Goal: Task Accomplishment & Management: Manage account settings

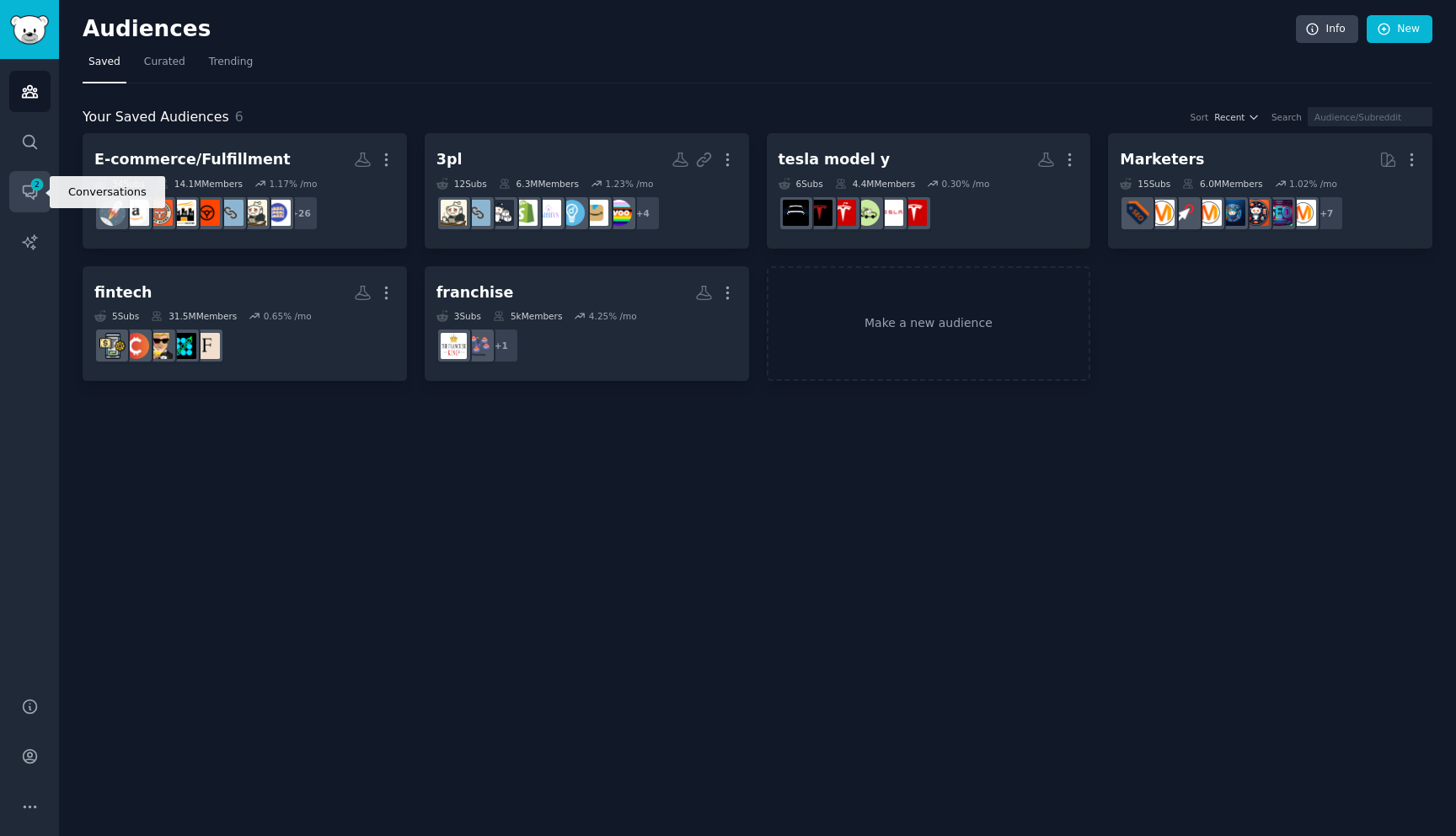
click at [27, 200] on icon "Sidebar" at bounding box center [30, 192] width 17 height 17
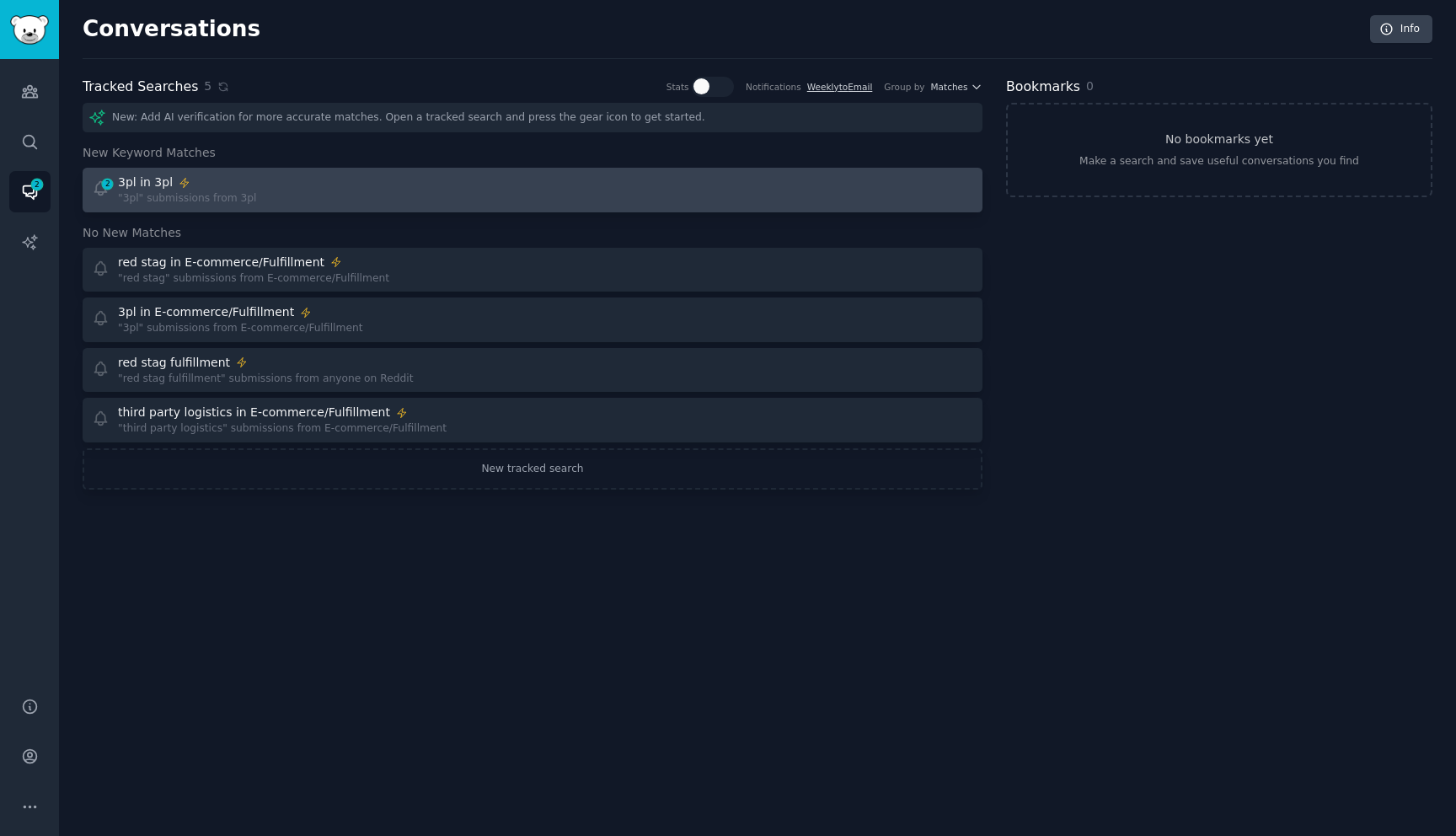
click at [395, 189] on div "2 3pl in 3pl "3pl" submissions from 3pl" at bounding box center [306, 190] width 430 height 33
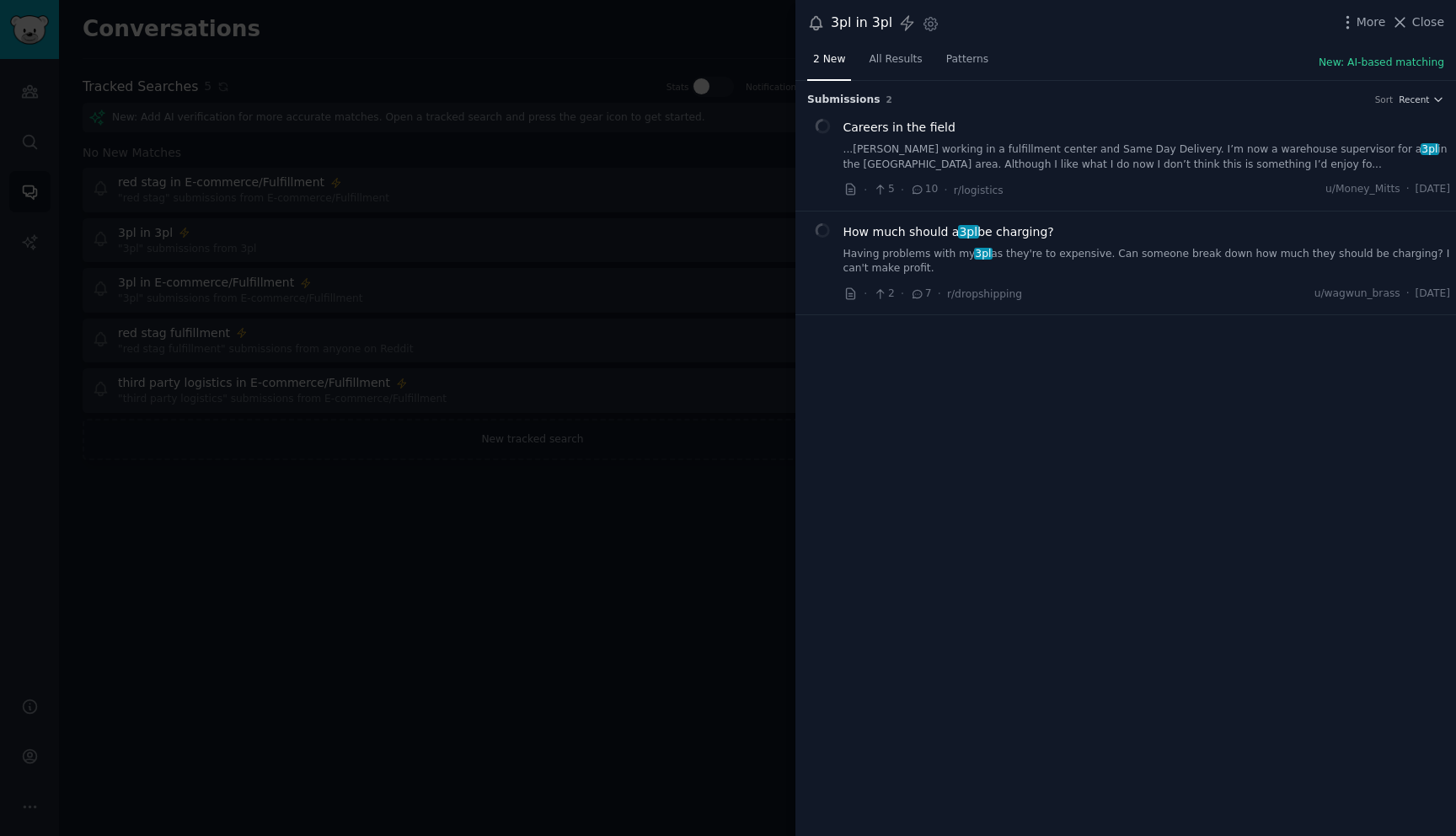
click at [721, 578] on div at bounding box center [728, 418] width 1456 height 836
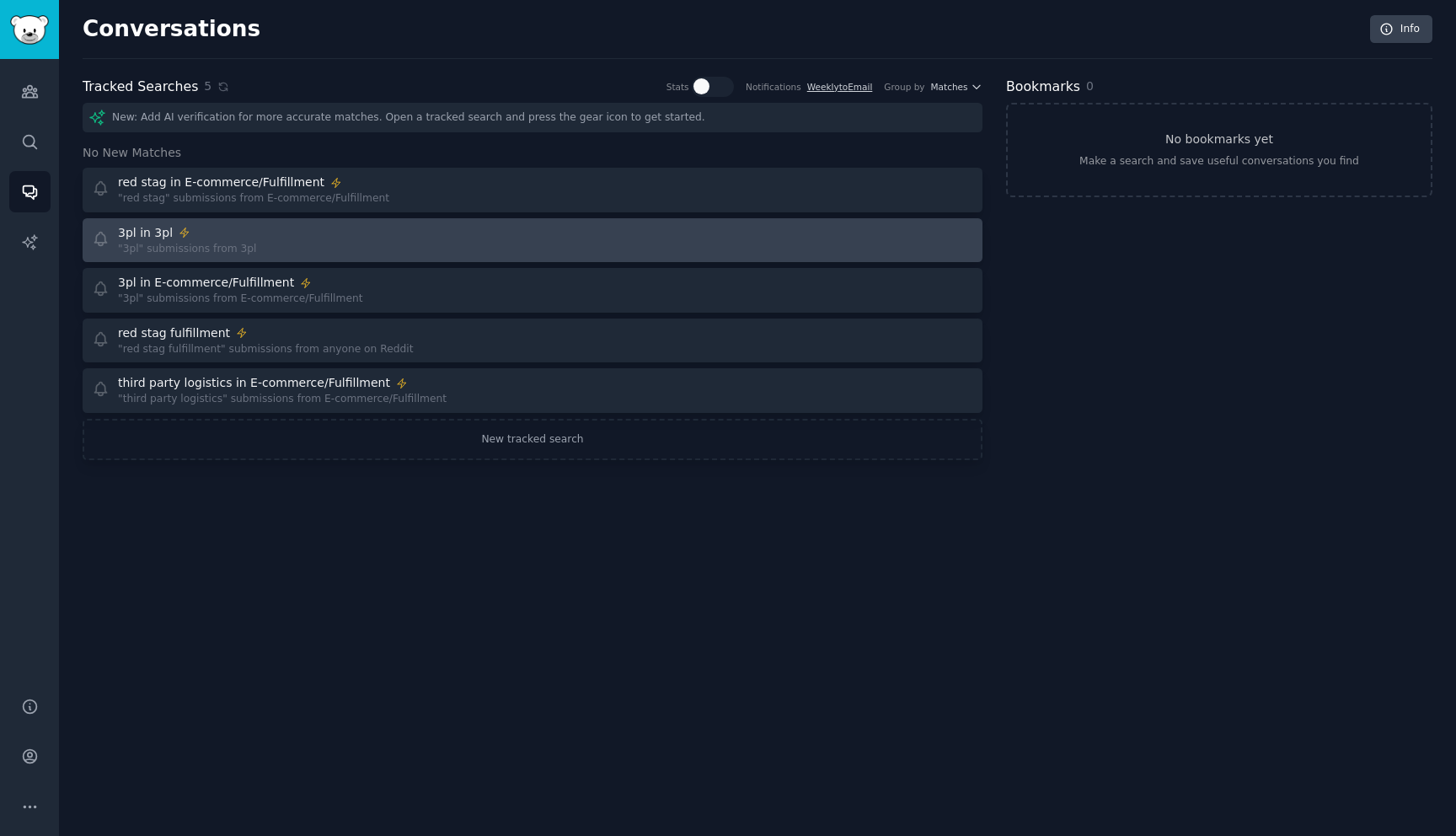
click at [377, 257] on link "3pl in 3pl "3pl" submissions from 3pl" at bounding box center [532, 240] width 900 height 45
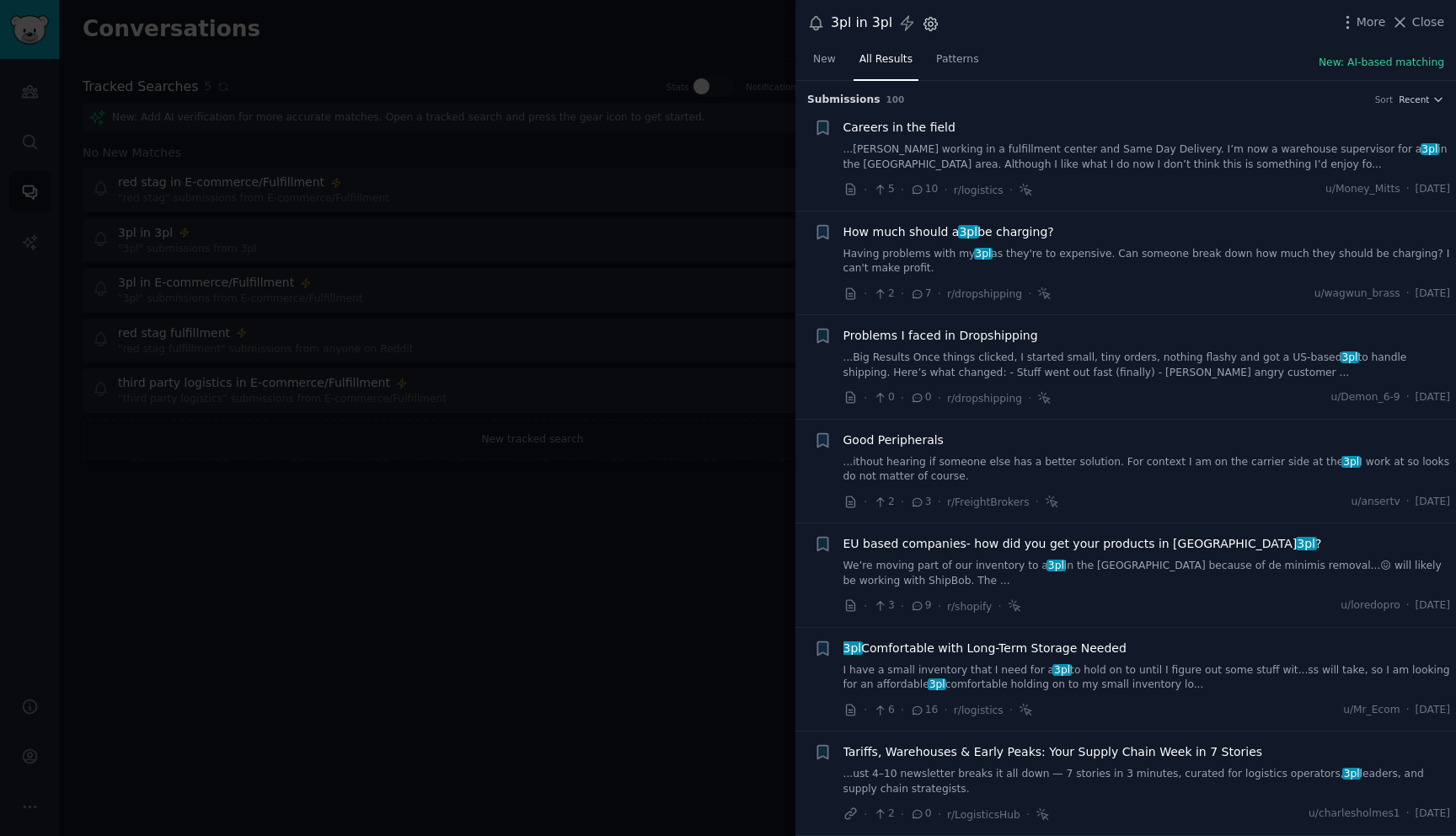
click at [929, 25] on icon "button" at bounding box center [930, 23] width 4 height 4
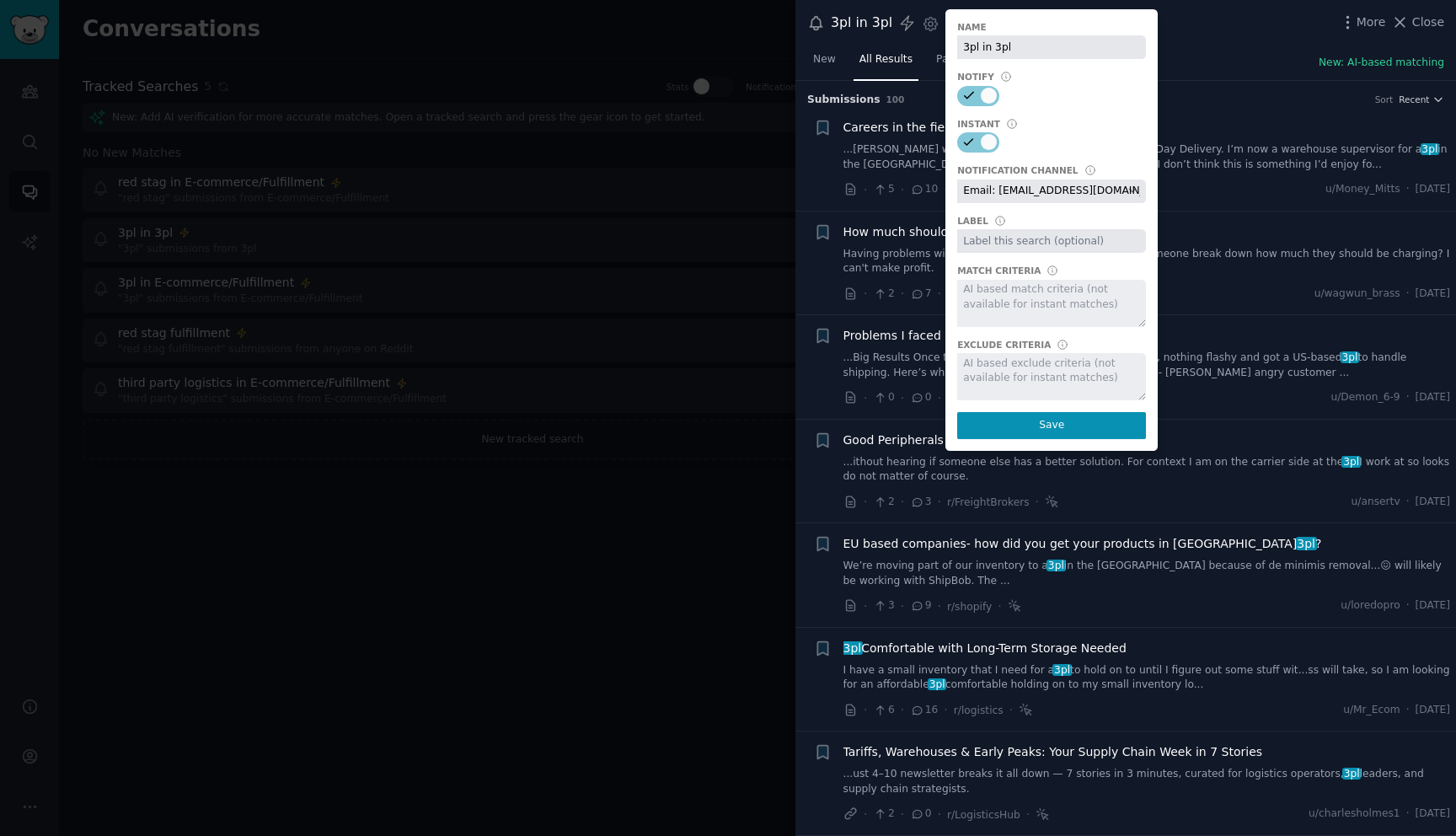
click at [1012, 186] on select "Default notification channel Slack: [EMAIL_ADDRESS][DOMAIN_NAME] Email: [EMAIL_…" at bounding box center [1051, 191] width 189 height 24
select select "404"
click at [1033, 428] on button "Save" at bounding box center [1051, 425] width 189 height 27
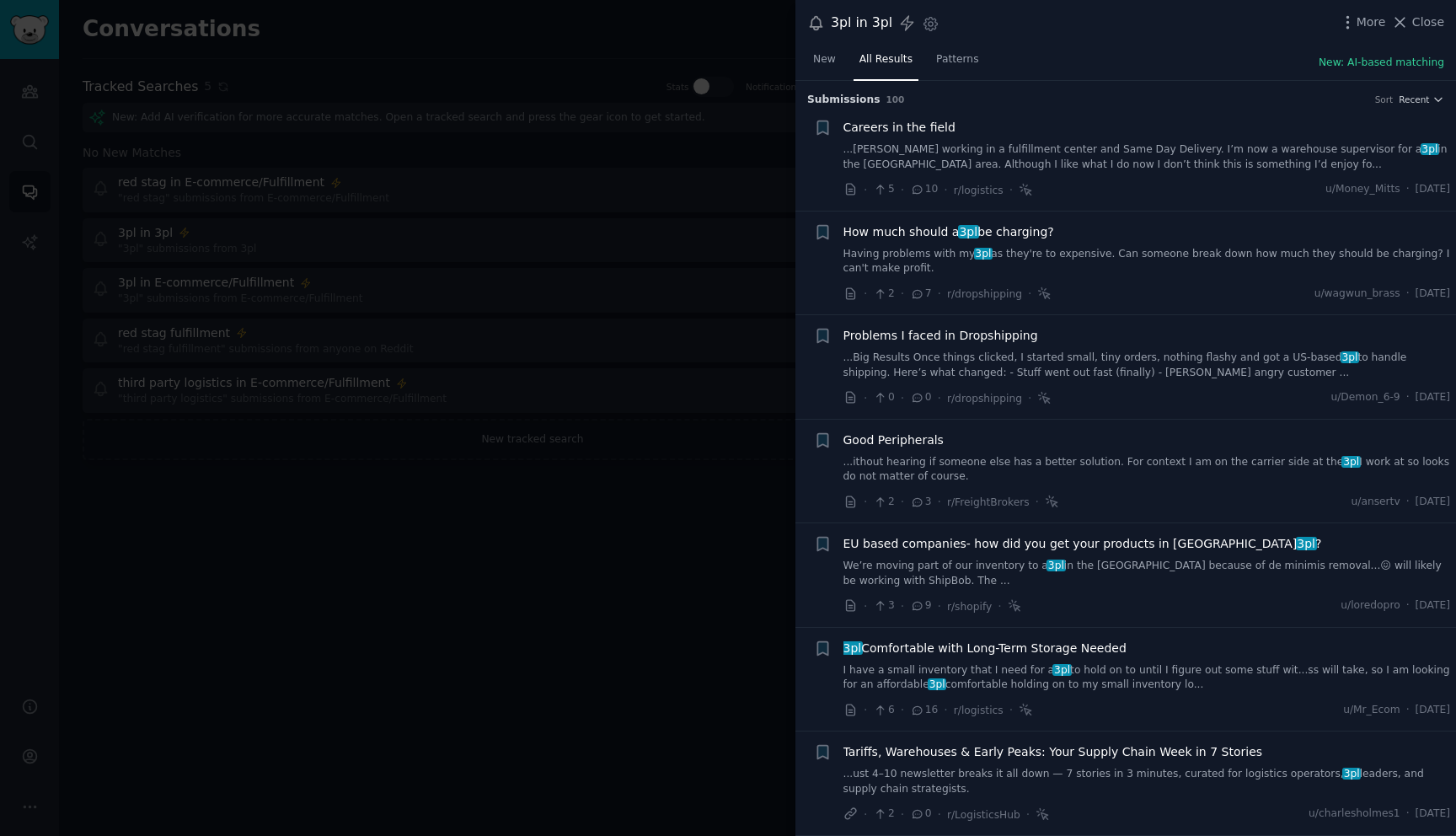
click at [461, 537] on div at bounding box center [728, 418] width 1456 height 836
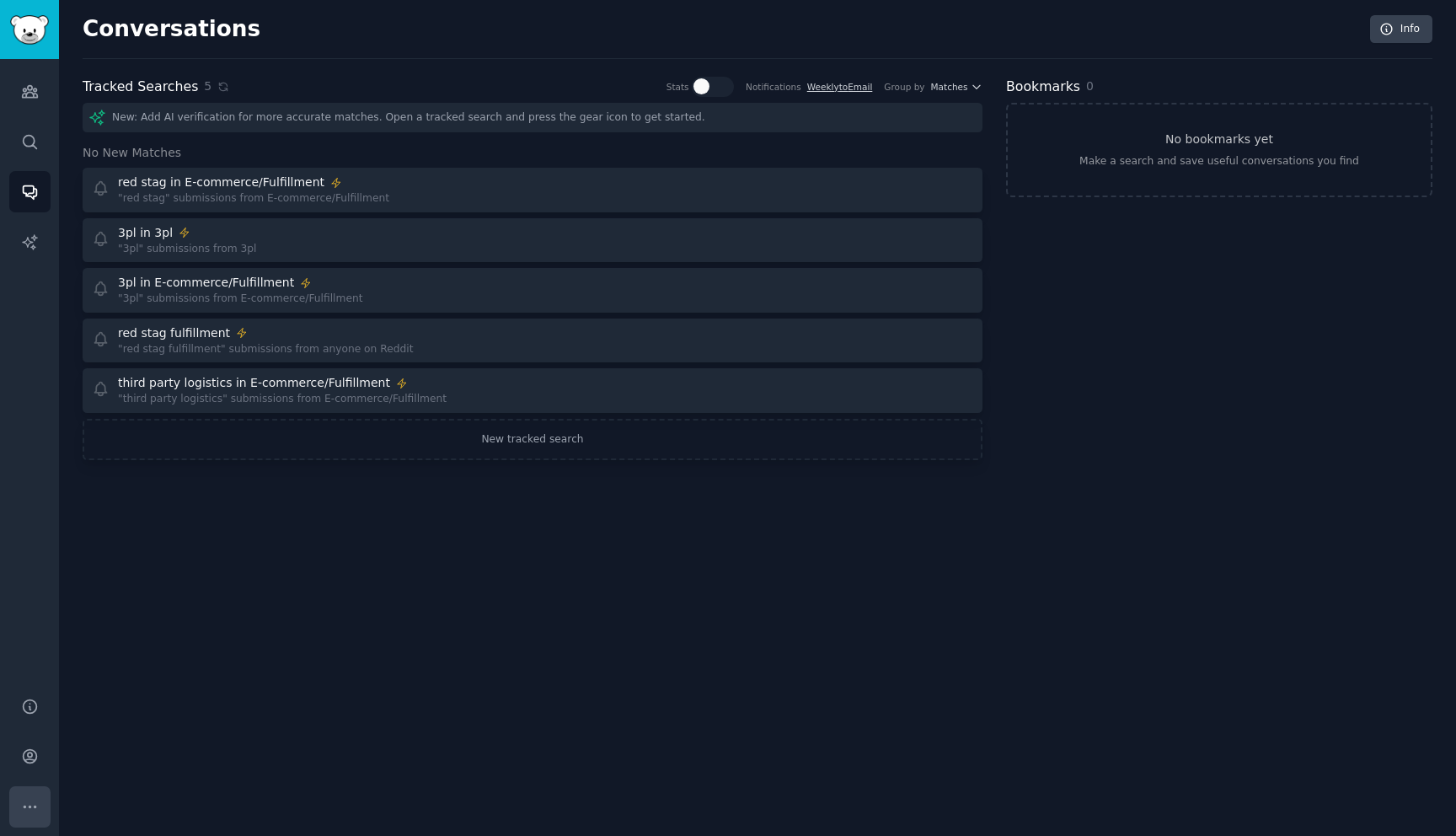
click at [27, 819] on button "More" at bounding box center [30, 806] width 41 height 41
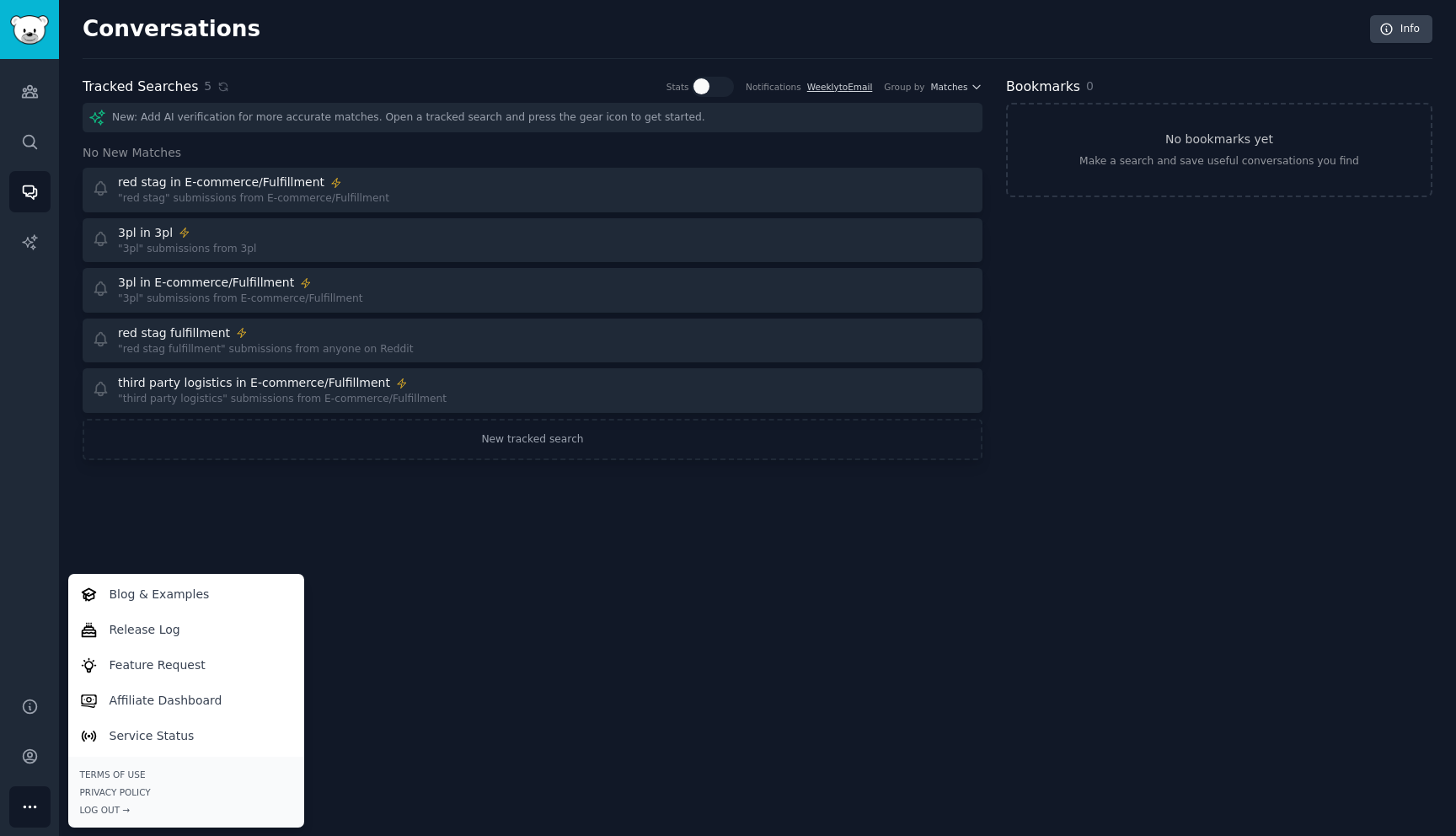
click at [137, 549] on div "Conversations Info Tracked Searches 5 Stats Notifications Weekly to Email Group…" at bounding box center [757, 418] width 1397 height 836
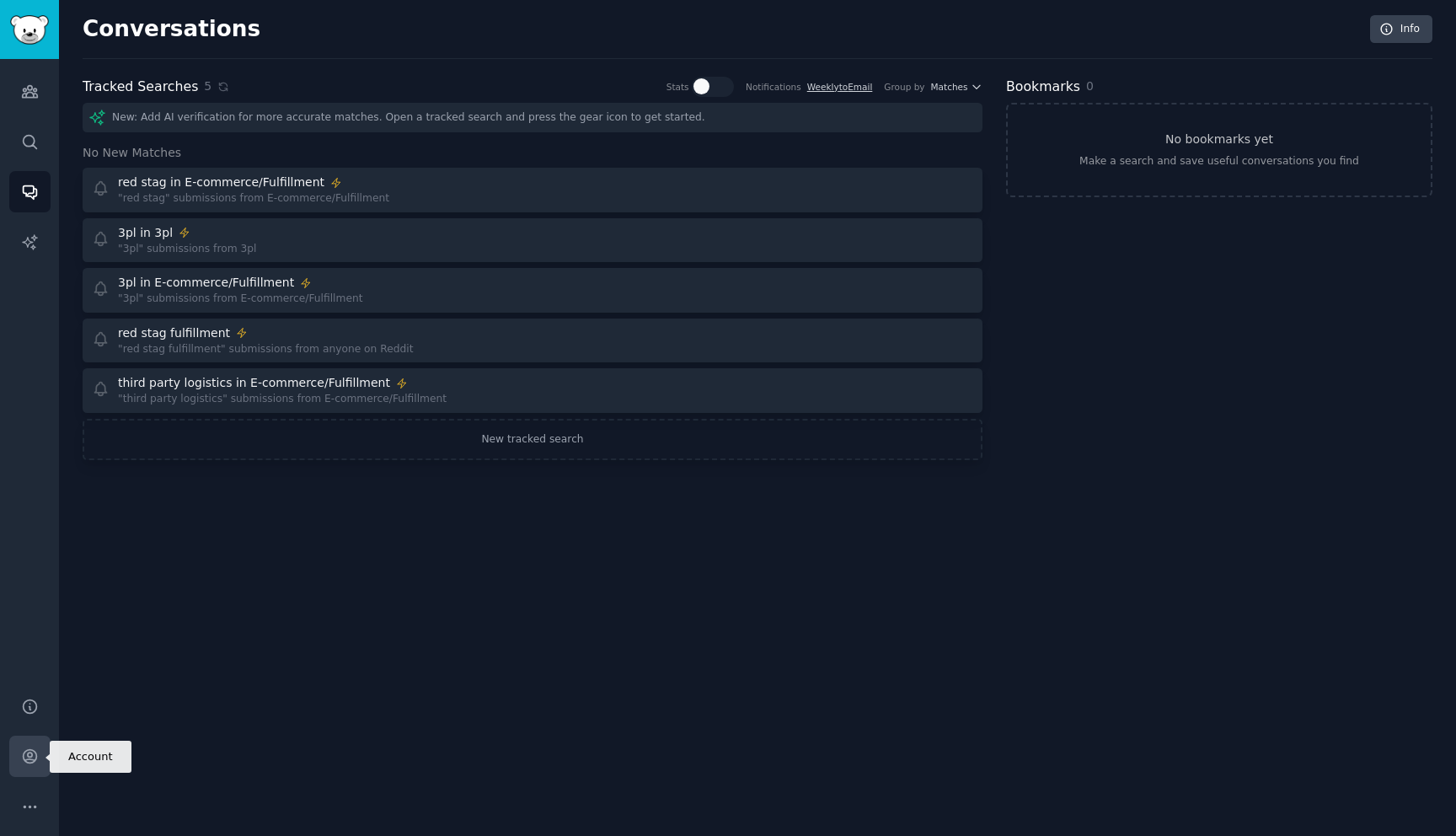
click at [31, 764] on icon "Sidebar" at bounding box center [30, 757] width 17 height 17
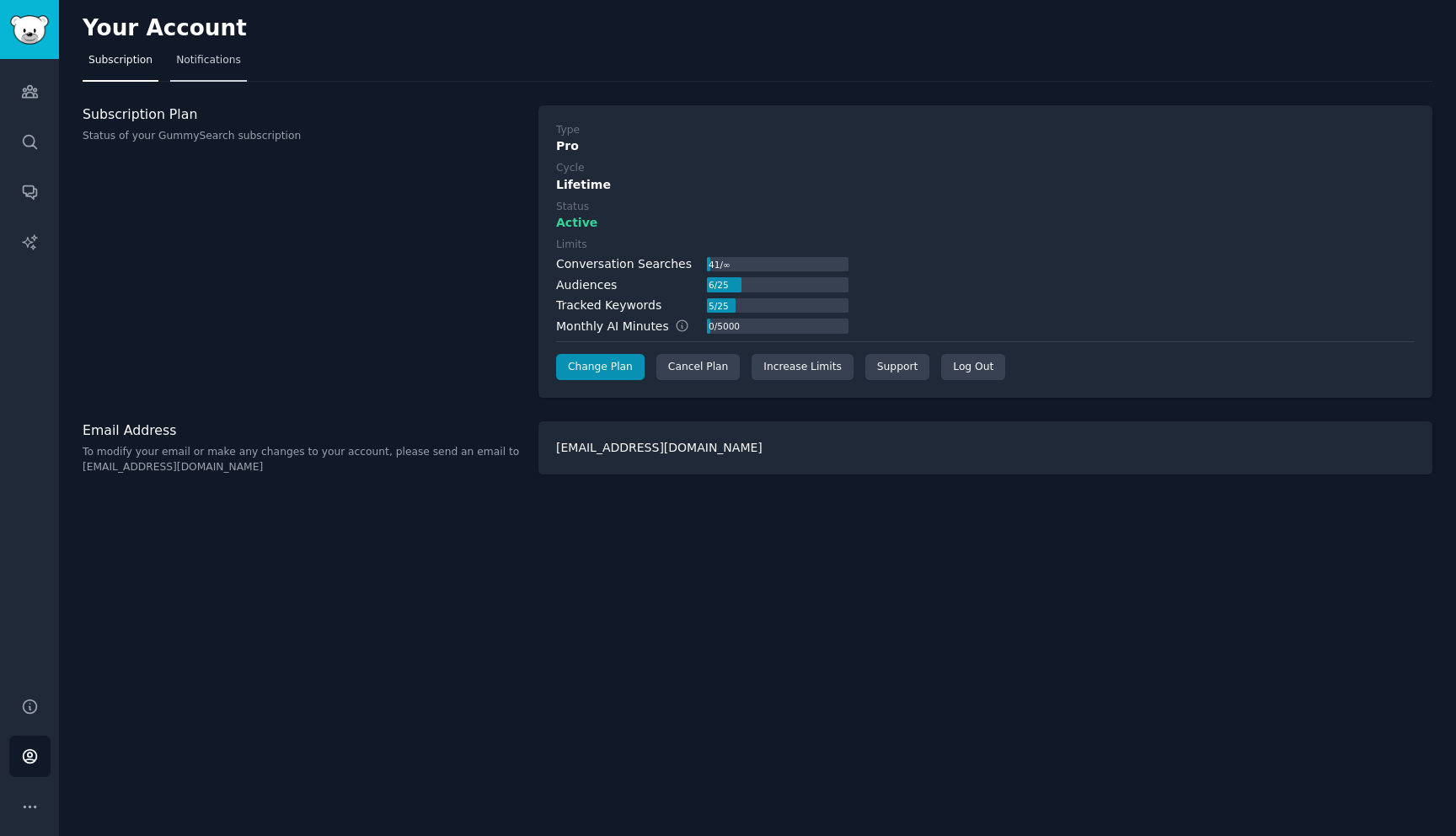
click at [193, 54] on span "Notifications" at bounding box center [209, 60] width 65 height 15
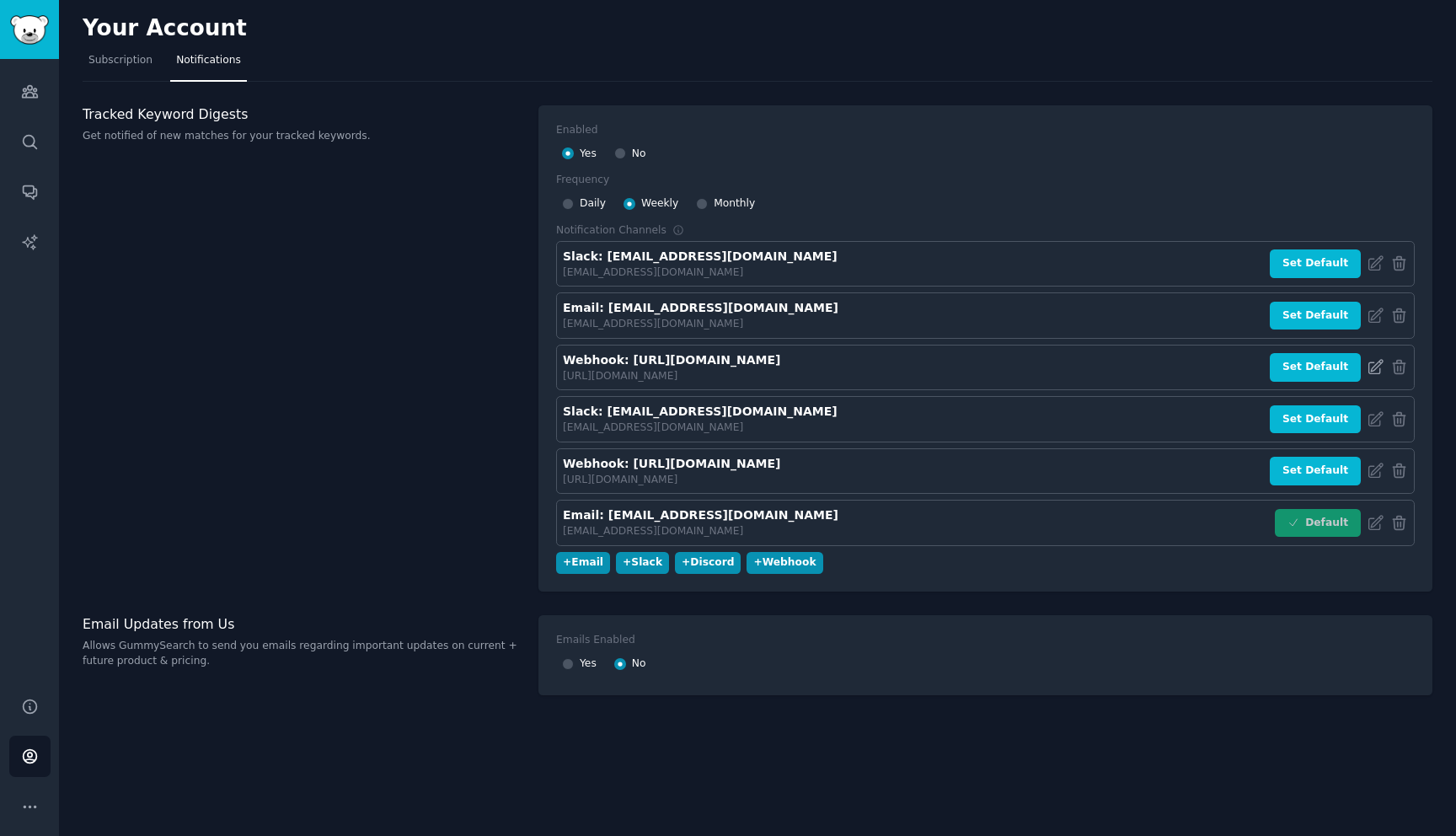
click at [1377, 368] on icon at bounding box center [1376, 367] width 13 height 13
click at [780, 360] on div "Webhook: [URL][DOMAIN_NAME]" at bounding box center [671, 360] width 217 height 17
click at [780, 377] on div "[URL][DOMAIN_NAME]" at bounding box center [671, 377] width 217 height 15
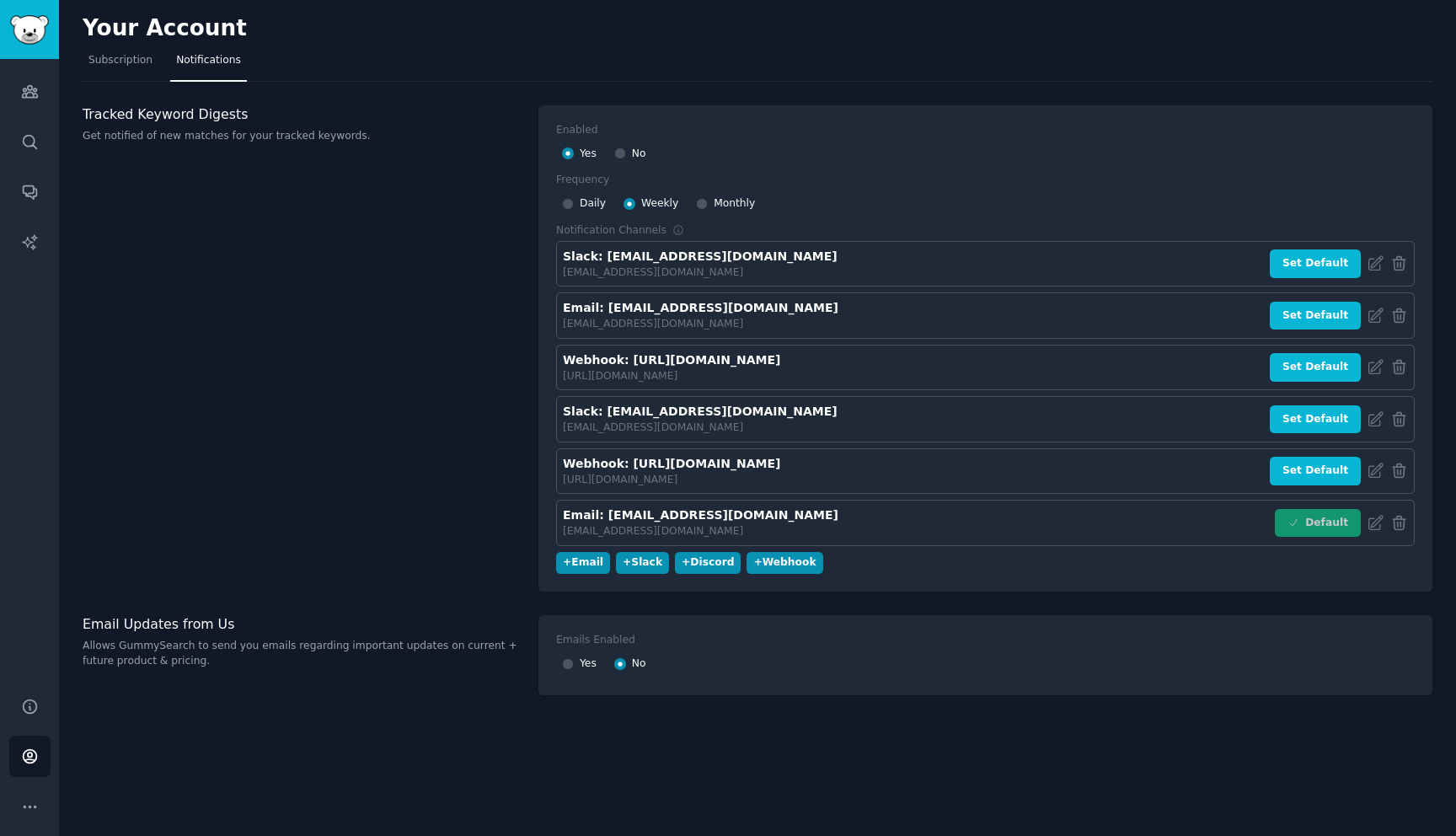
click at [780, 377] on div "[URL][DOMAIN_NAME]" at bounding box center [671, 377] width 217 height 15
copy div "[URL][DOMAIN_NAME]"
click at [762, 566] on div "+ Webhook" at bounding box center [784, 563] width 62 height 15
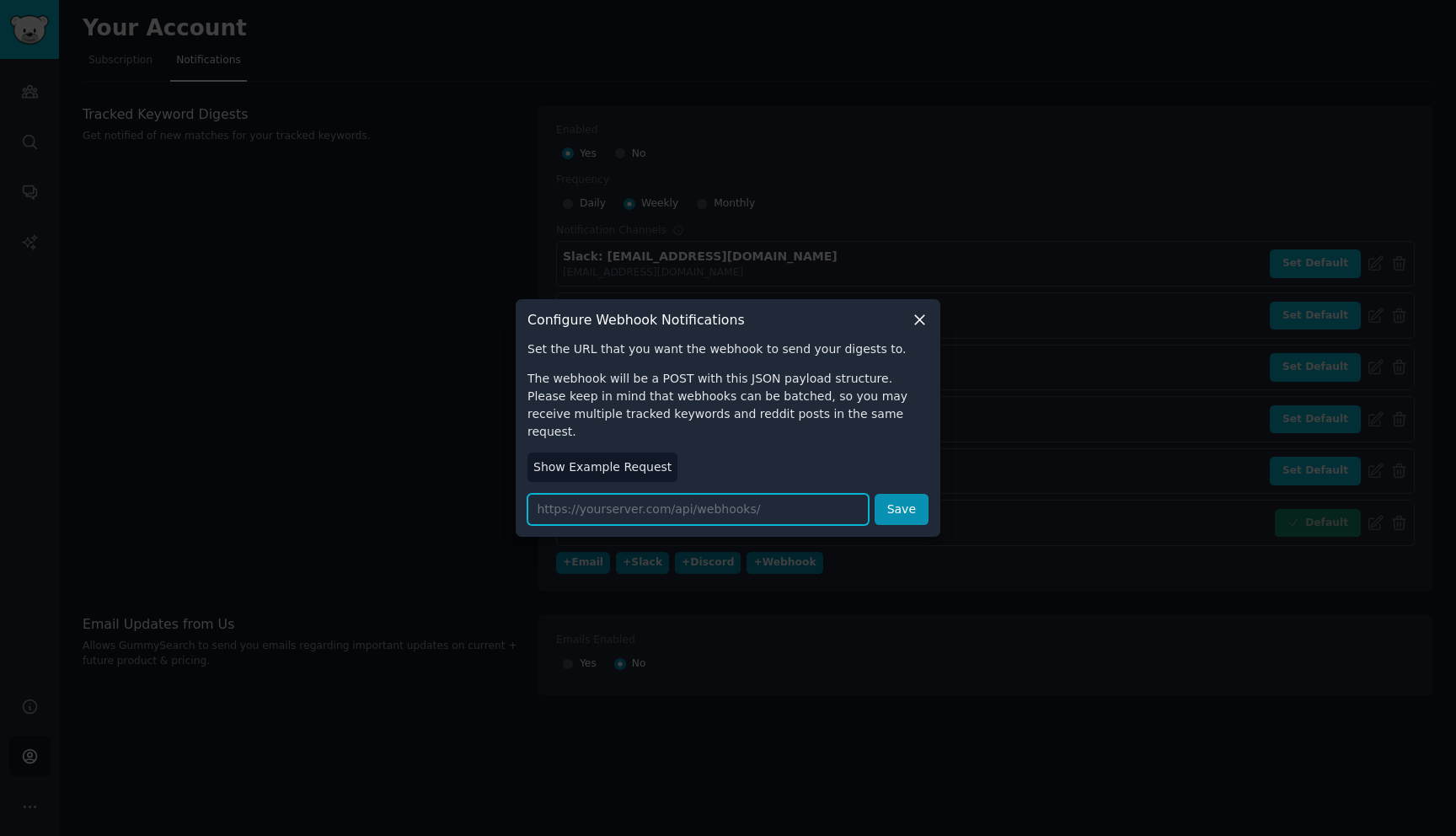
click at [773, 503] on input "url" at bounding box center [698, 509] width 341 height 32
paste input "[URL][DOMAIN_NAME]"
type input "[URL][DOMAIN_NAME]"
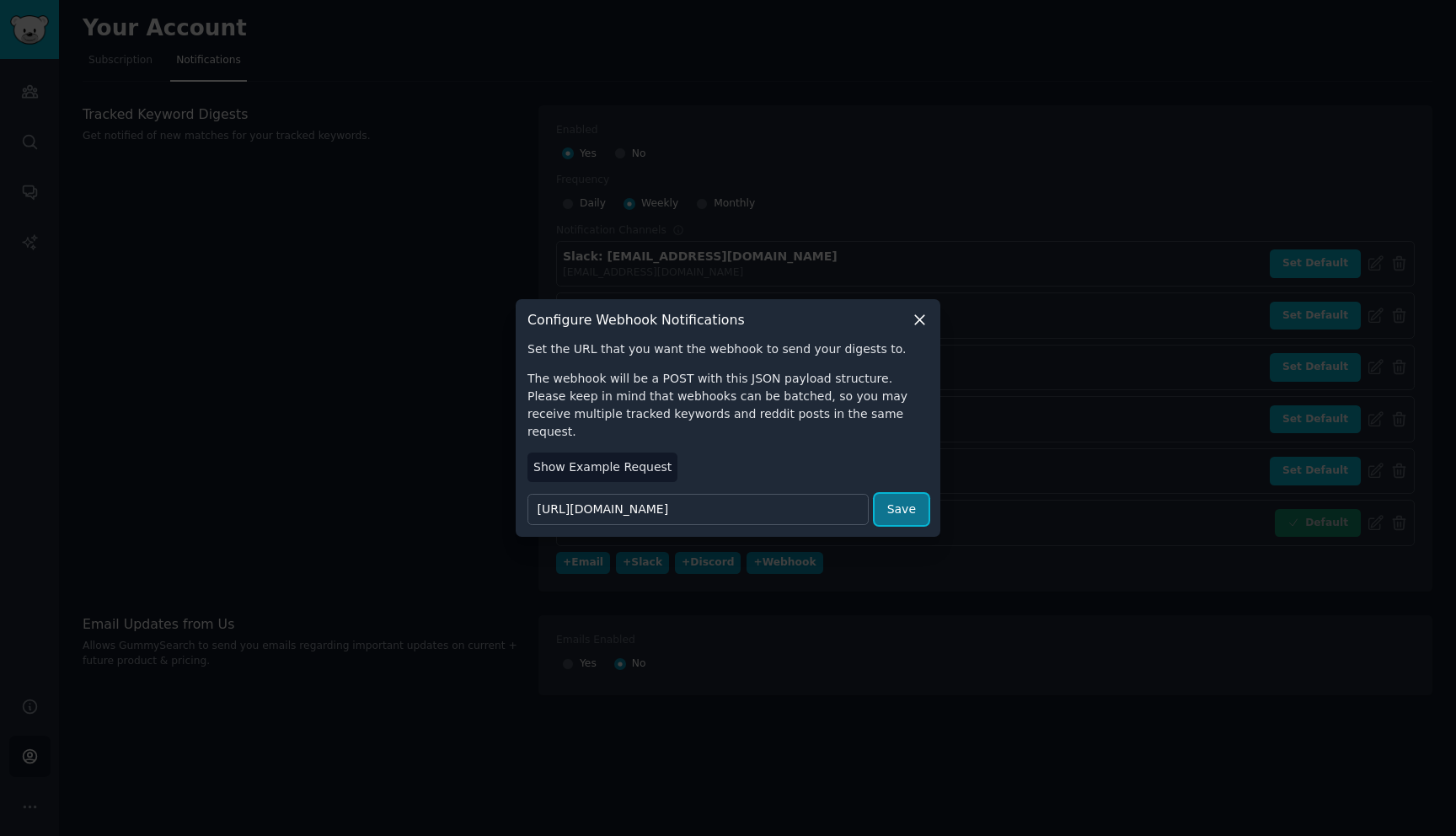
click at [905, 494] on button "Save" at bounding box center [902, 509] width 54 height 32
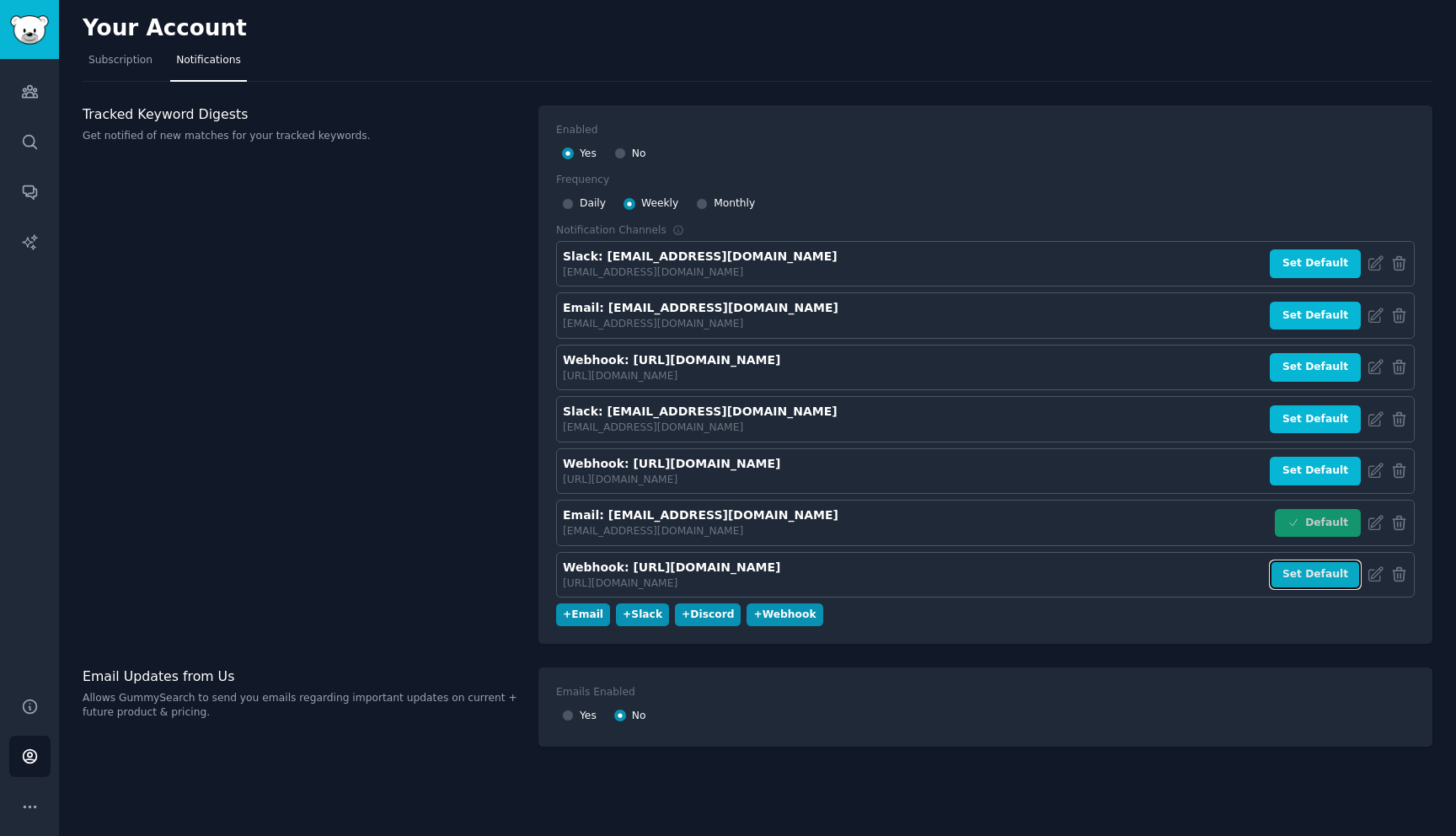
click at [1303, 580] on button "Set Default" at bounding box center [1314, 575] width 91 height 29
click at [25, 242] on icon "Sidebar" at bounding box center [29, 241] width 14 height 14
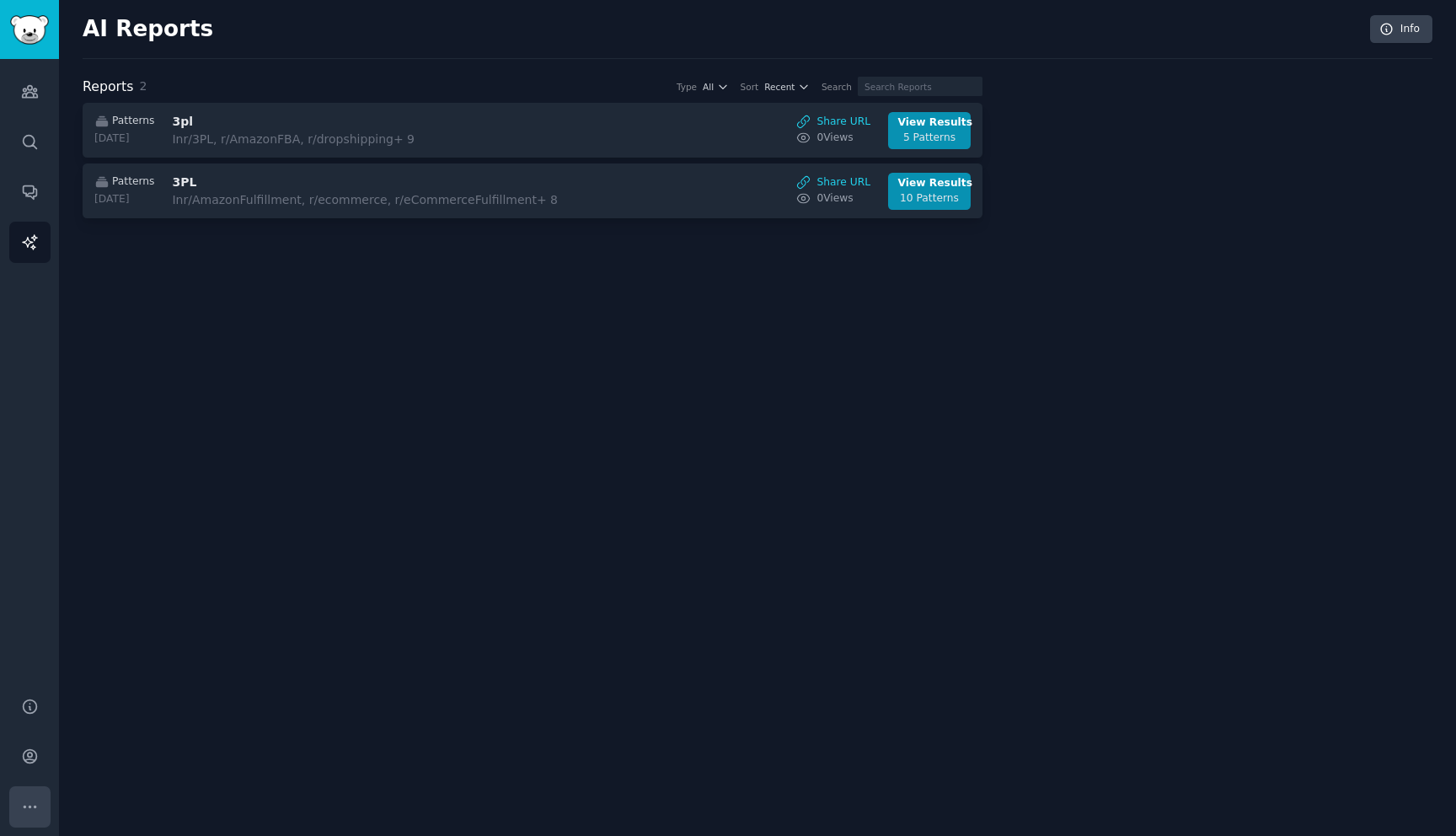
click at [21, 807] on icon "Sidebar" at bounding box center [30, 807] width 17 height 17
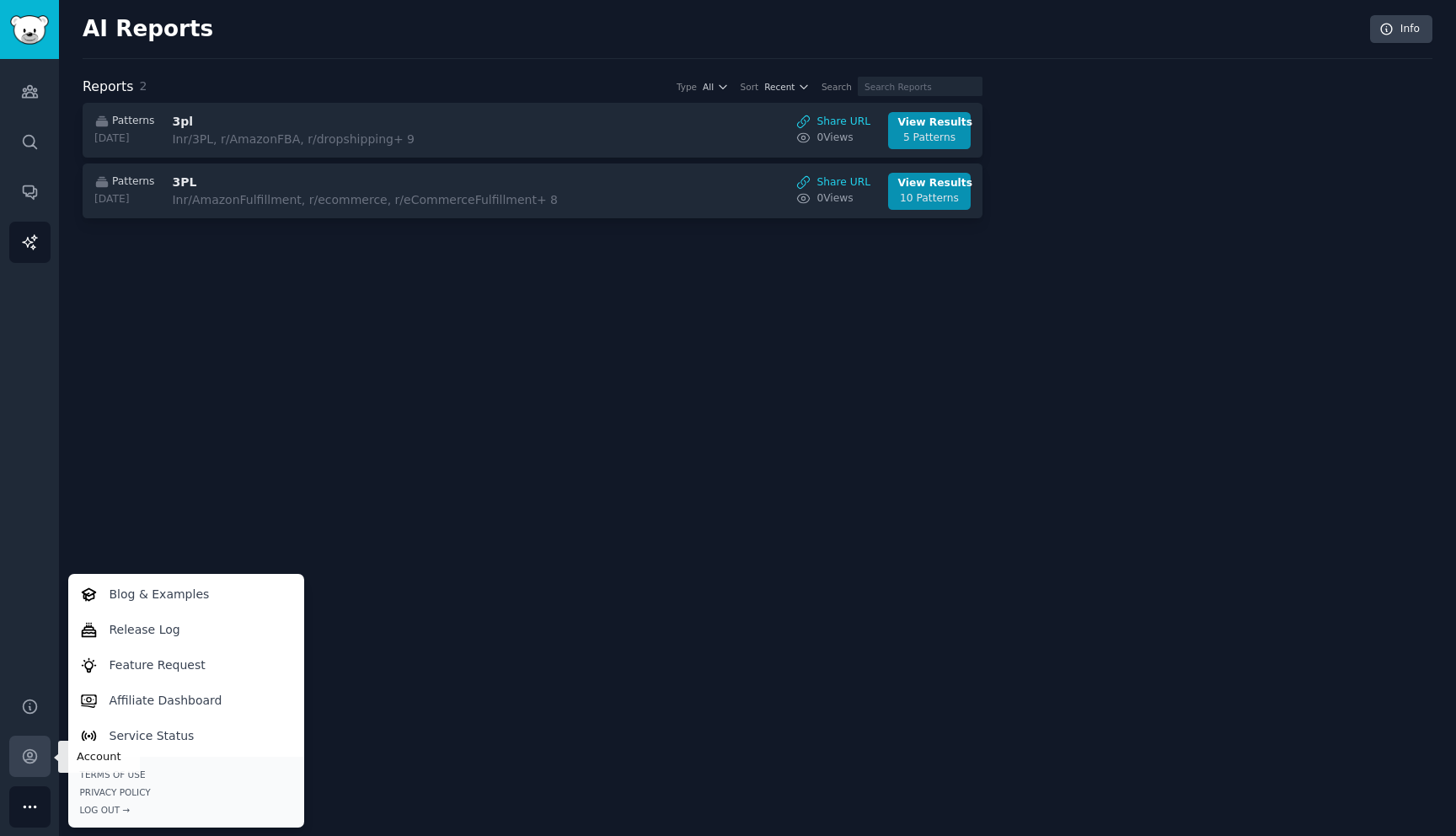
click at [33, 749] on icon "Sidebar" at bounding box center [30, 757] width 17 height 17
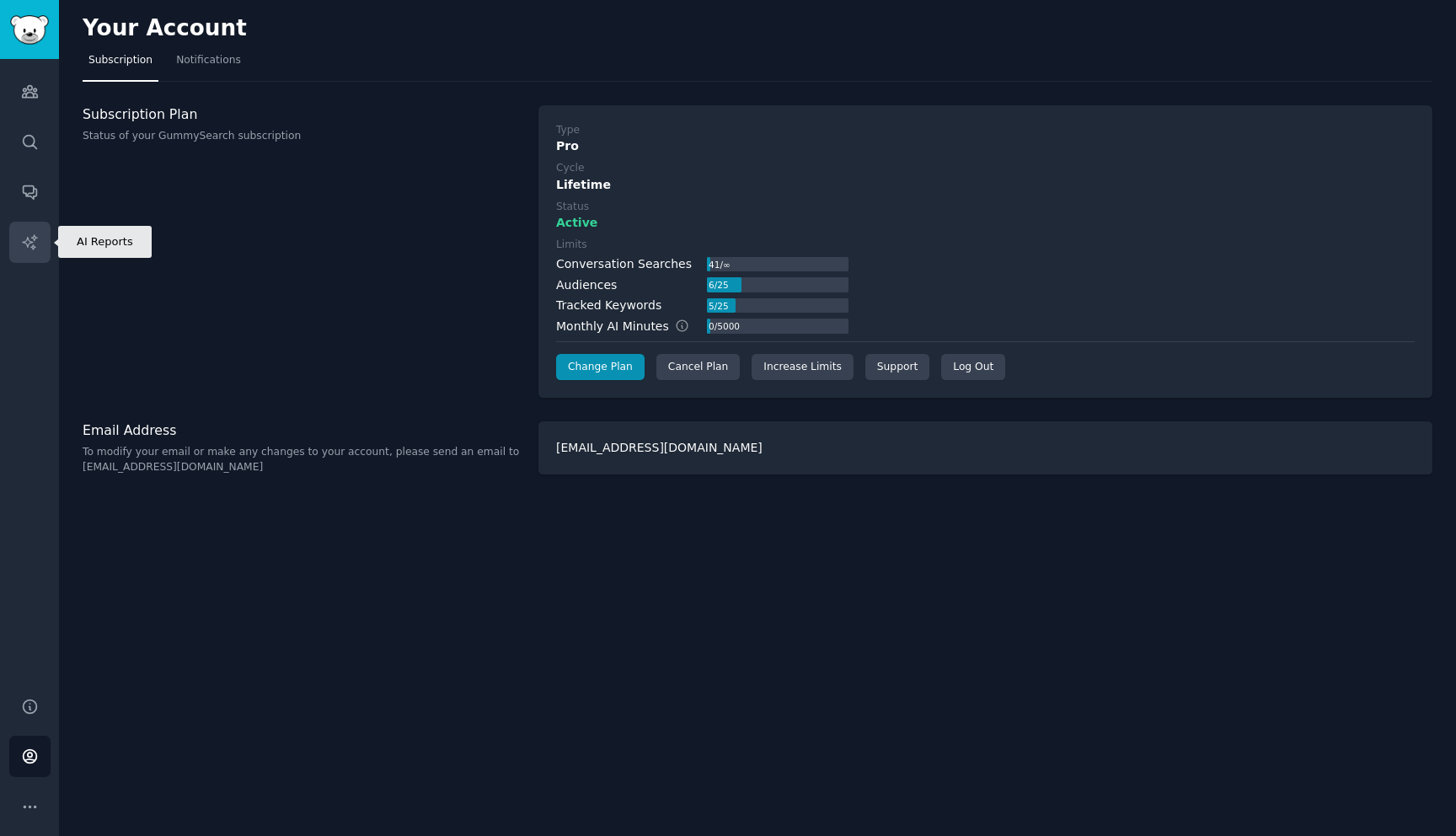
click at [37, 234] on icon "Sidebar" at bounding box center [30, 242] width 17 height 17
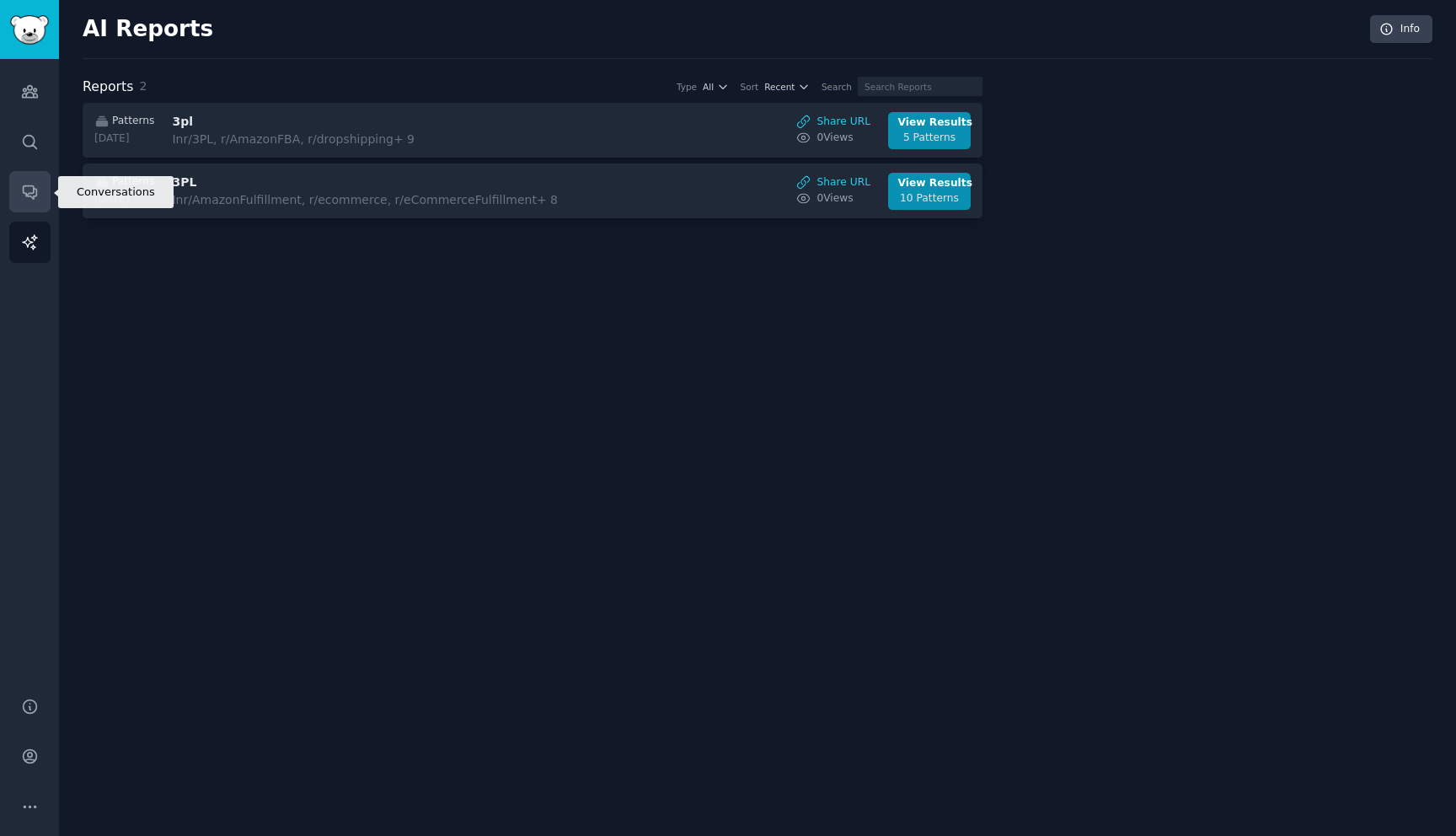
click at [30, 199] on icon "Sidebar" at bounding box center [30, 192] width 17 height 17
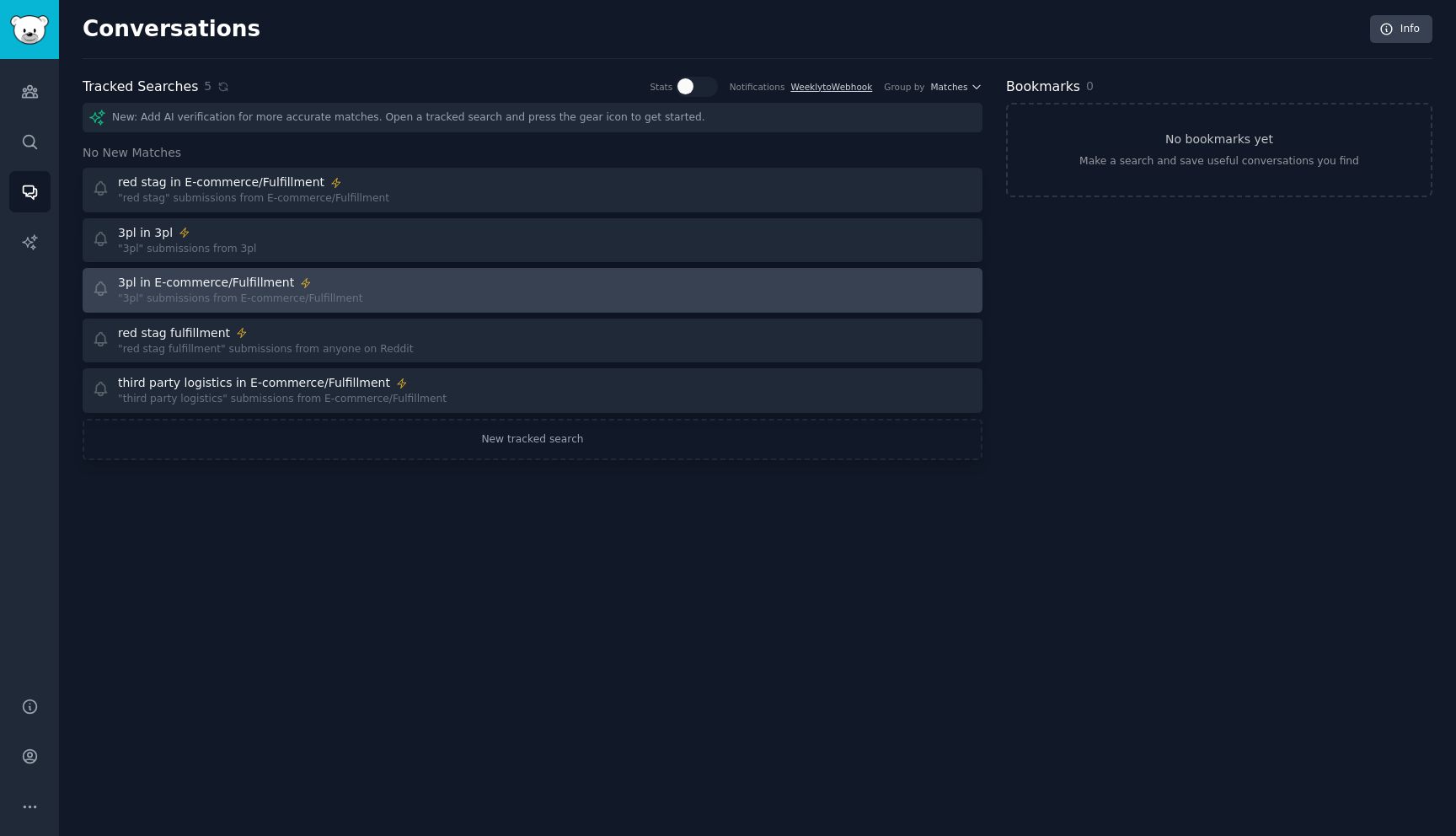
click at [406, 276] on div "3pl in E-commerce/Fulfillment "3pl" submissions from E-commerce/Fulfillment" at bounding box center [306, 290] width 430 height 33
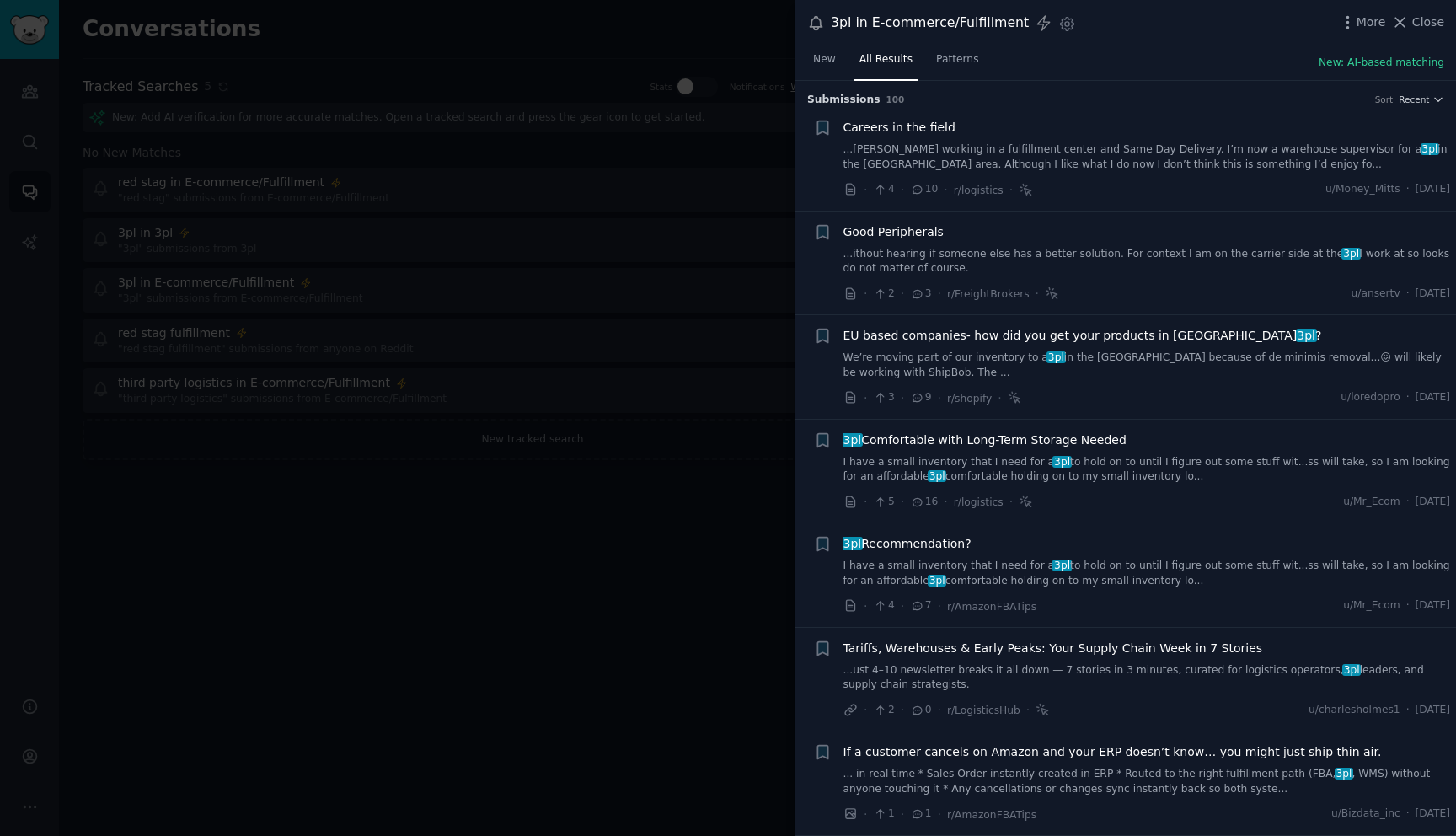
click at [1368, 31] on div "More Close" at bounding box center [1392, 22] width 105 height 21
click at [1368, 25] on span "More" at bounding box center [1371, 22] width 30 height 17
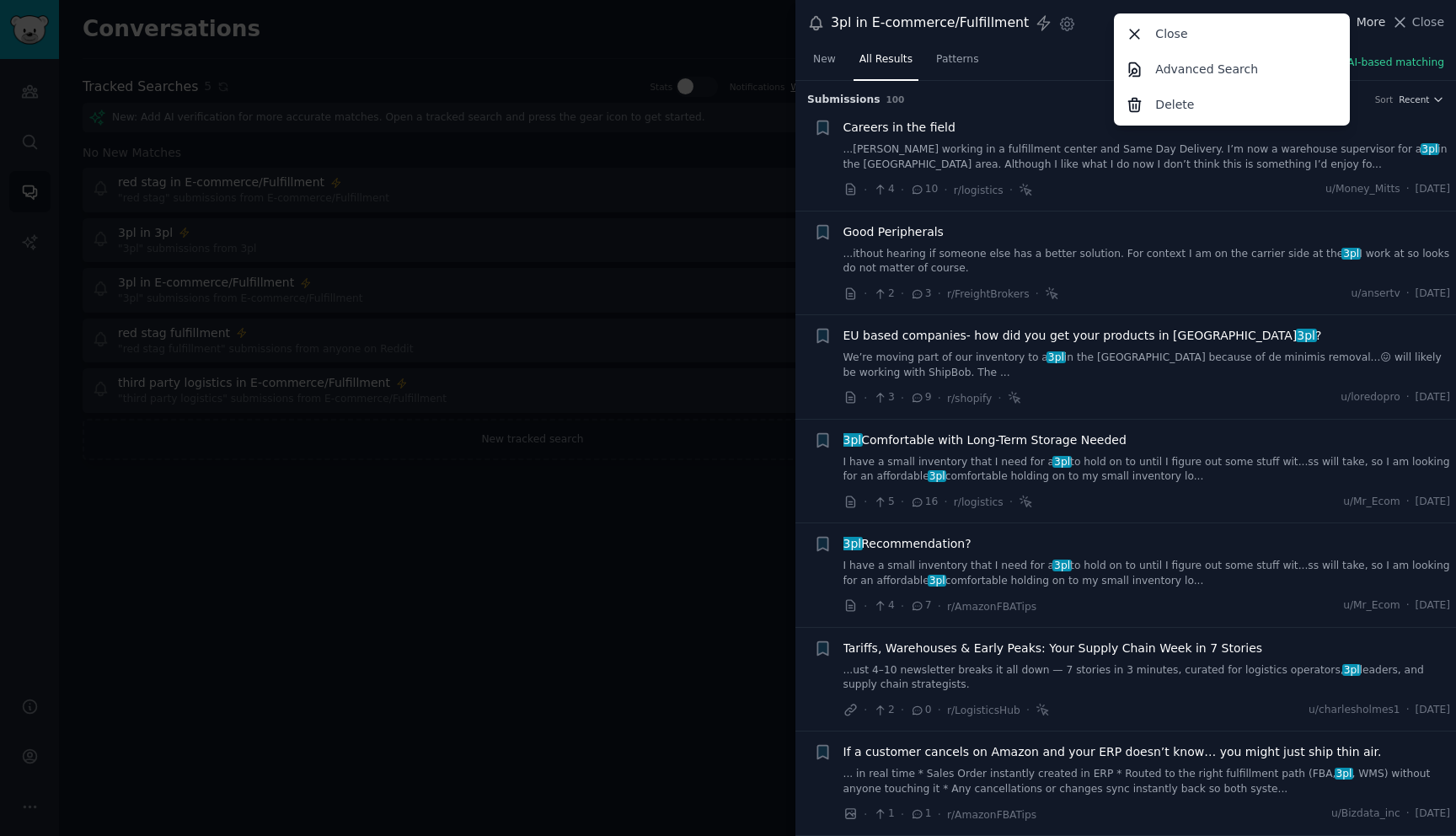
click at [1368, 25] on span "More" at bounding box center [1371, 22] width 30 height 17
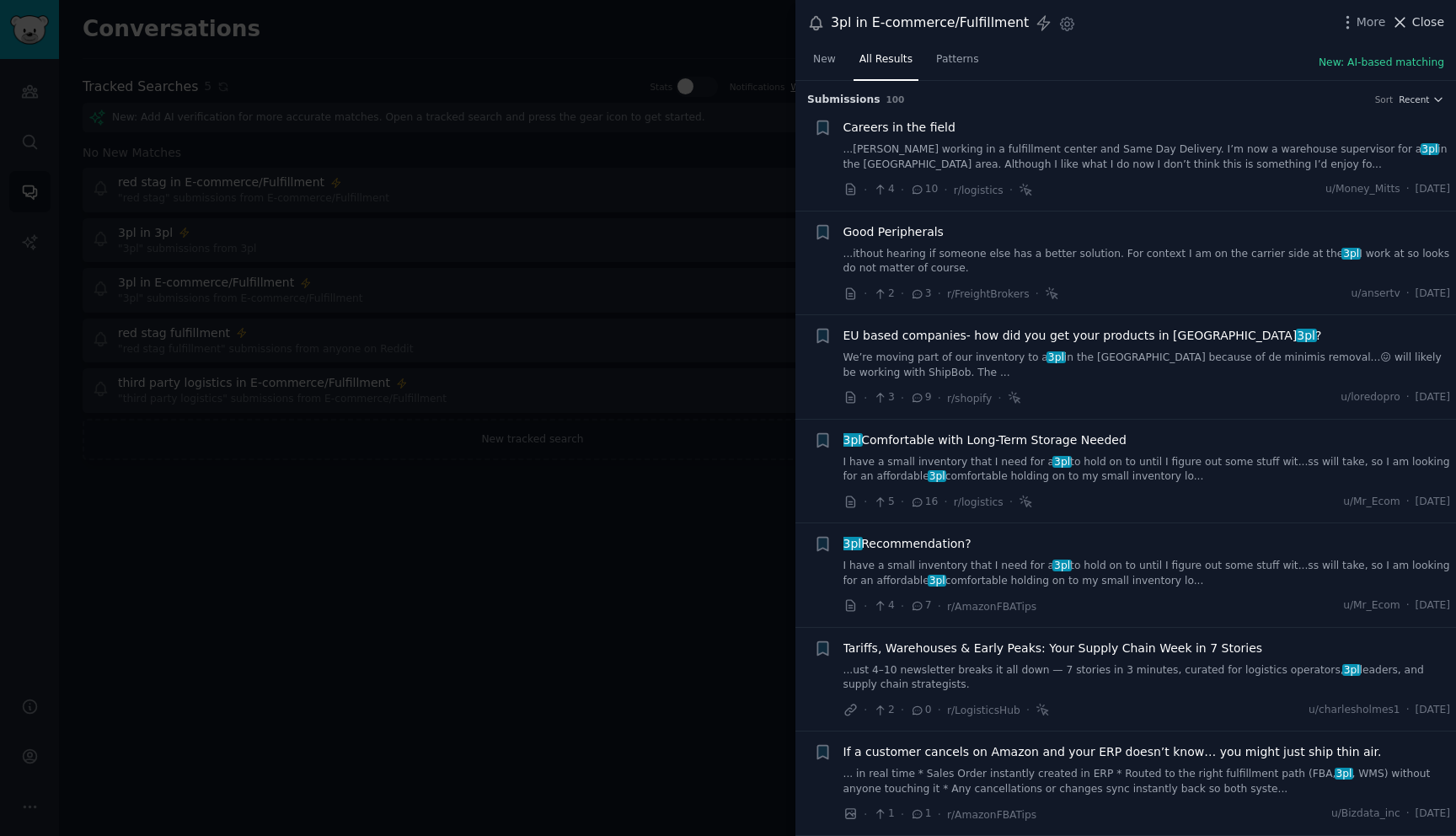
click at [1417, 17] on span "Close" at bounding box center [1427, 22] width 32 height 17
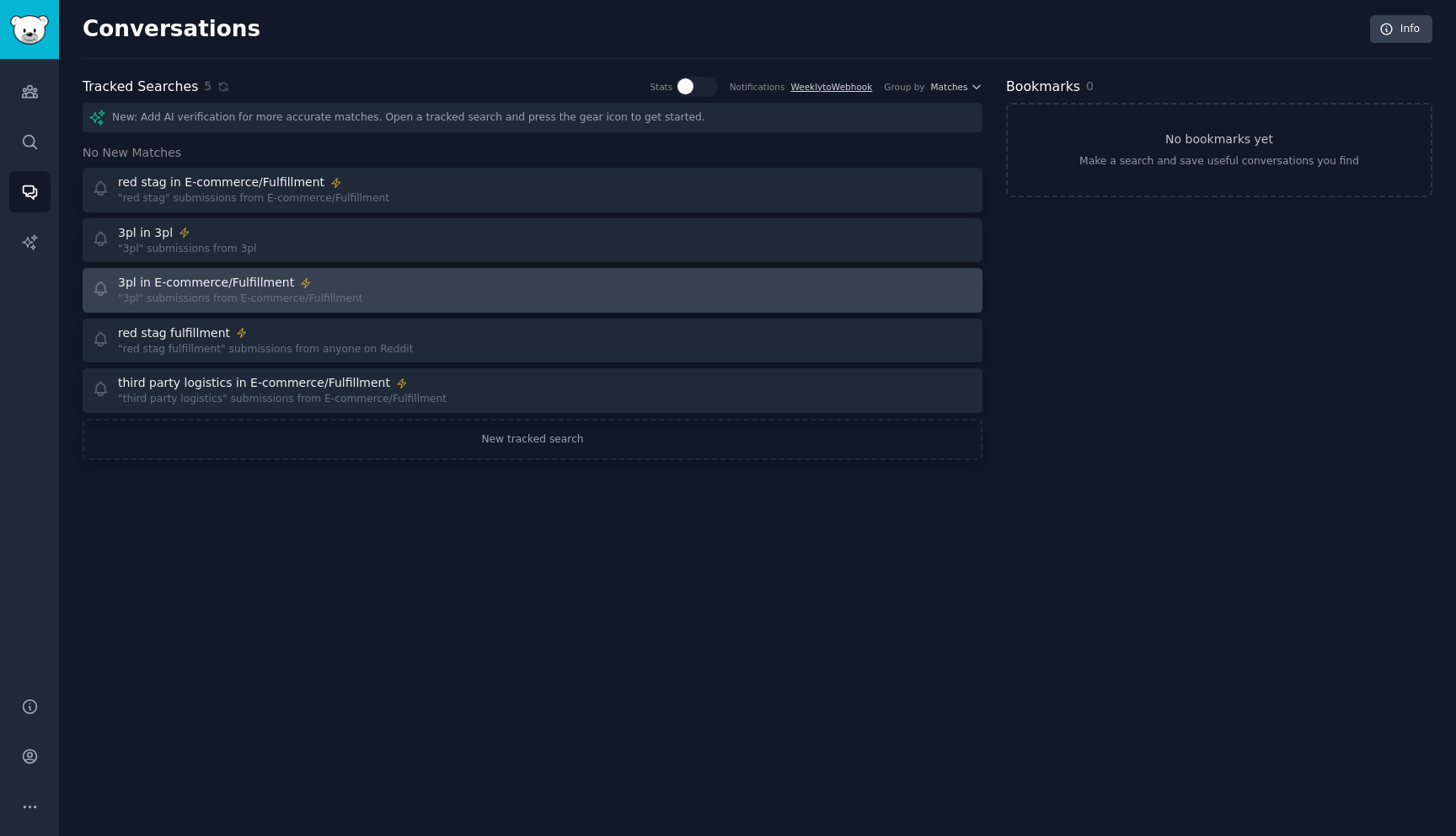
click at [531, 299] on div "3pl in E-commerce/Fulfillment "3pl" submissions from E-commerce/Fulfillment" at bounding box center [532, 290] width 888 height 33
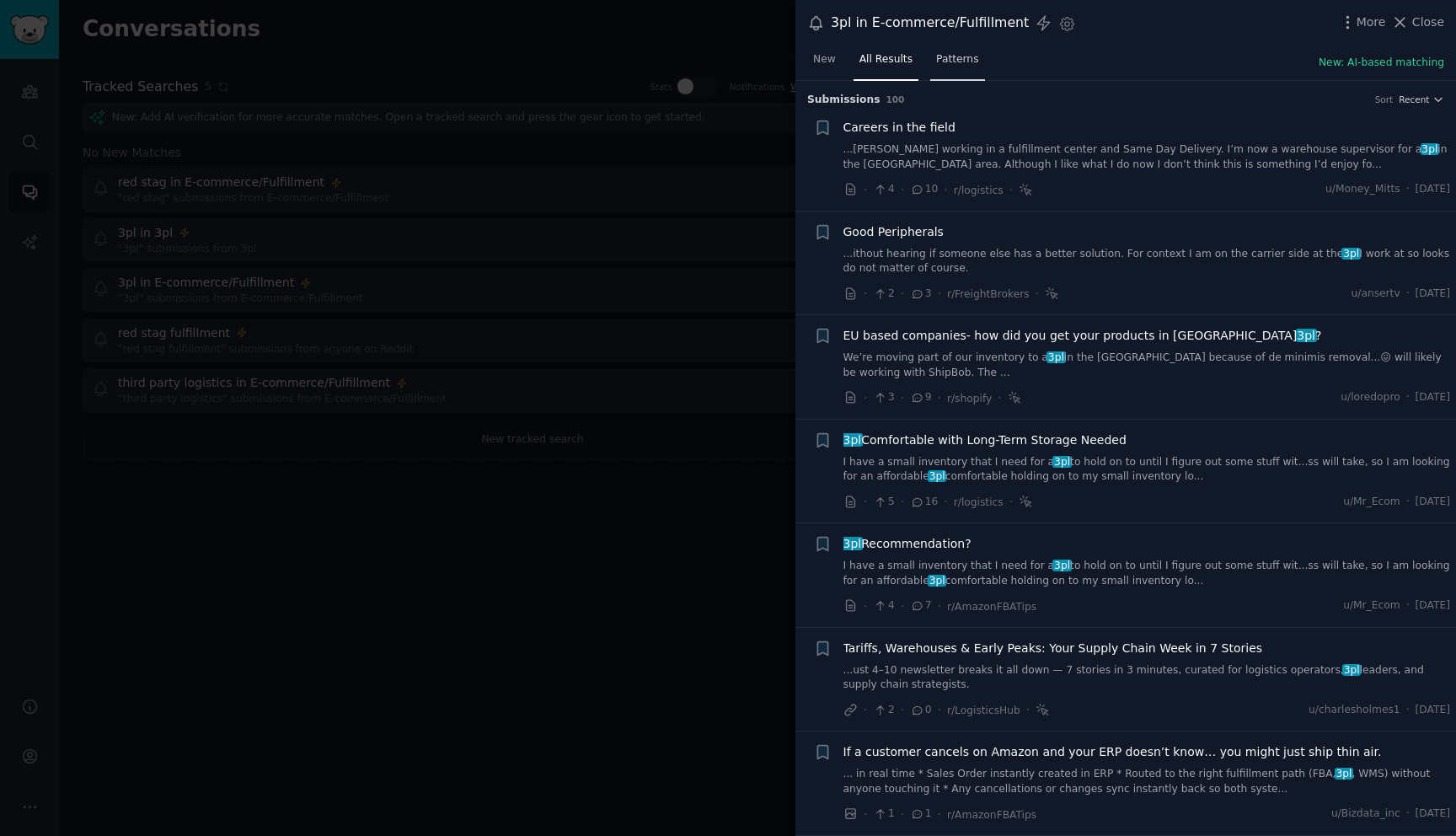
click at [943, 60] on span "Patterns" at bounding box center [957, 60] width 42 height 15
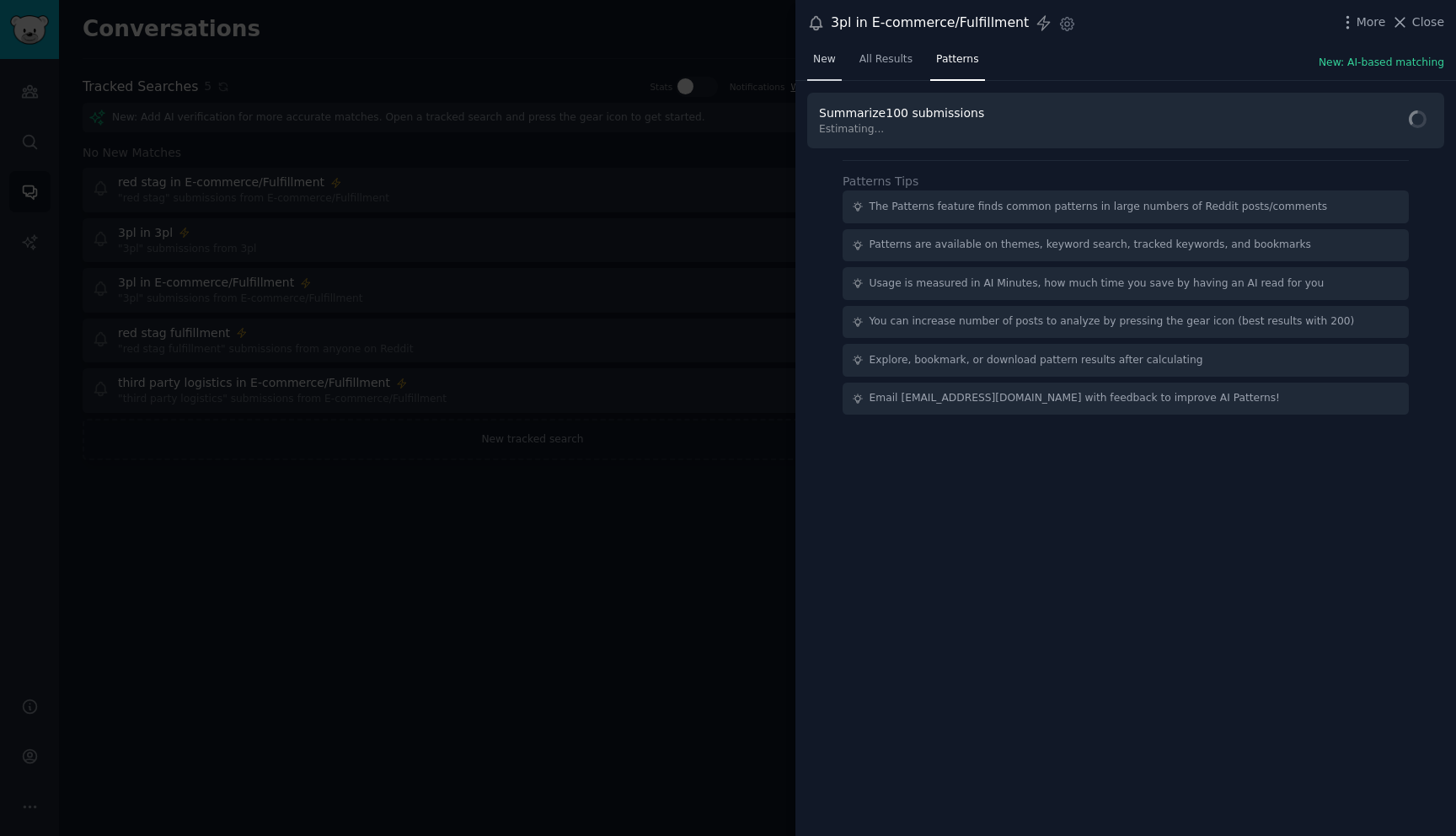
click at [834, 62] on span "New" at bounding box center [824, 60] width 23 height 15
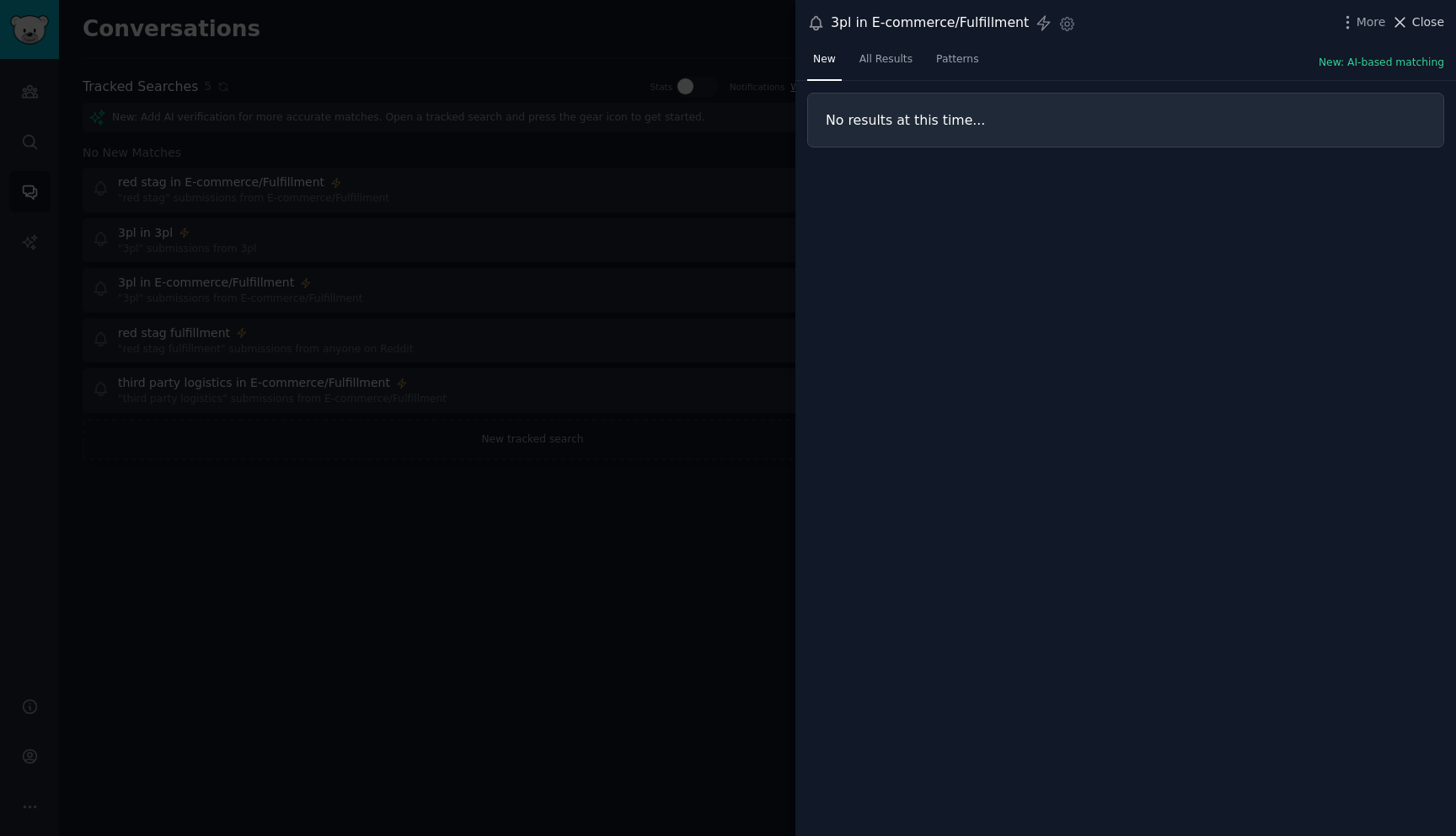
click at [1422, 23] on span "Close" at bounding box center [1427, 22] width 32 height 17
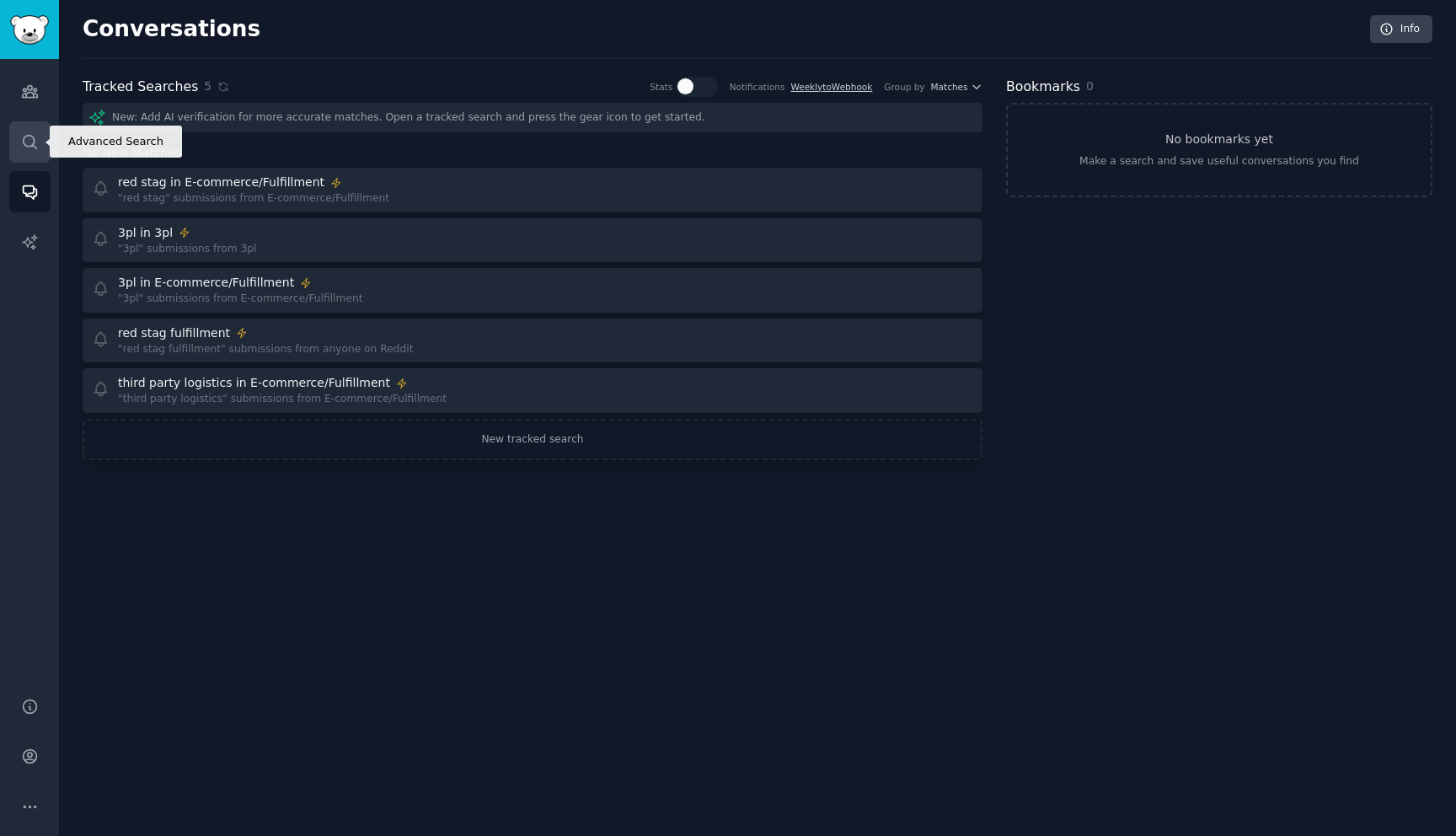
click at [18, 136] on link "Search" at bounding box center [30, 142] width 41 height 41
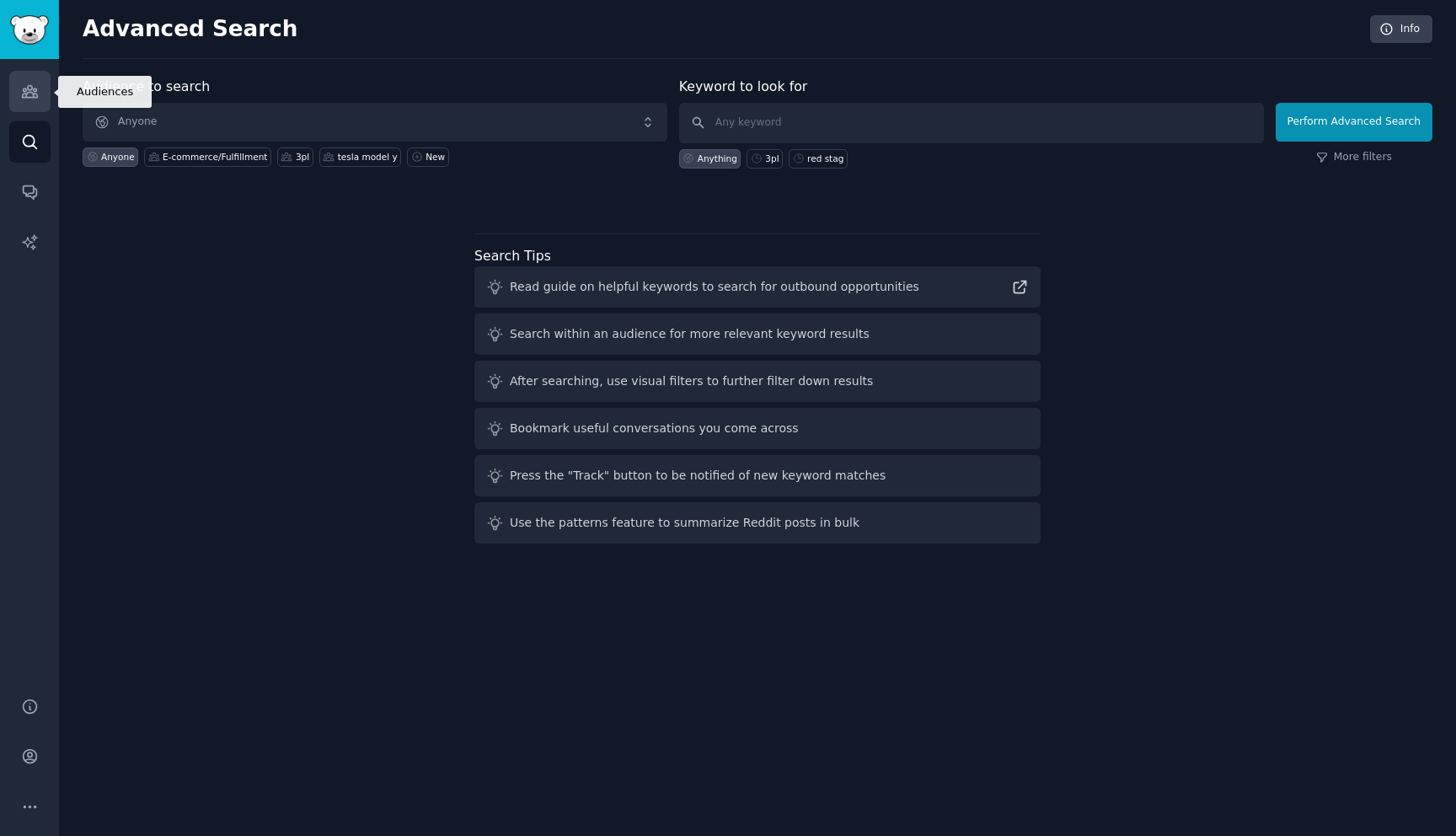
click at [24, 90] on icon "Sidebar" at bounding box center [30, 92] width 15 height 11
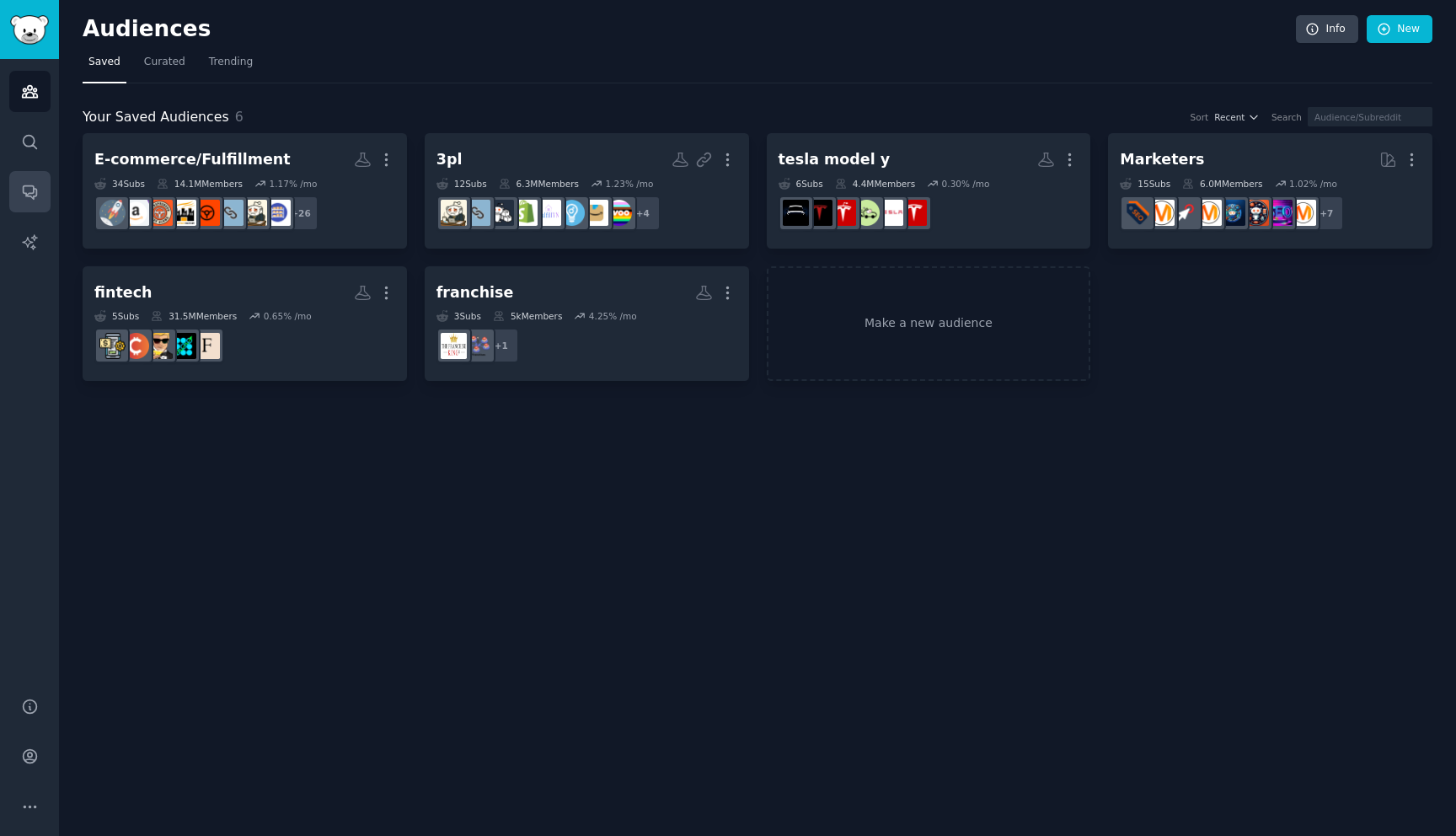
click at [26, 195] on icon "Sidebar" at bounding box center [30, 193] width 13 height 13
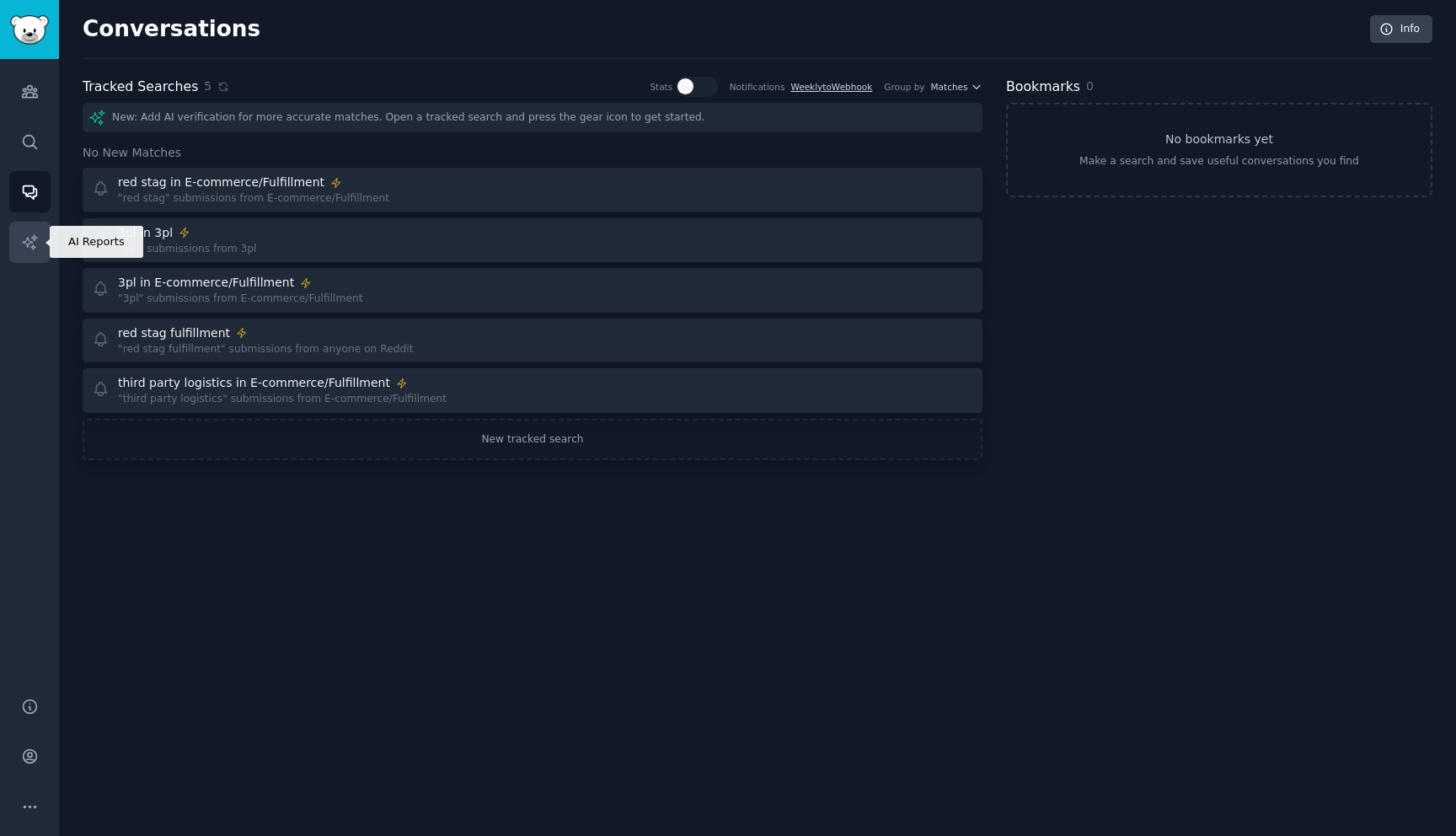
click at [31, 239] on icon "Sidebar" at bounding box center [30, 242] width 17 height 17
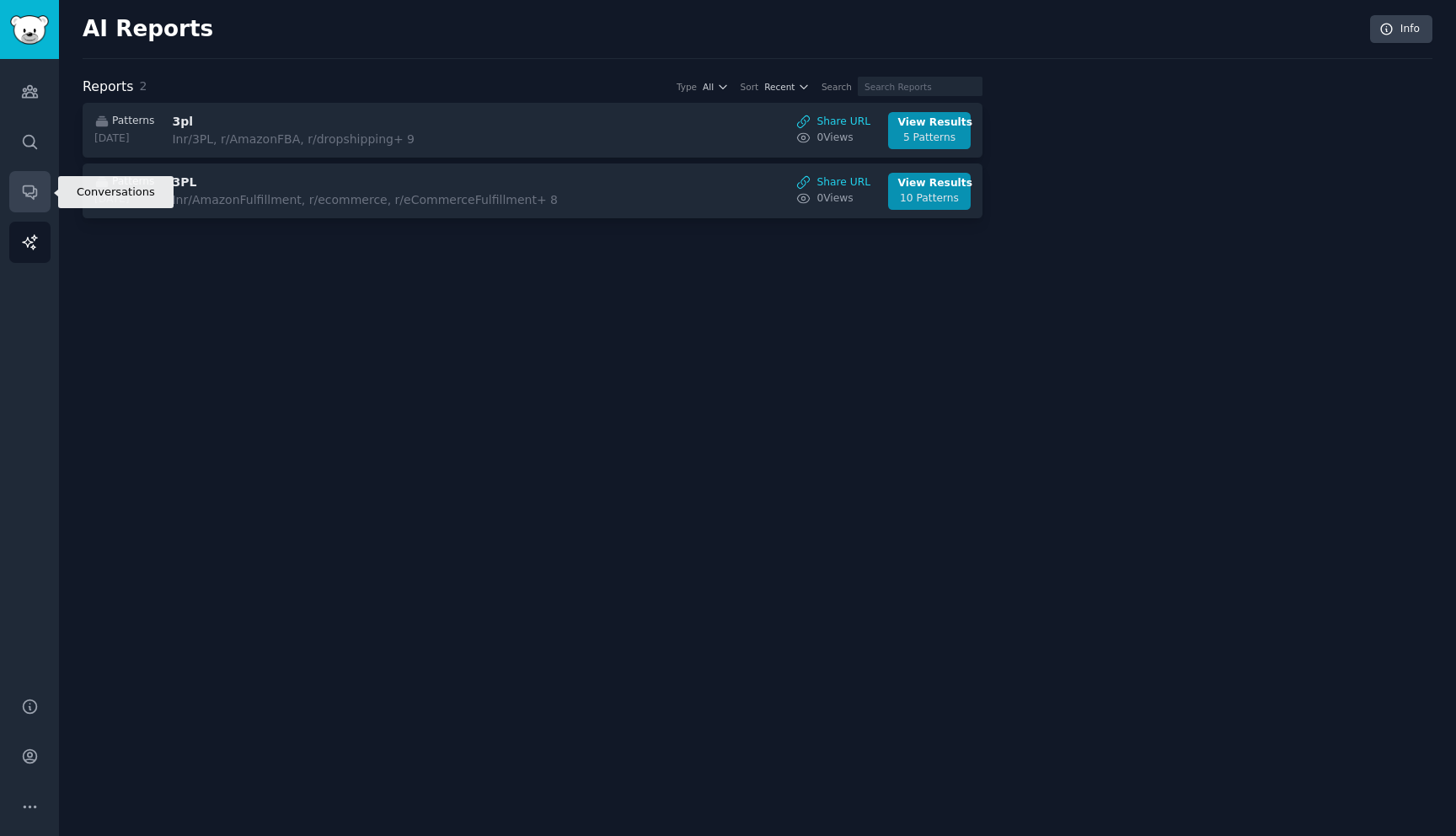
click at [34, 192] on icon "Sidebar" at bounding box center [30, 192] width 17 height 17
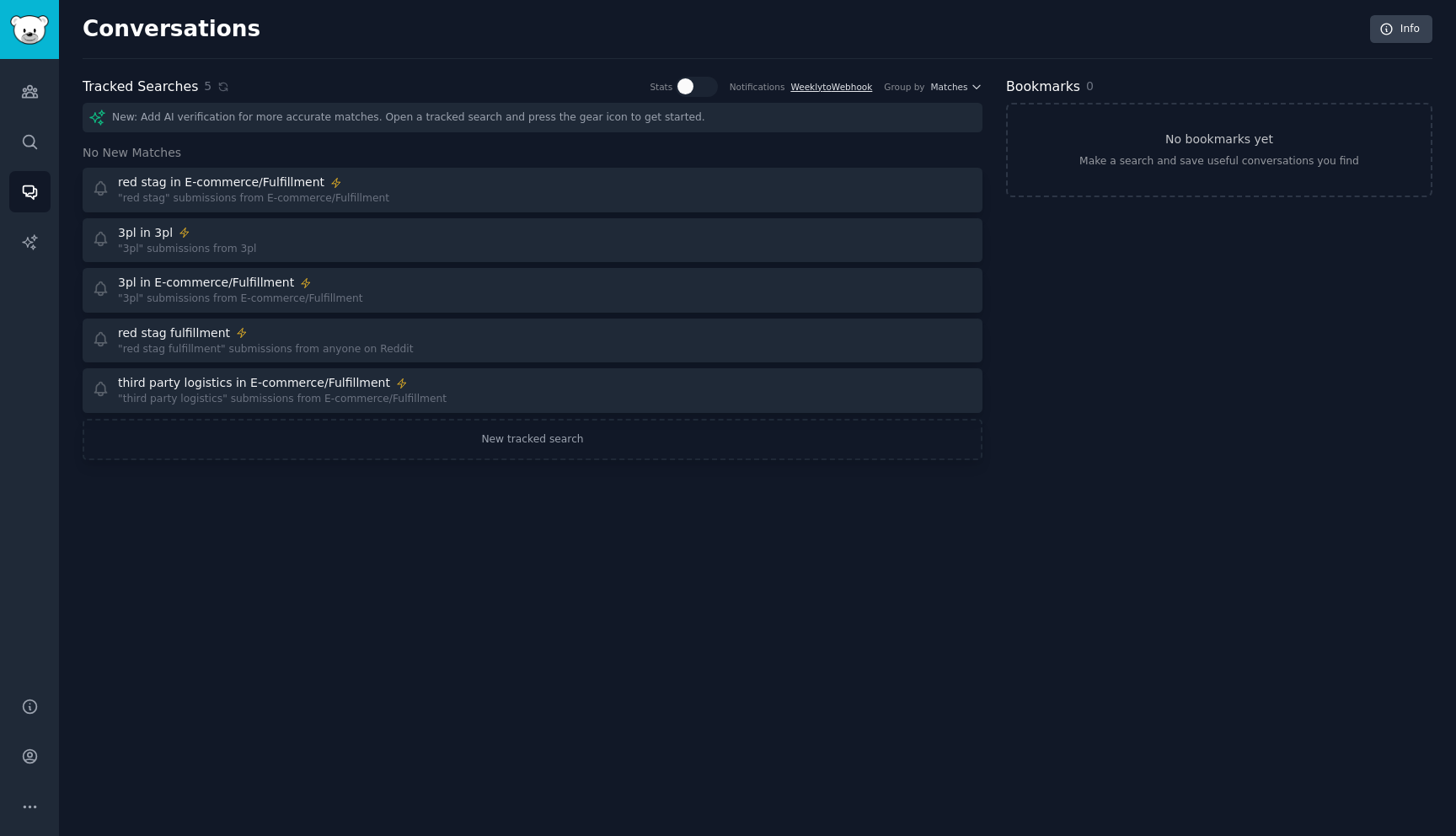
click at [847, 89] on link "Weekly to Webhook" at bounding box center [831, 86] width 81 height 11
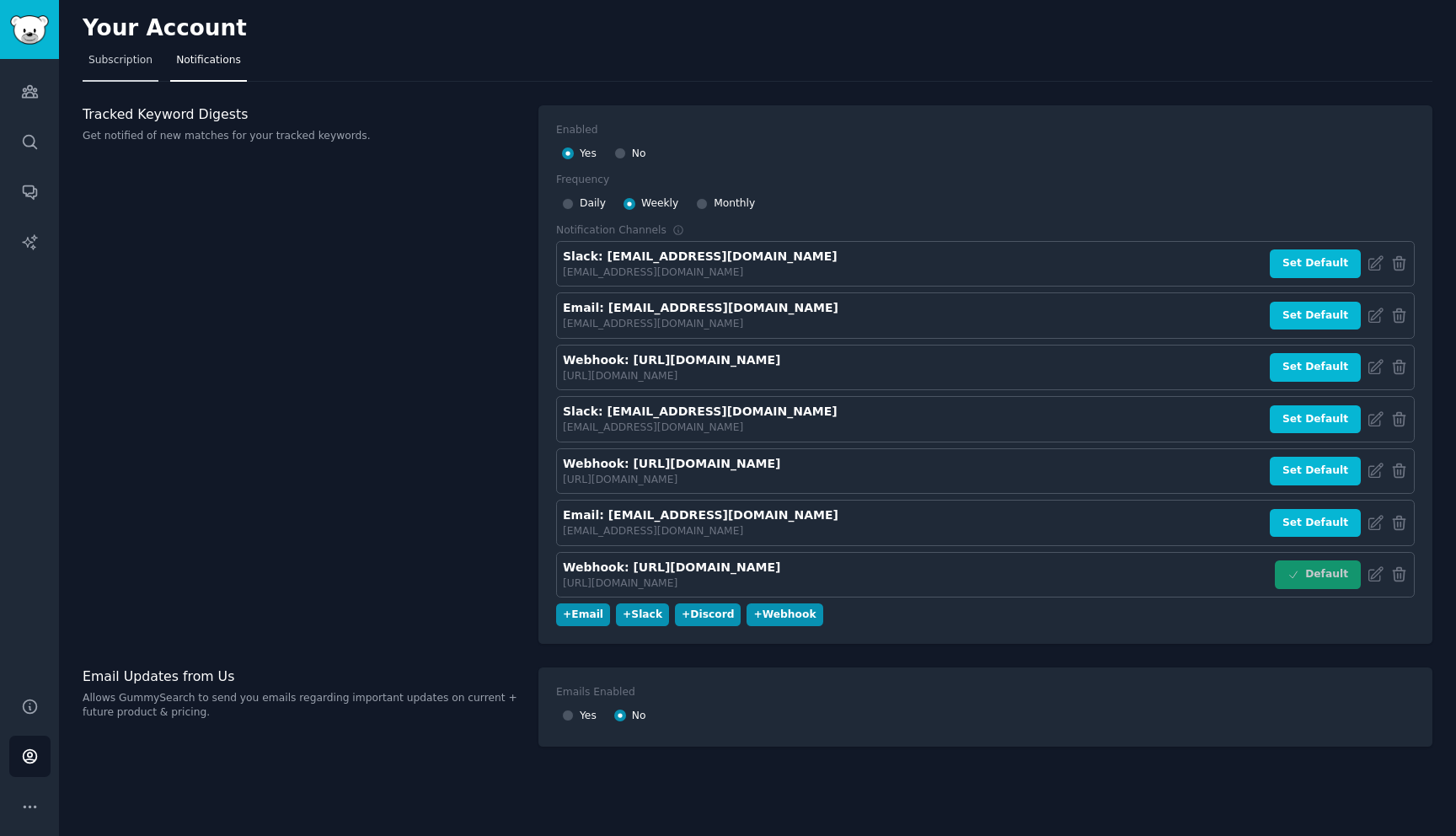
click at [144, 78] on link "Subscription" at bounding box center [120, 64] width 76 height 34
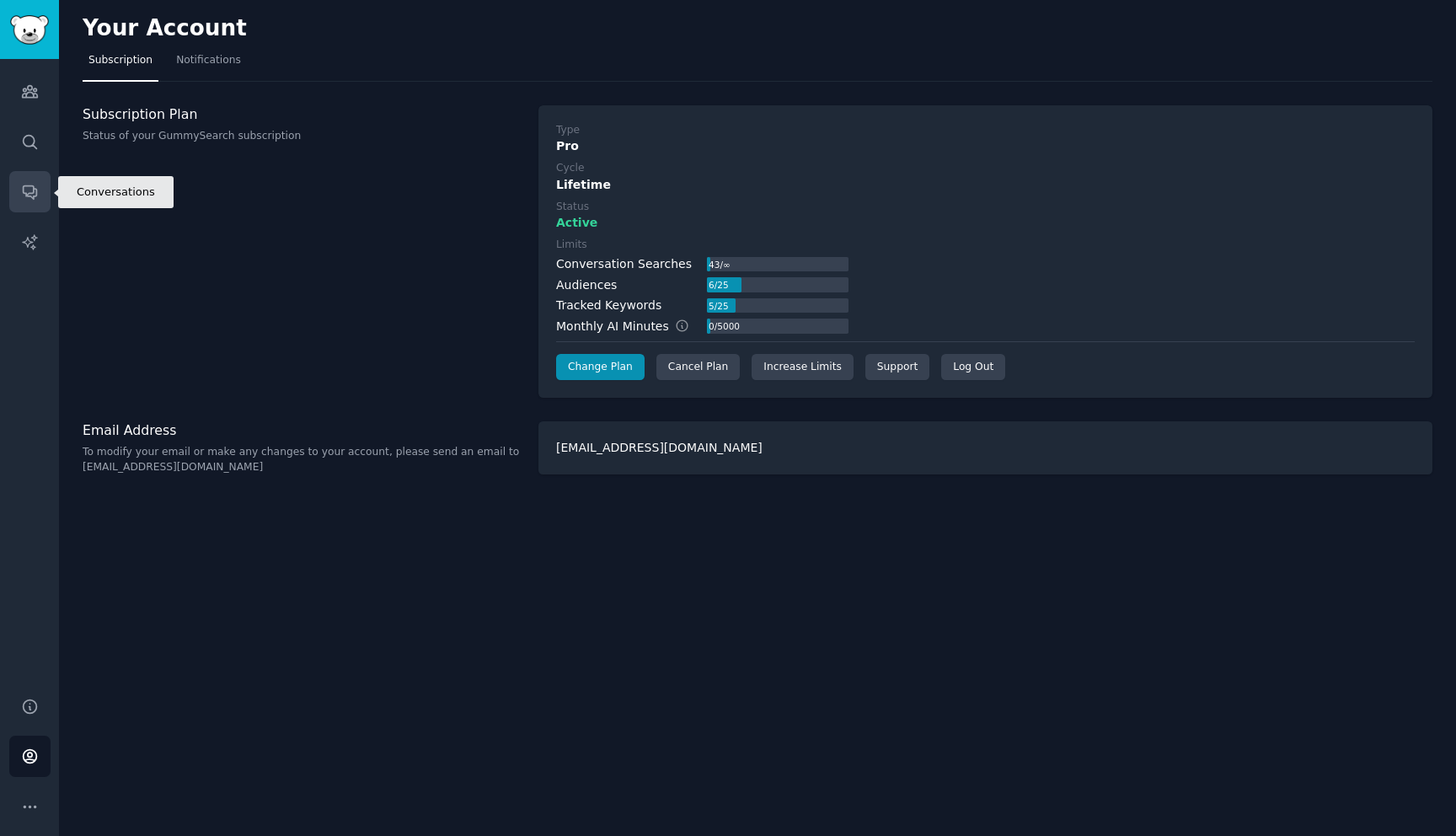
click at [30, 201] on link "Conversations" at bounding box center [30, 192] width 41 height 41
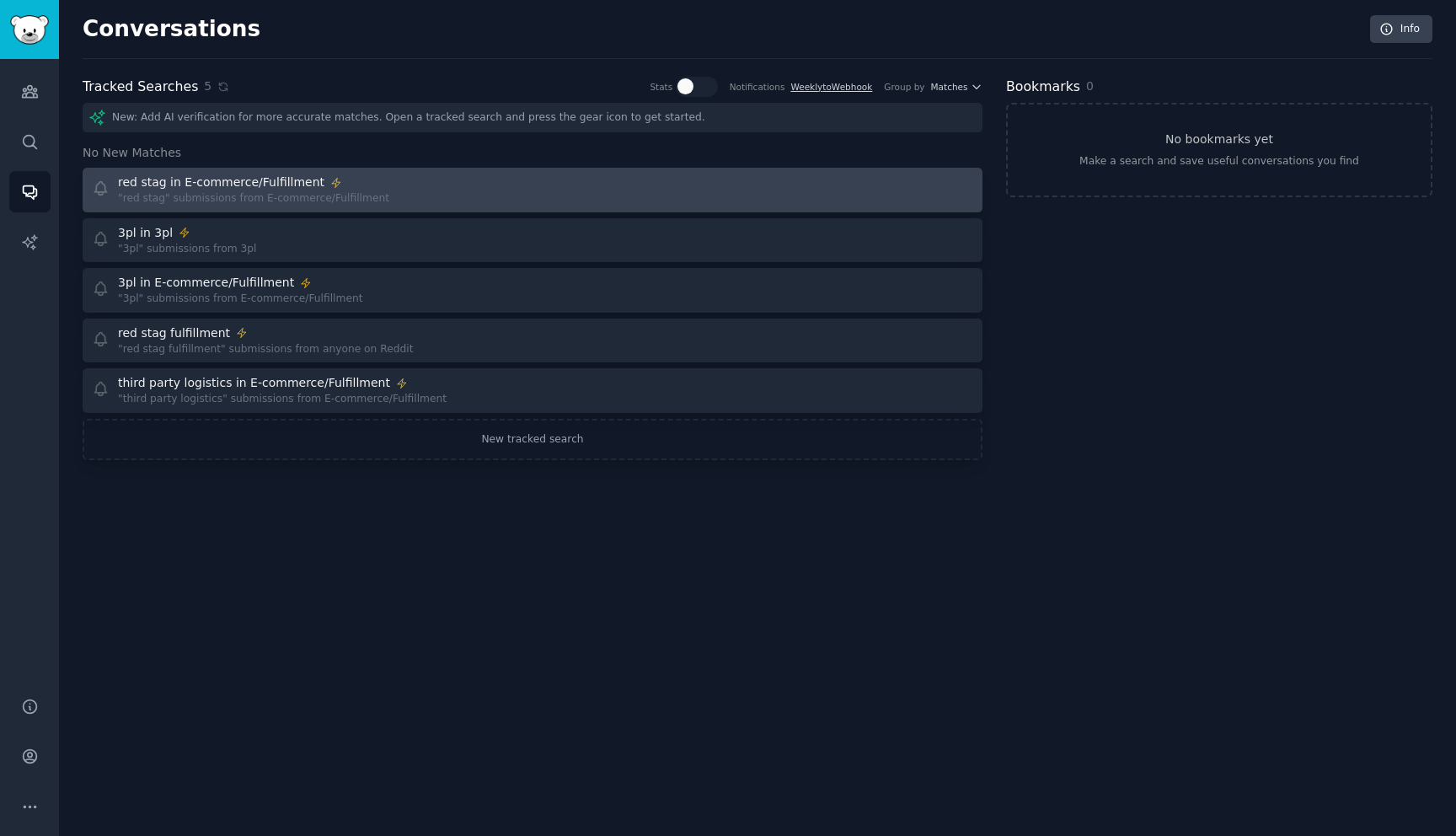
click at [295, 202] on div ""red stag" submissions from E-commerce/Fulfillment" at bounding box center [253, 199] width 271 height 15
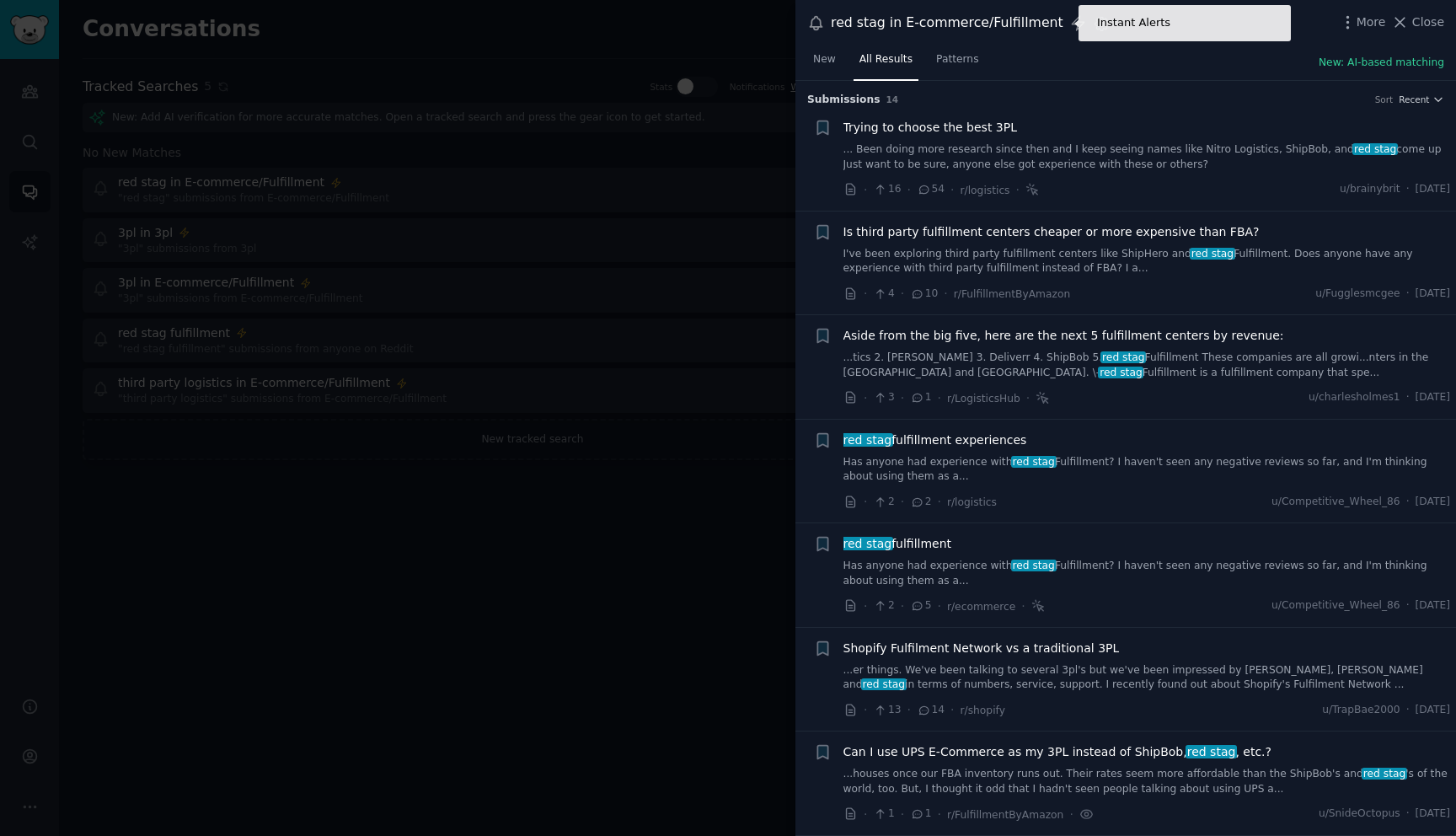
click at [1072, 19] on icon at bounding box center [1078, 23] width 11 height 14
click at [1093, 25] on icon "button" at bounding box center [1102, 24] width 17 height 17
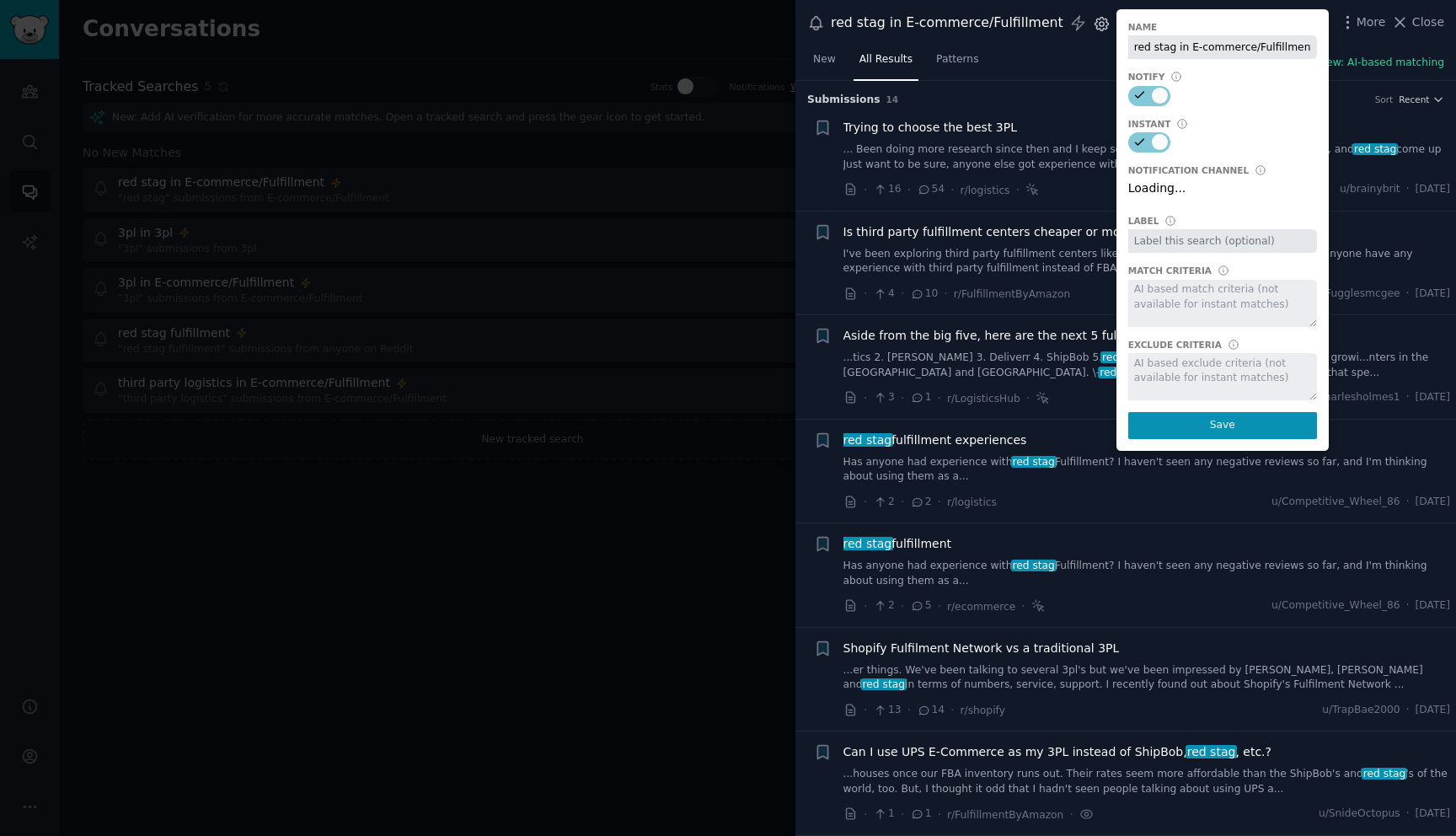
select select "402"
click at [1171, 185] on select "Default notification channel Slack: [EMAIL_ADDRESS][DOMAIN_NAME] Email: [EMAIL_…" at bounding box center [1222, 191] width 189 height 24
click at [541, 496] on div at bounding box center [728, 418] width 1456 height 836
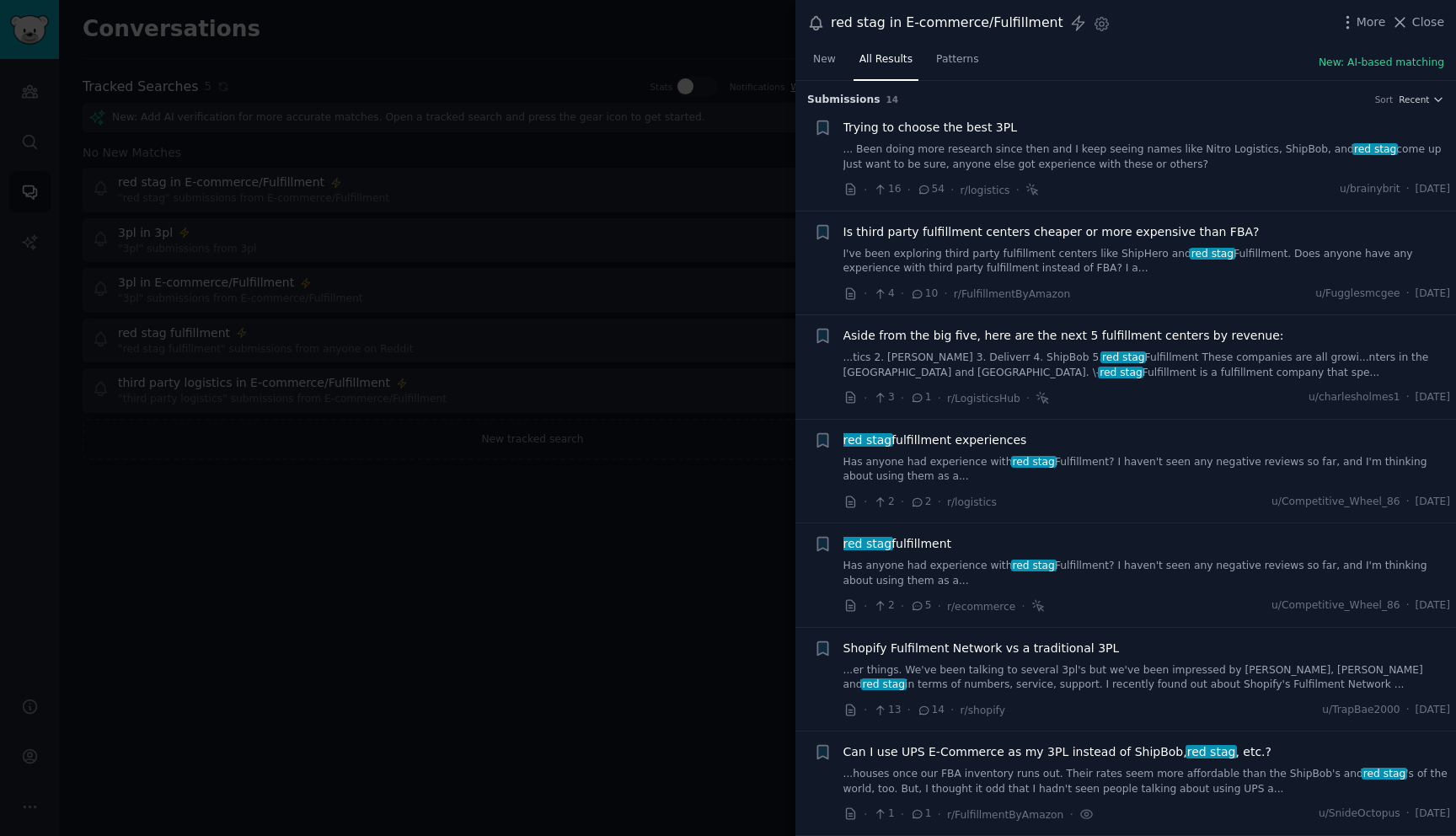
click at [476, 510] on div at bounding box center [728, 418] width 1456 height 836
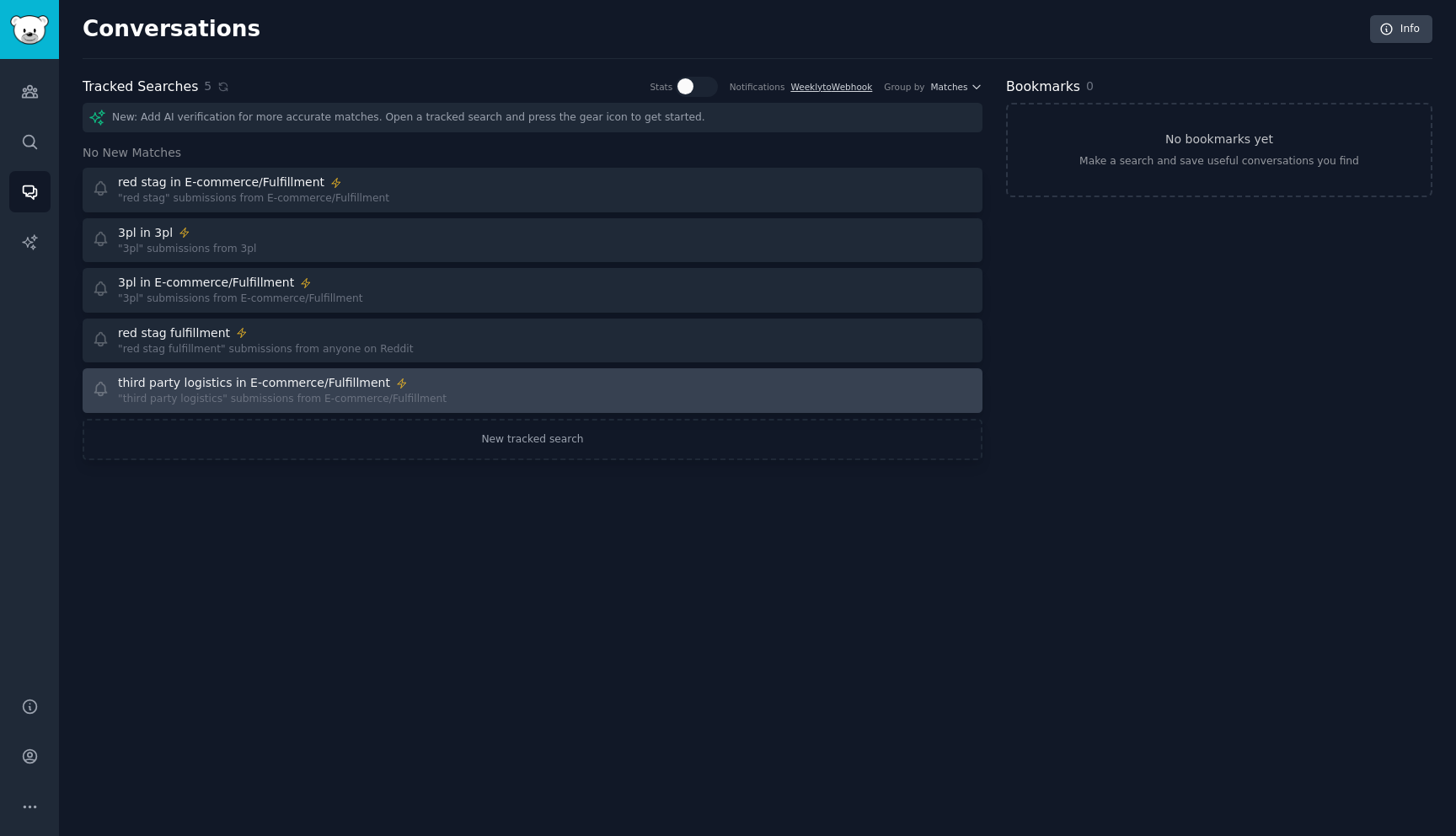
click at [430, 399] on div "third party logistics in E-commerce/Fulfillment "third party logistics" submiss…" at bounding box center [306, 391] width 430 height 33
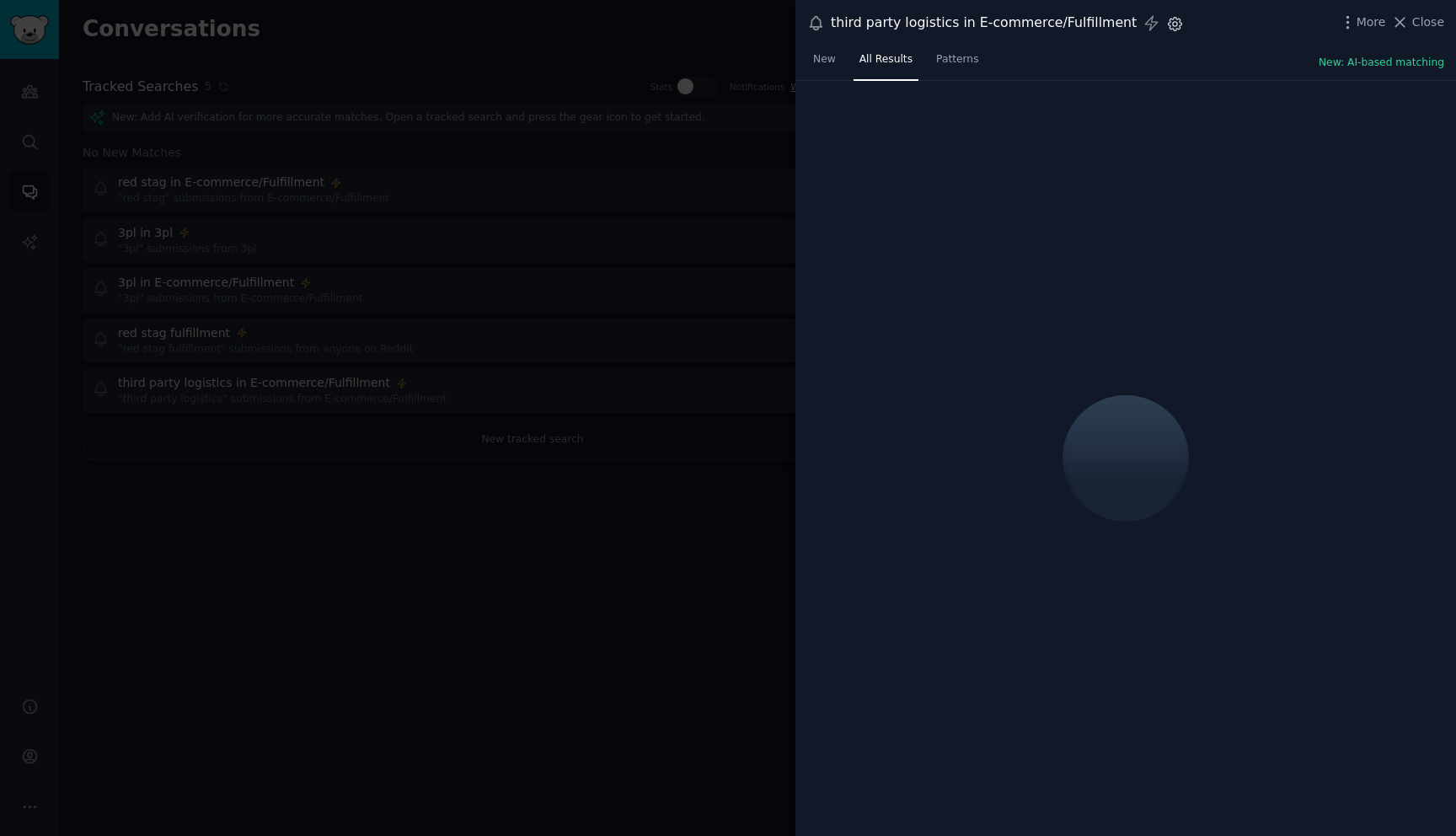
click at [1166, 29] on icon "button" at bounding box center [1175, 24] width 17 height 17
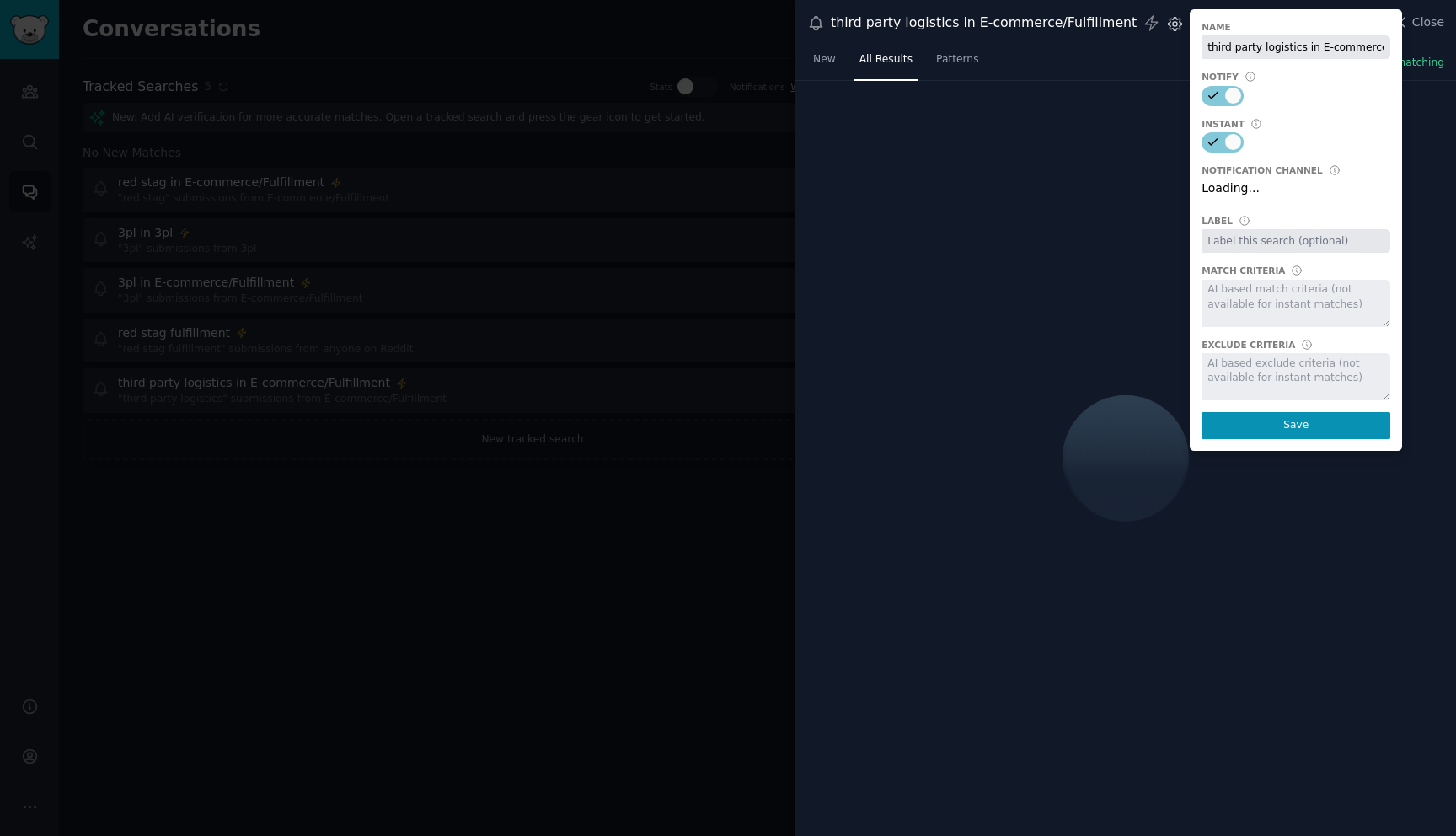
scroll to position [0, 46]
click at [1243, 189] on select "Default notification channel Slack: [EMAIL_ADDRESS][DOMAIN_NAME] Email: [EMAIL_…" at bounding box center [1295, 191] width 189 height 24
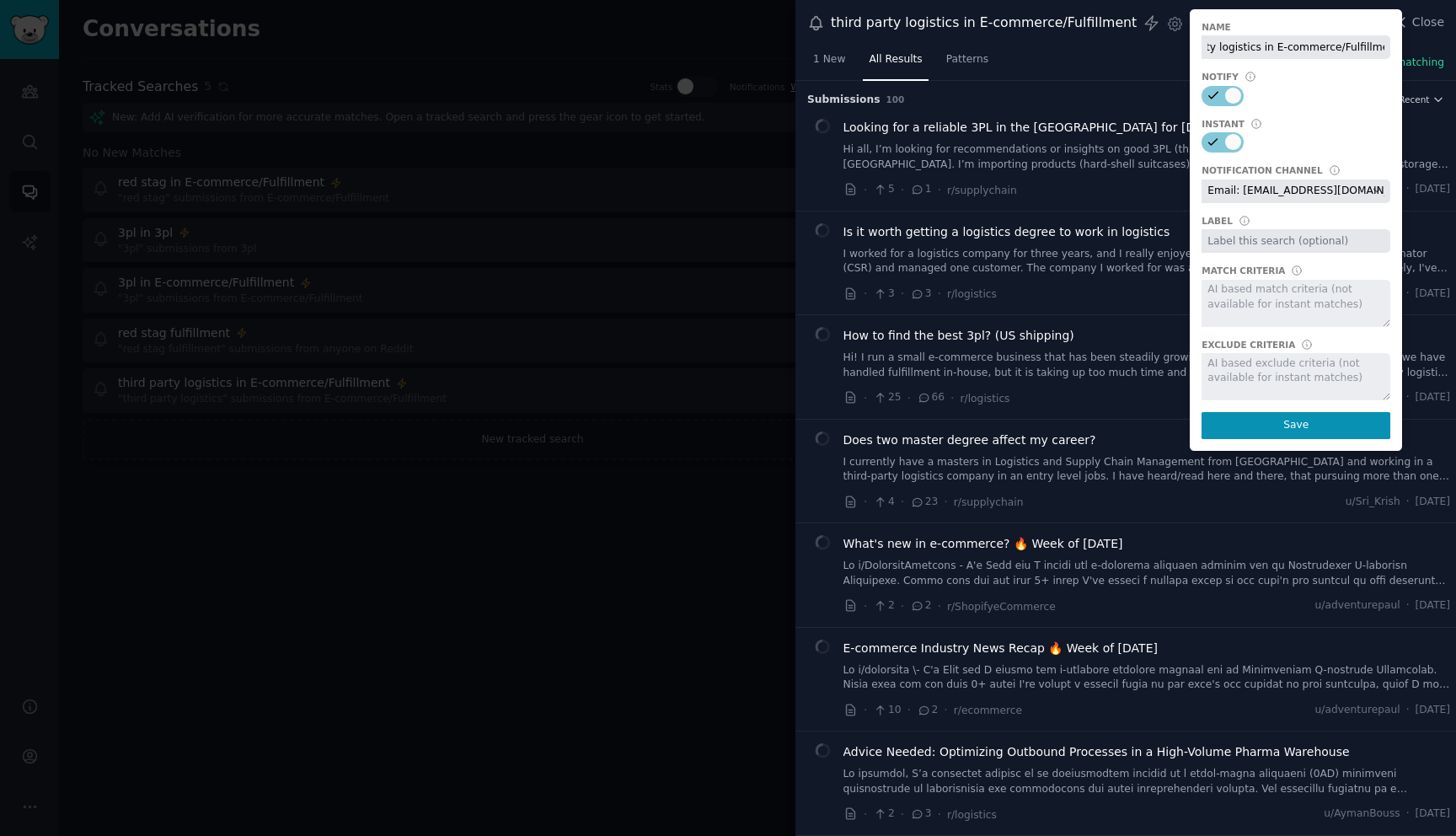
scroll to position [0, 0]
select select "440"
click at [1253, 425] on button "Save" at bounding box center [1295, 425] width 189 height 27
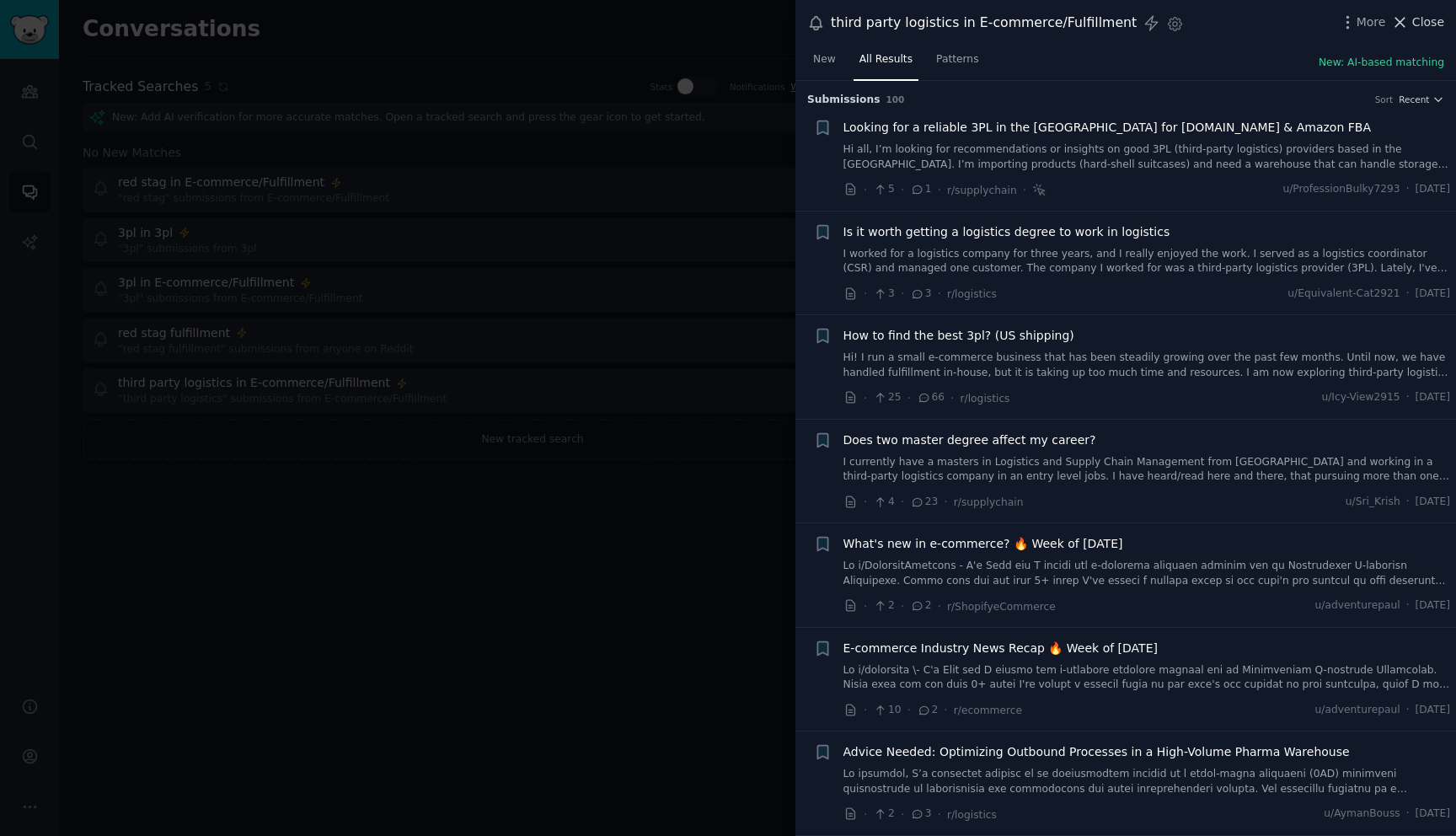
click at [1420, 24] on span "Close" at bounding box center [1427, 22] width 32 height 17
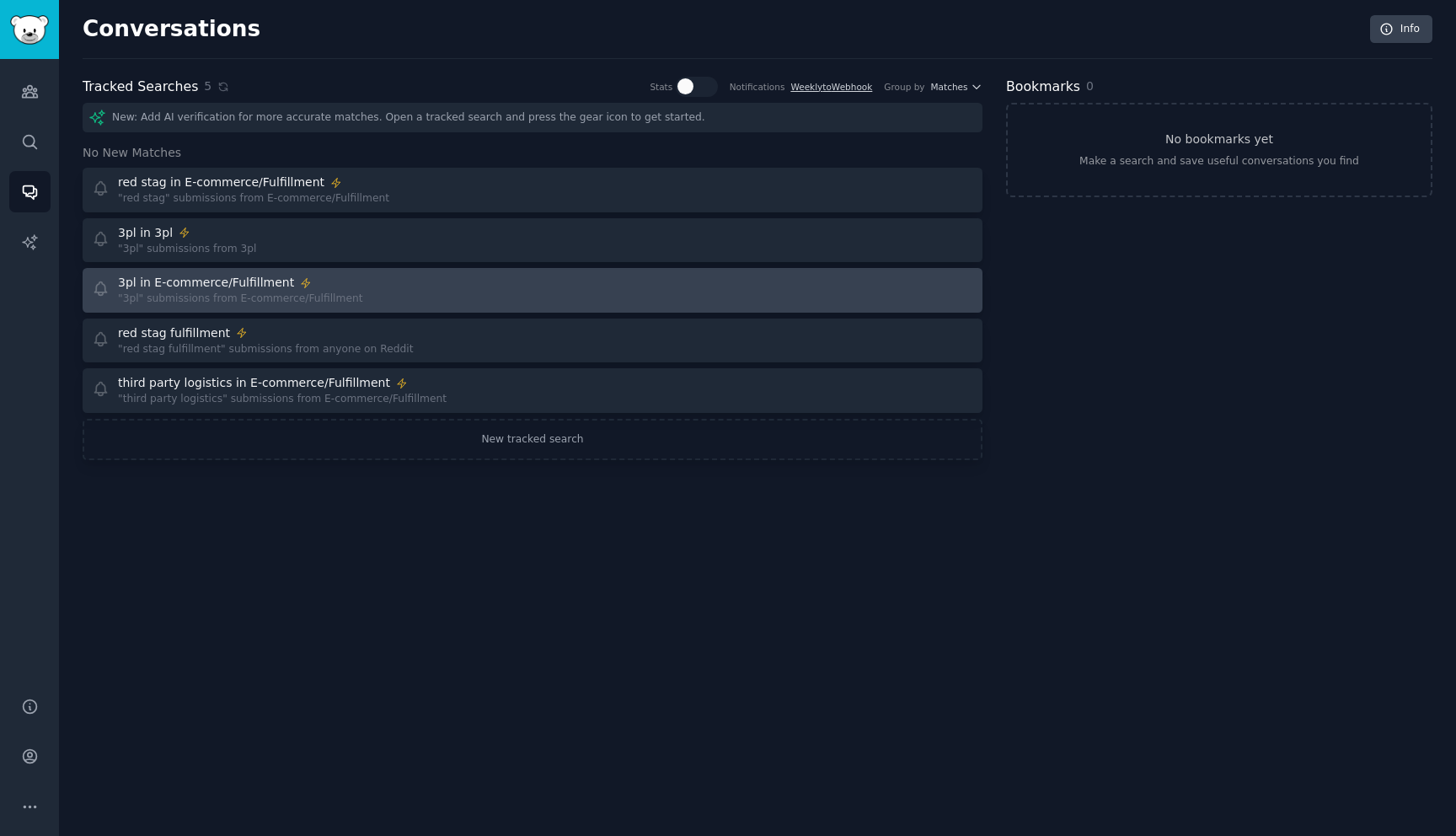
click at [356, 296] on div "3pl in E-commerce/Fulfillment "3pl" submissions from E-commerce/Fulfillment" at bounding box center [306, 290] width 430 height 33
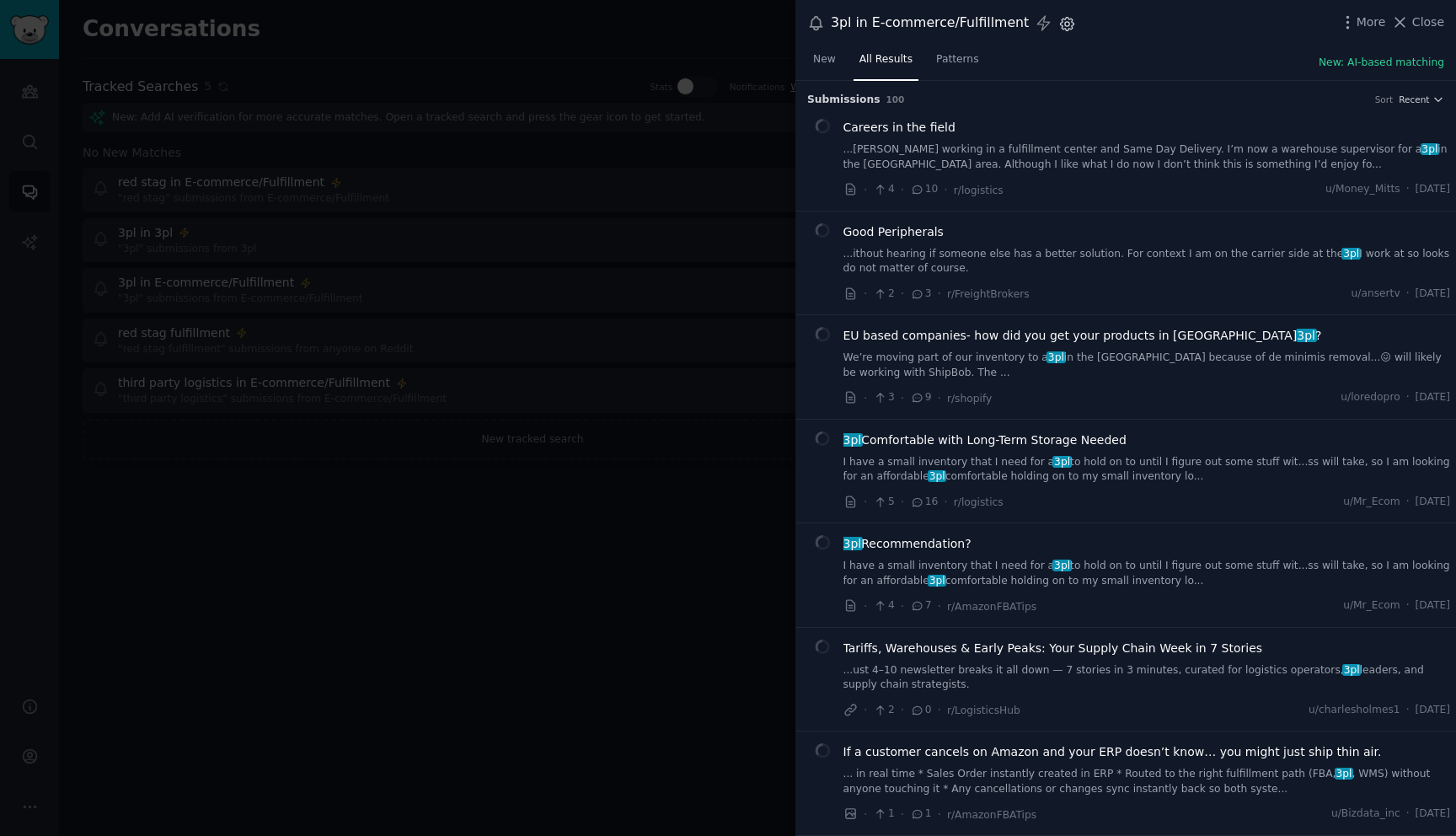
click at [1065, 23] on icon "button" at bounding box center [1067, 23] width 4 height 4
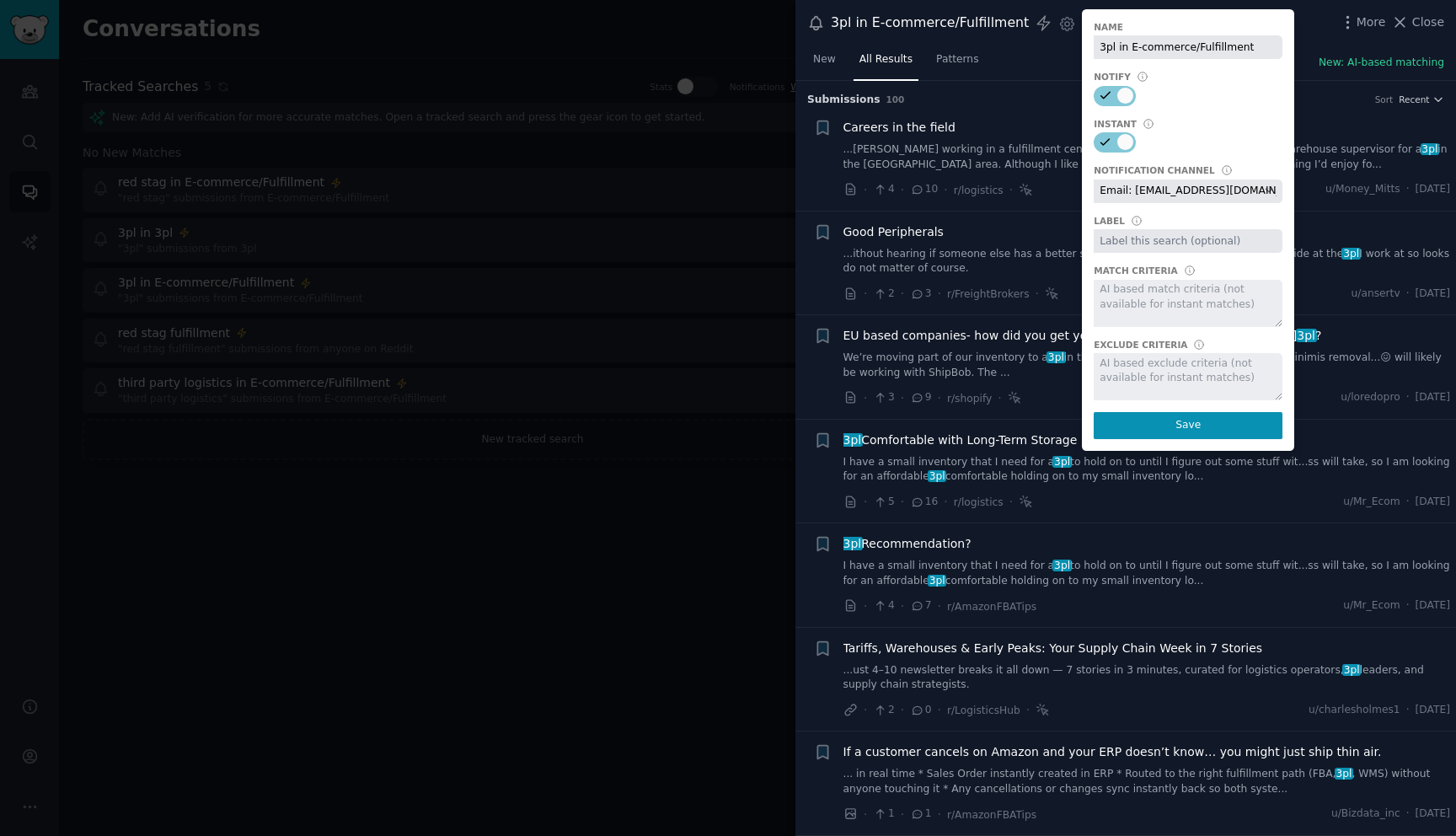
click at [1100, 195] on select "Default notification channel Slack: [EMAIL_ADDRESS][DOMAIN_NAME] Email: [EMAIL_…" at bounding box center [1187, 191] width 189 height 24
select select "440"
click at [1159, 431] on button "Save" at bounding box center [1187, 425] width 189 height 27
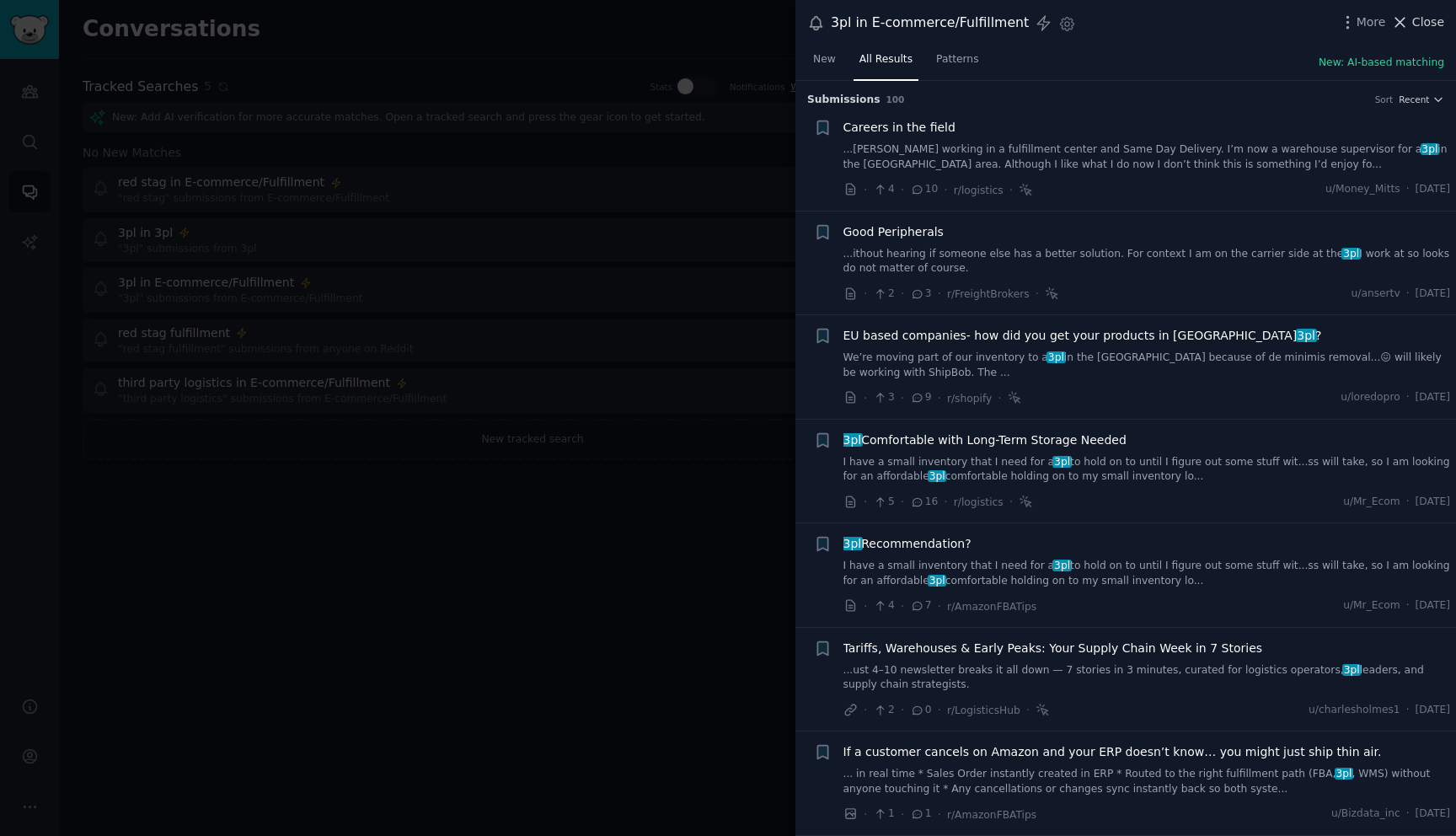
click at [1417, 21] on span "Close" at bounding box center [1427, 22] width 32 height 17
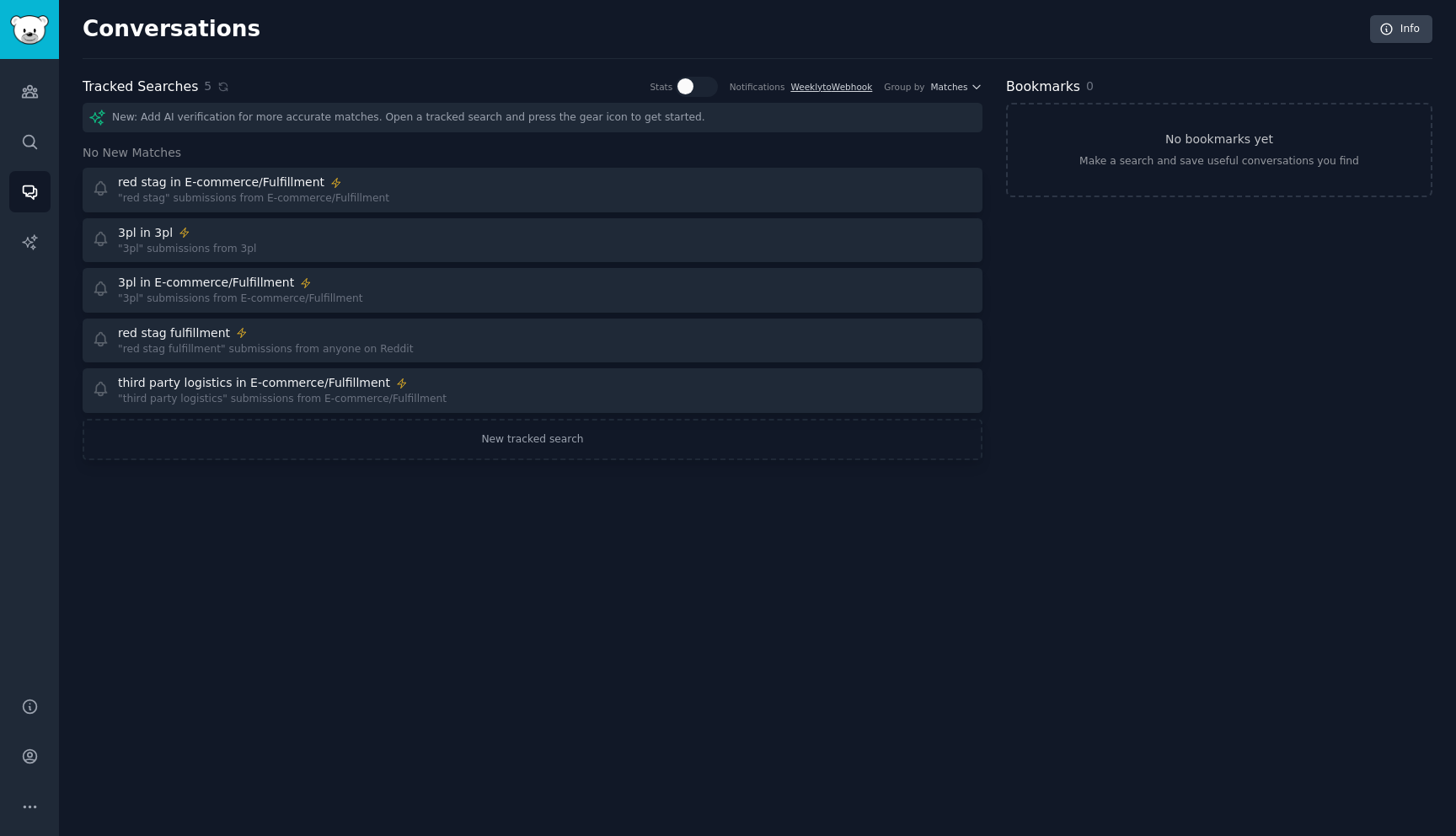
click at [591, 603] on div "Conversations Info Tracked Searches 5 Stats Notifications Weekly to Webhook Gro…" at bounding box center [757, 418] width 1397 height 836
click at [27, 801] on icon "Sidebar" at bounding box center [30, 807] width 17 height 17
click at [34, 754] on icon "Sidebar" at bounding box center [30, 757] width 13 height 13
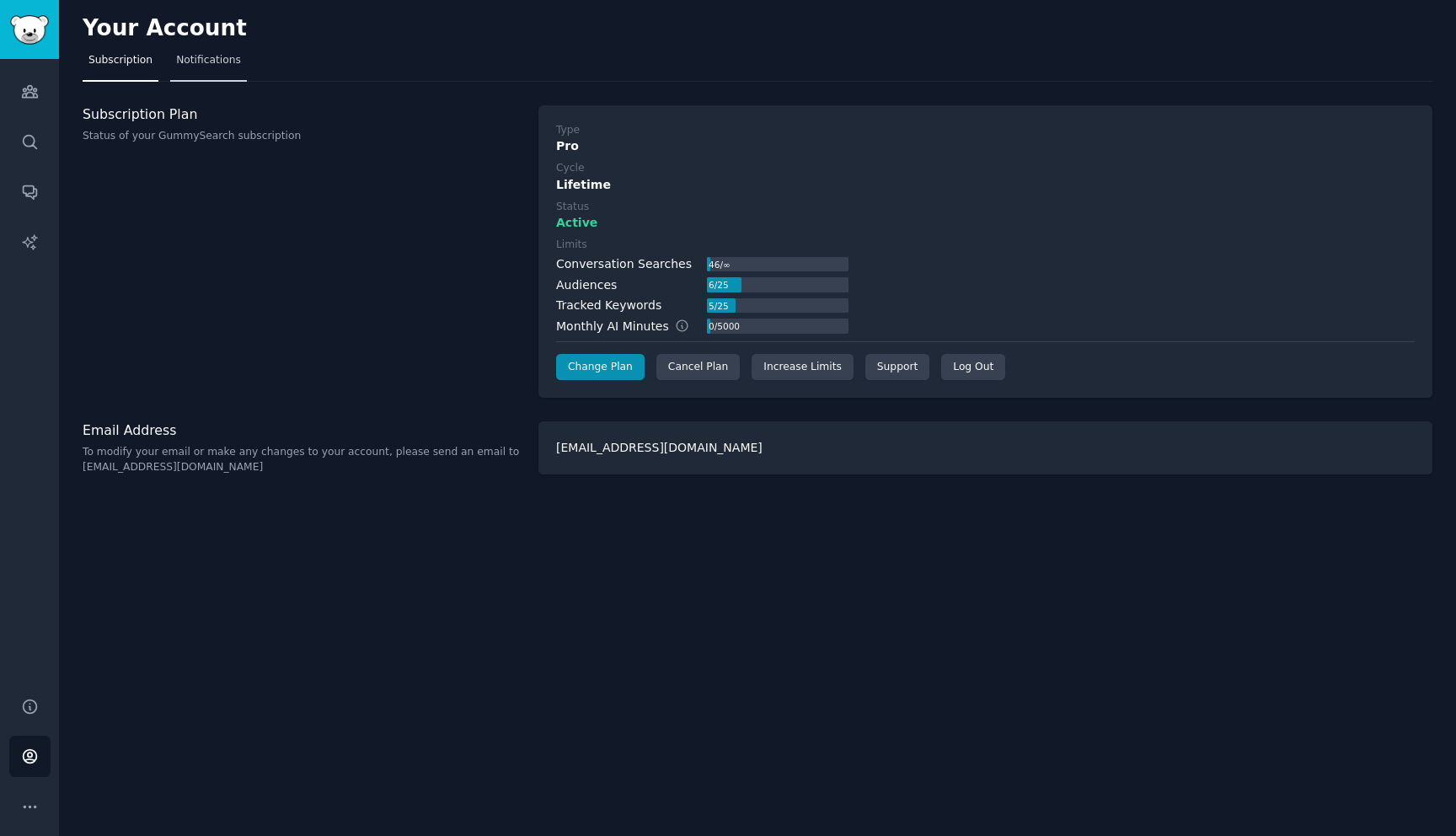
click at [220, 74] on link "Notifications" at bounding box center [209, 64] width 77 height 34
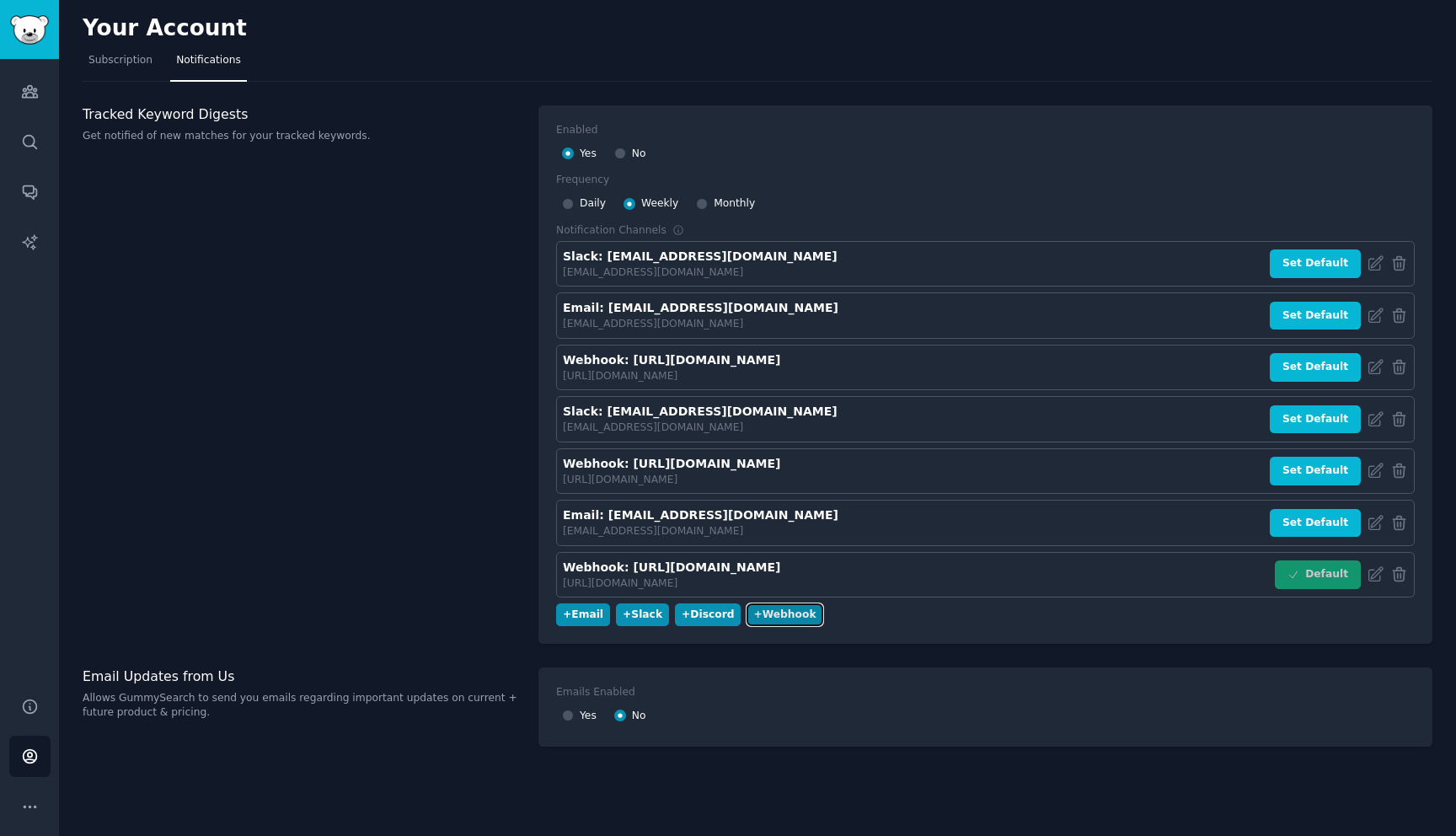
click at [771, 610] on div "+ Webhook" at bounding box center [784, 616] width 62 height 15
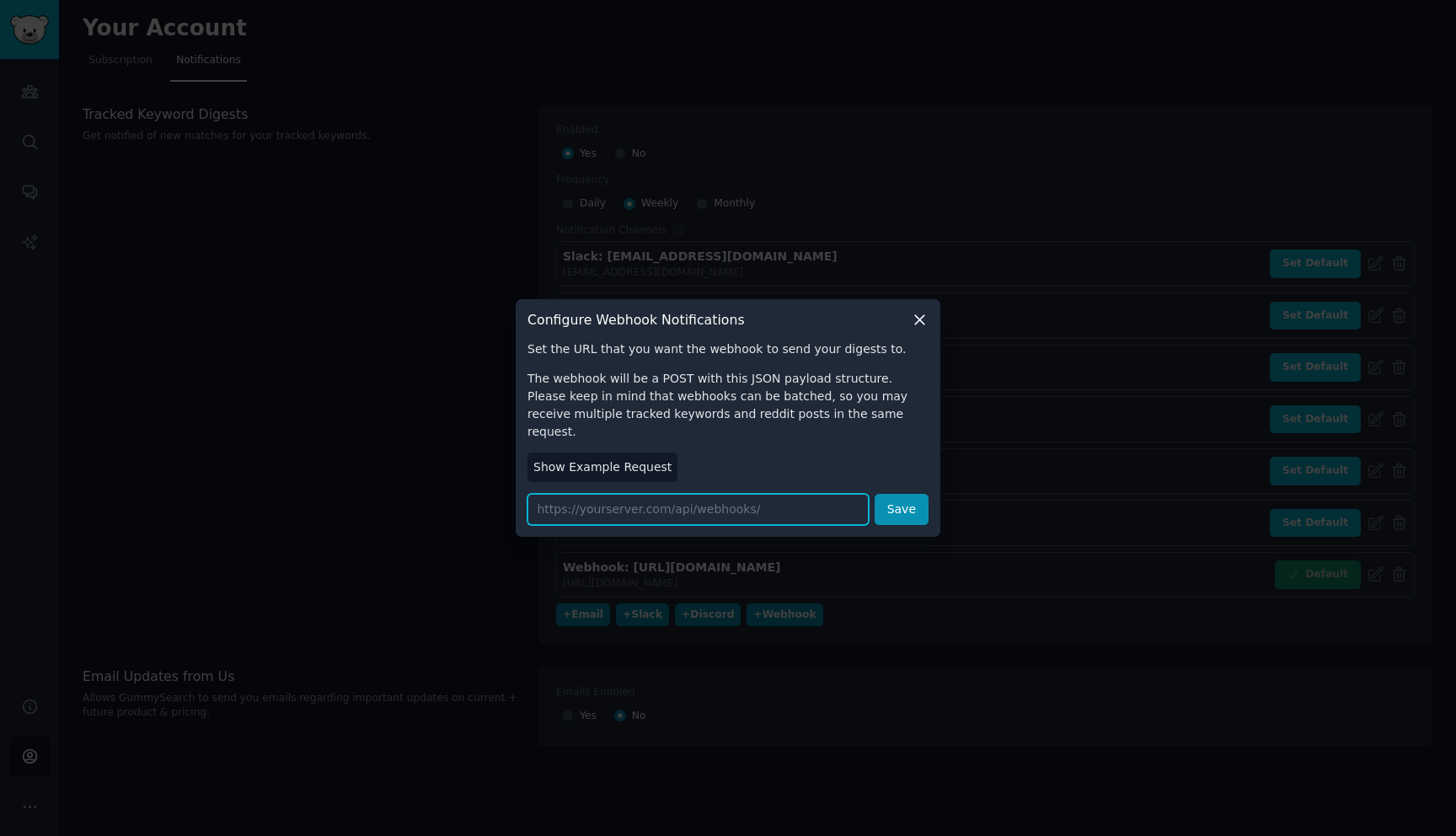
click at [647, 505] on input "url" at bounding box center [698, 509] width 341 height 32
paste input "[URL][DOMAIN_NAME]"
type input "[URL][DOMAIN_NAME]"
click at [888, 494] on button "Save" at bounding box center [902, 509] width 54 height 32
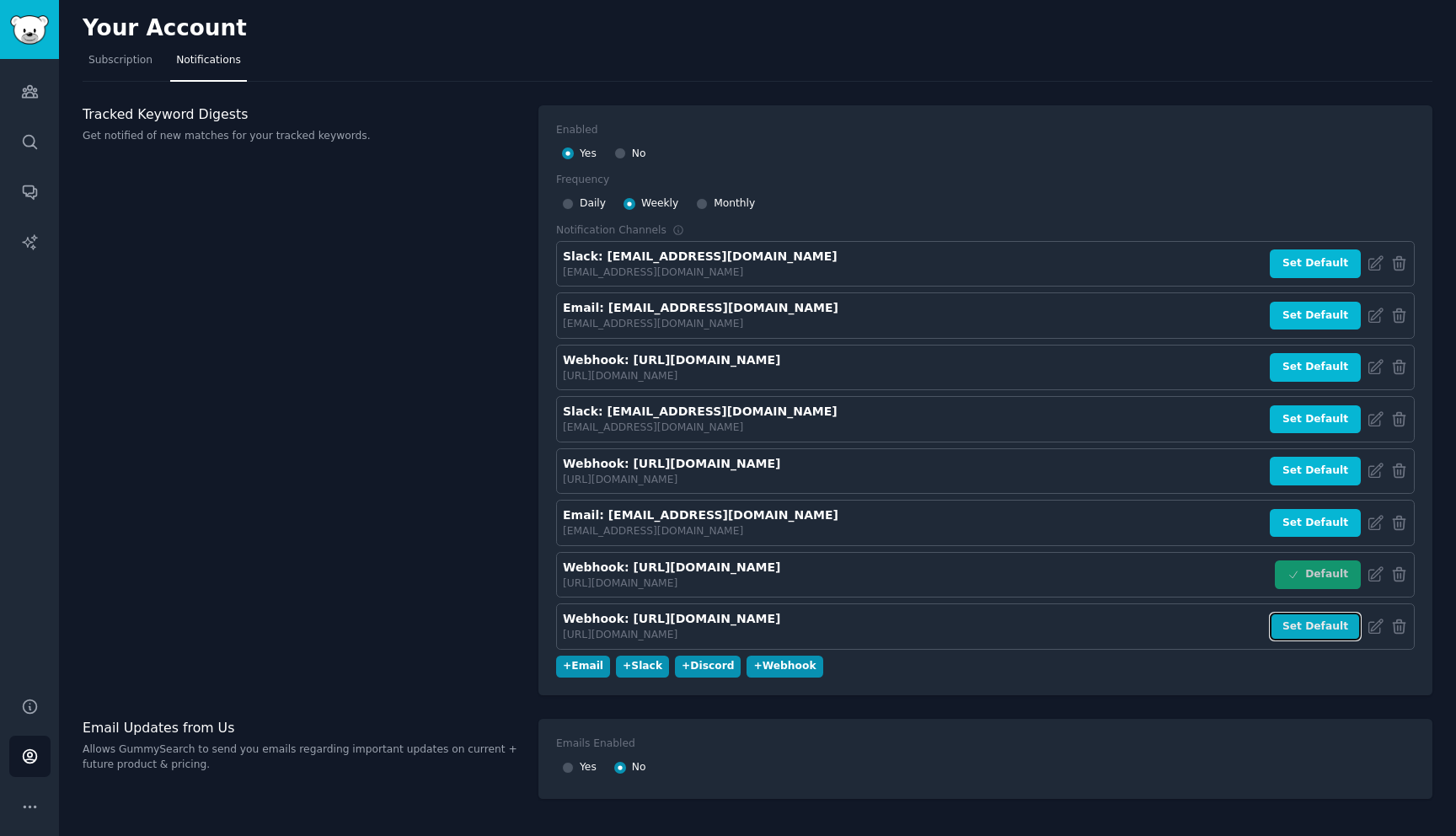
click at [1303, 626] on button "Set Default" at bounding box center [1314, 627] width 91 height 29
click at [1314, 523] on button "Set Default" at bounding box center [1314, 524] width 91 height 29
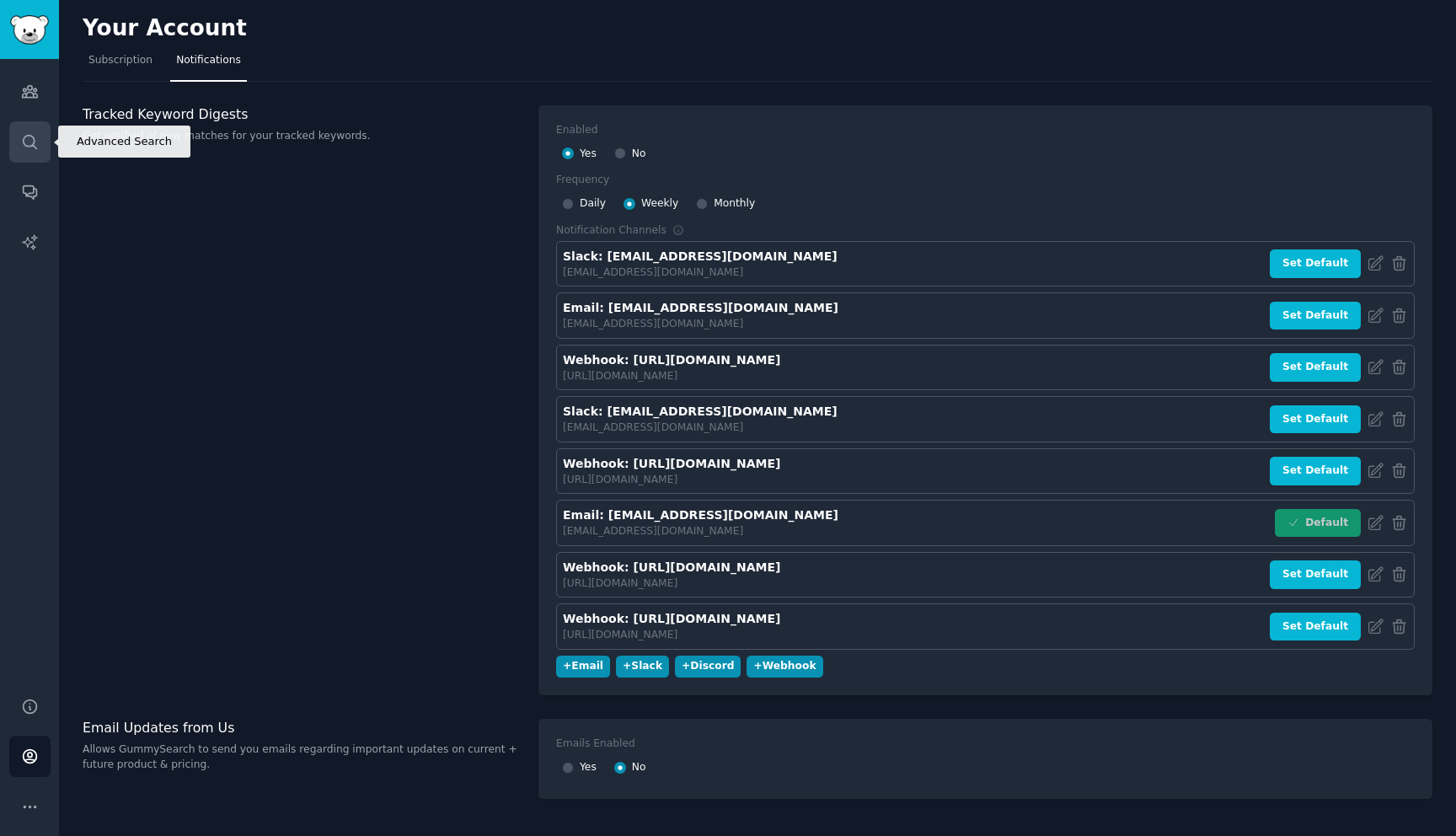
click at [25, 146] on icon "Sidebar" at bounding box center [30, 142] width 17 height 17
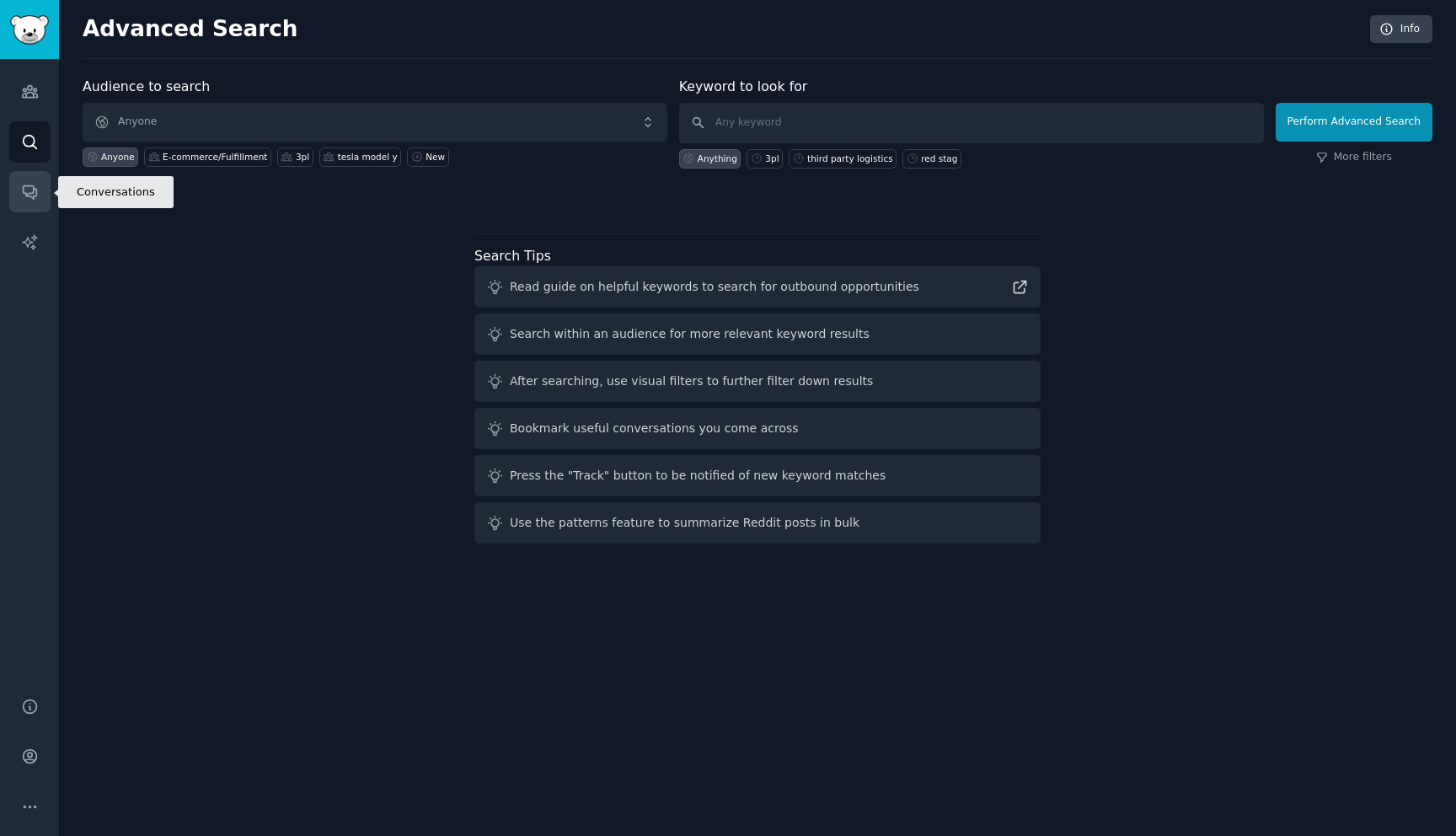
click at [30, 175] on link "Conversations" at bounding box center [30, 192] width 41 height 41
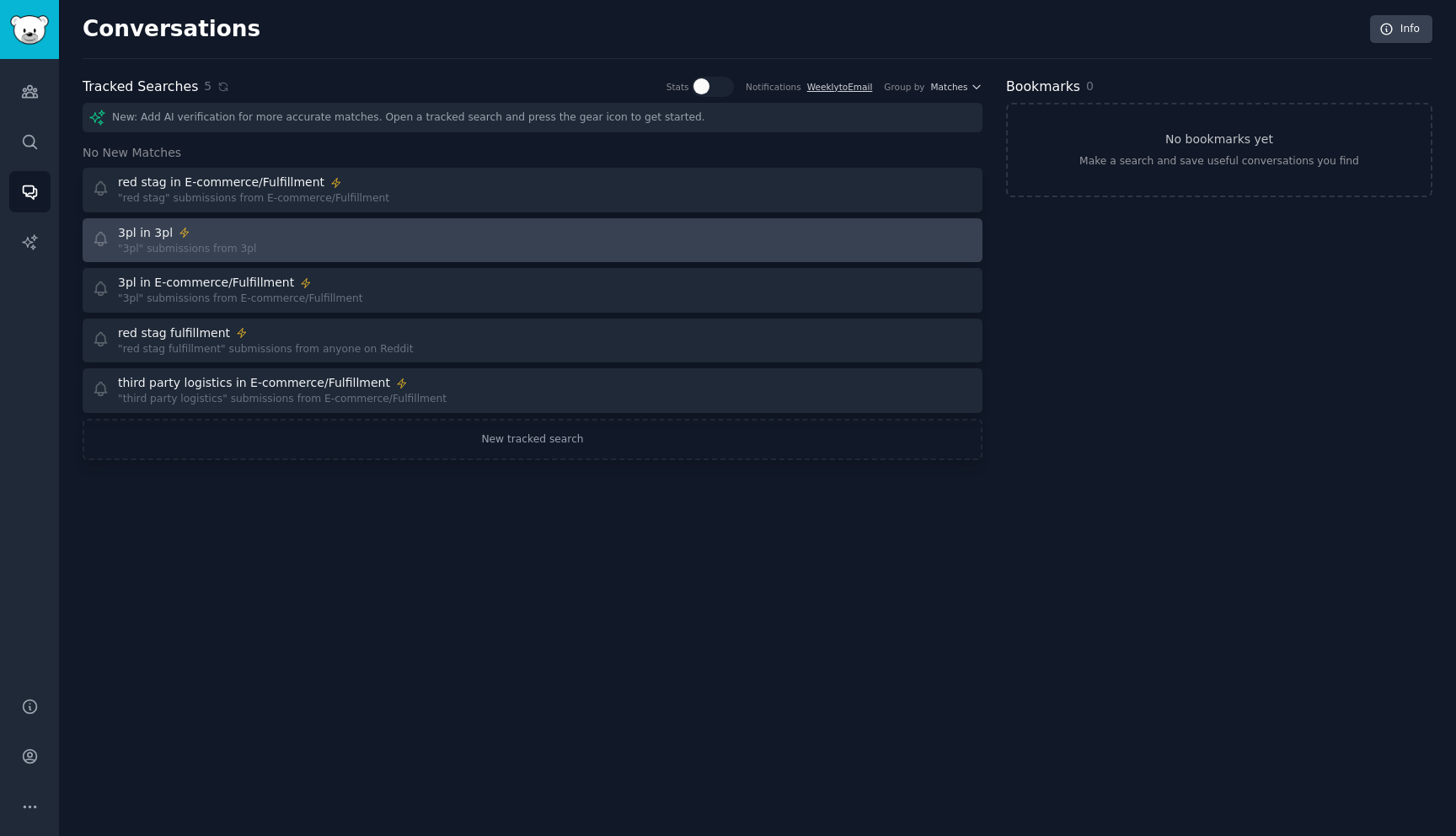
click at [437, 254] on div "3pl in 3pl "3pl" submissions from 3pl" at bounding box center [306, 240] width 430 height 33
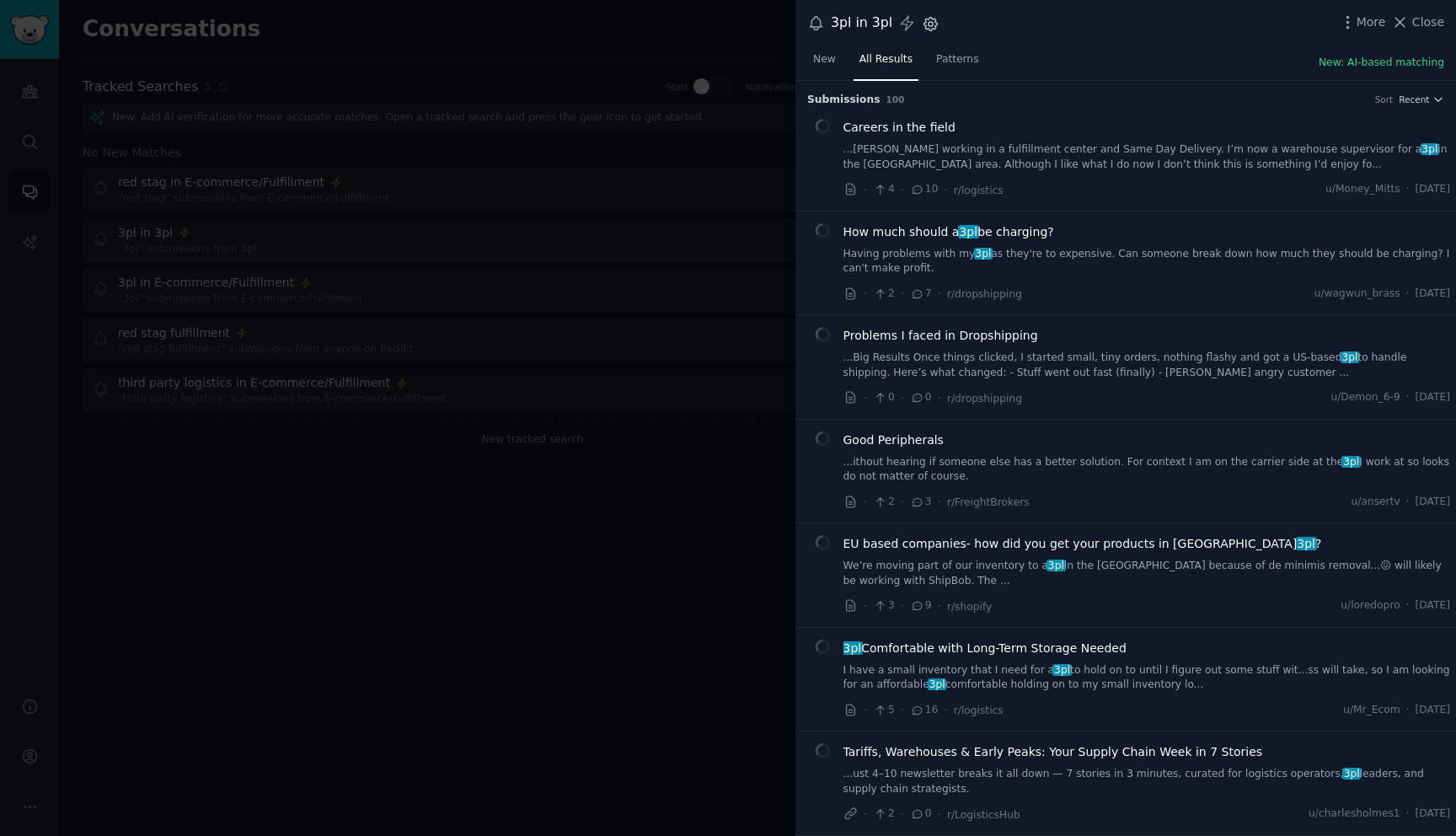
click at [928, 20] on icon "button" at bounding box center [930, 24] width 17 height 17
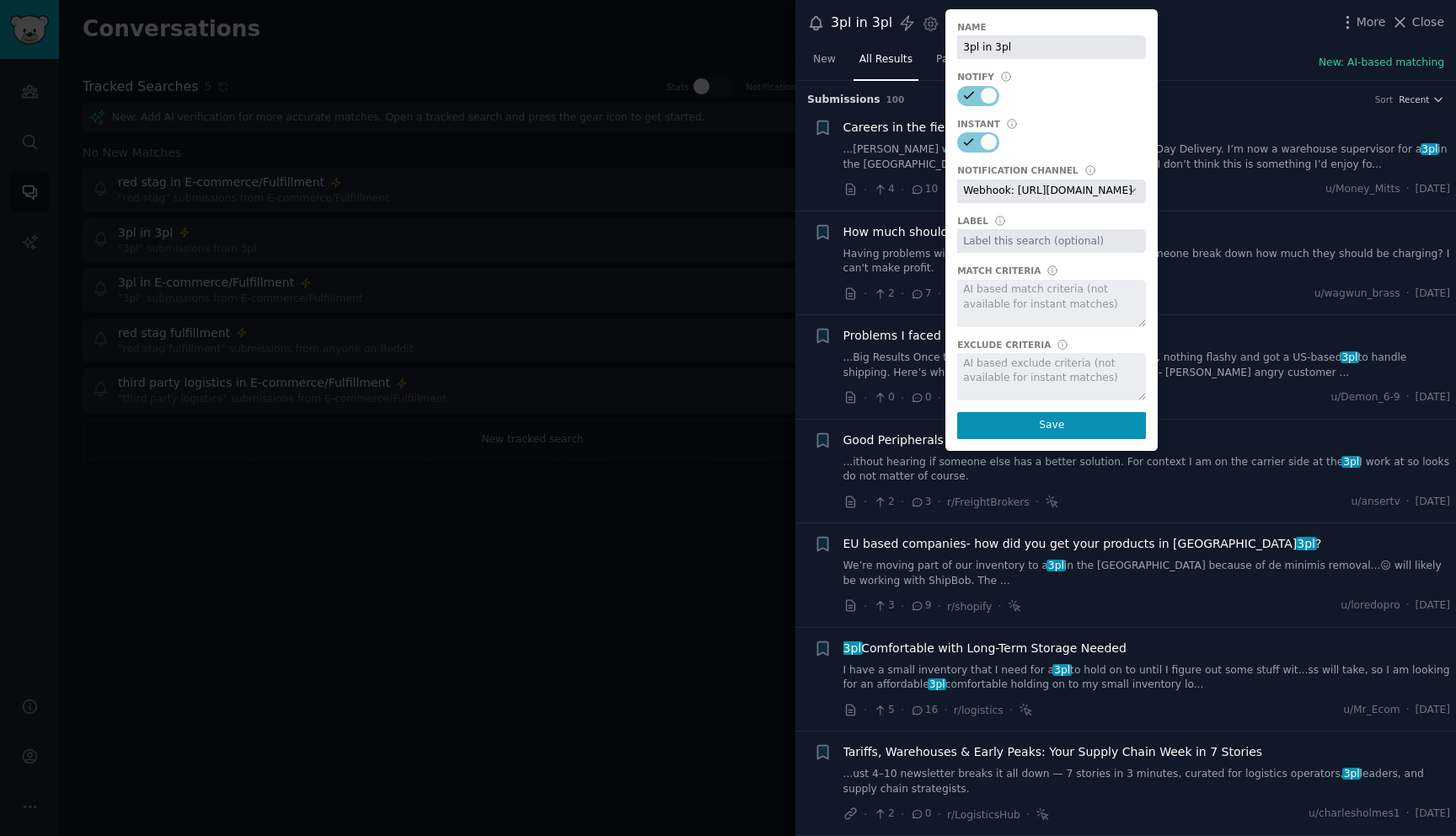
click at [1042, 197] on select "Default notification channel Slack: [EMAIL_ADDRESS][DOMAIN_NAME] Email: [EMAIL_…" at bounding box center [1051, 191] width 189 height 24
select select "441"
click at [1017, 424] on button "Save" at bounding box center [1051, 425] width 189 height 27
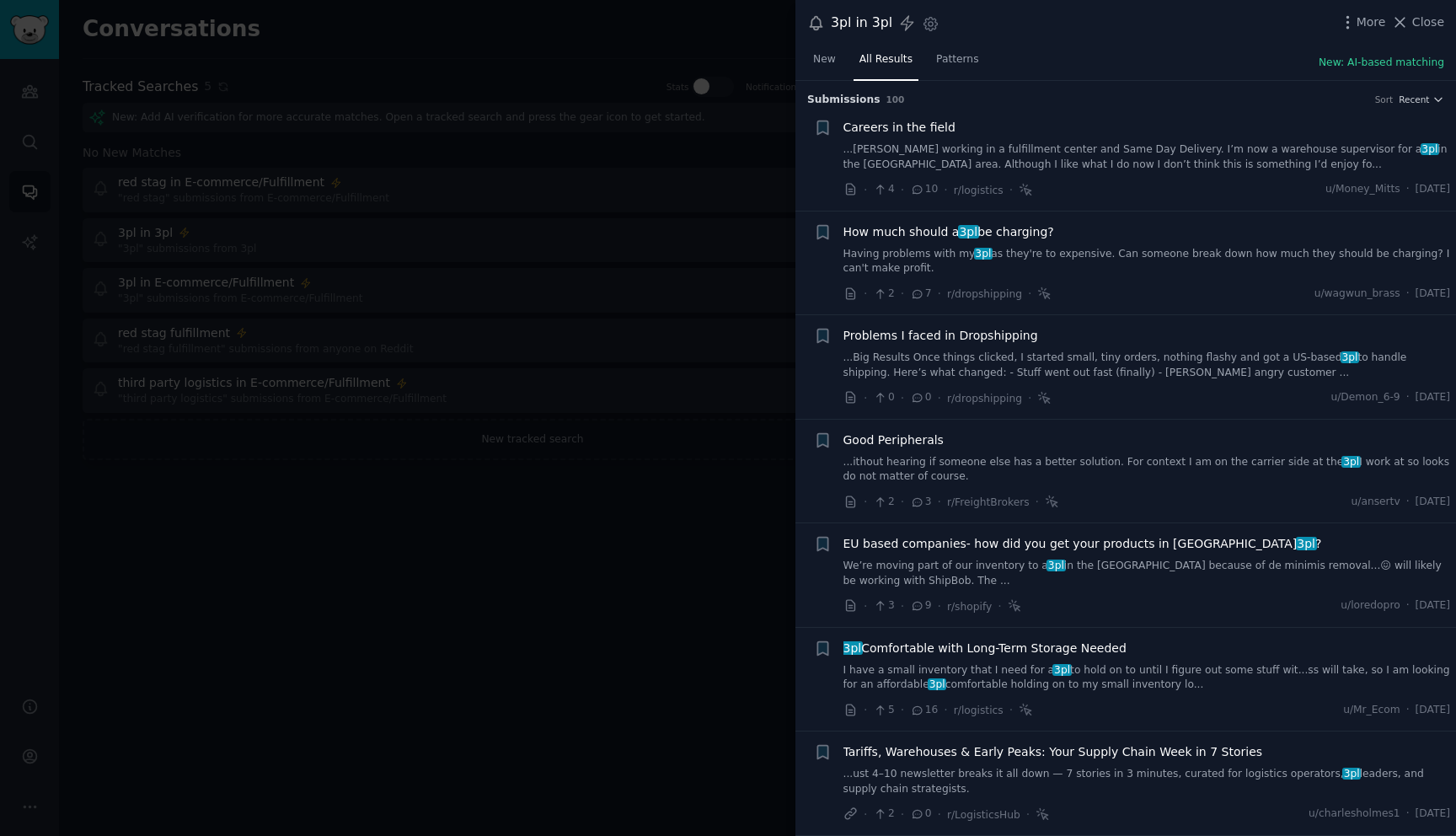
click at [519, 538] on div at bounding box center [728, 418] width 1456 height 836
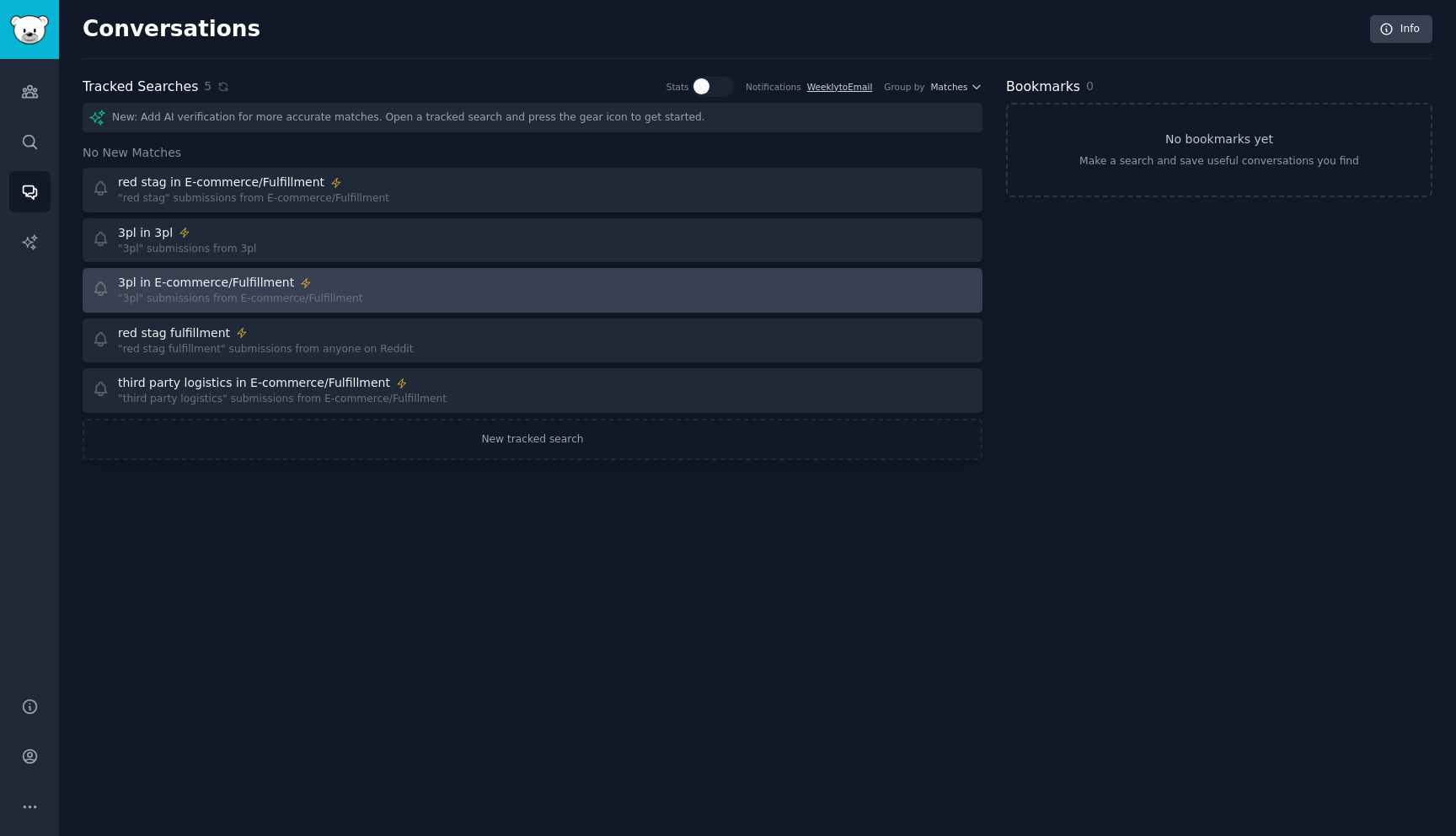
click at [397, 304] on div "3pl in E-commerce/Fulfillment "3pl" submissions from E-commerce/Fulfillment" at bounding box center [306, 290] width 430 height 33
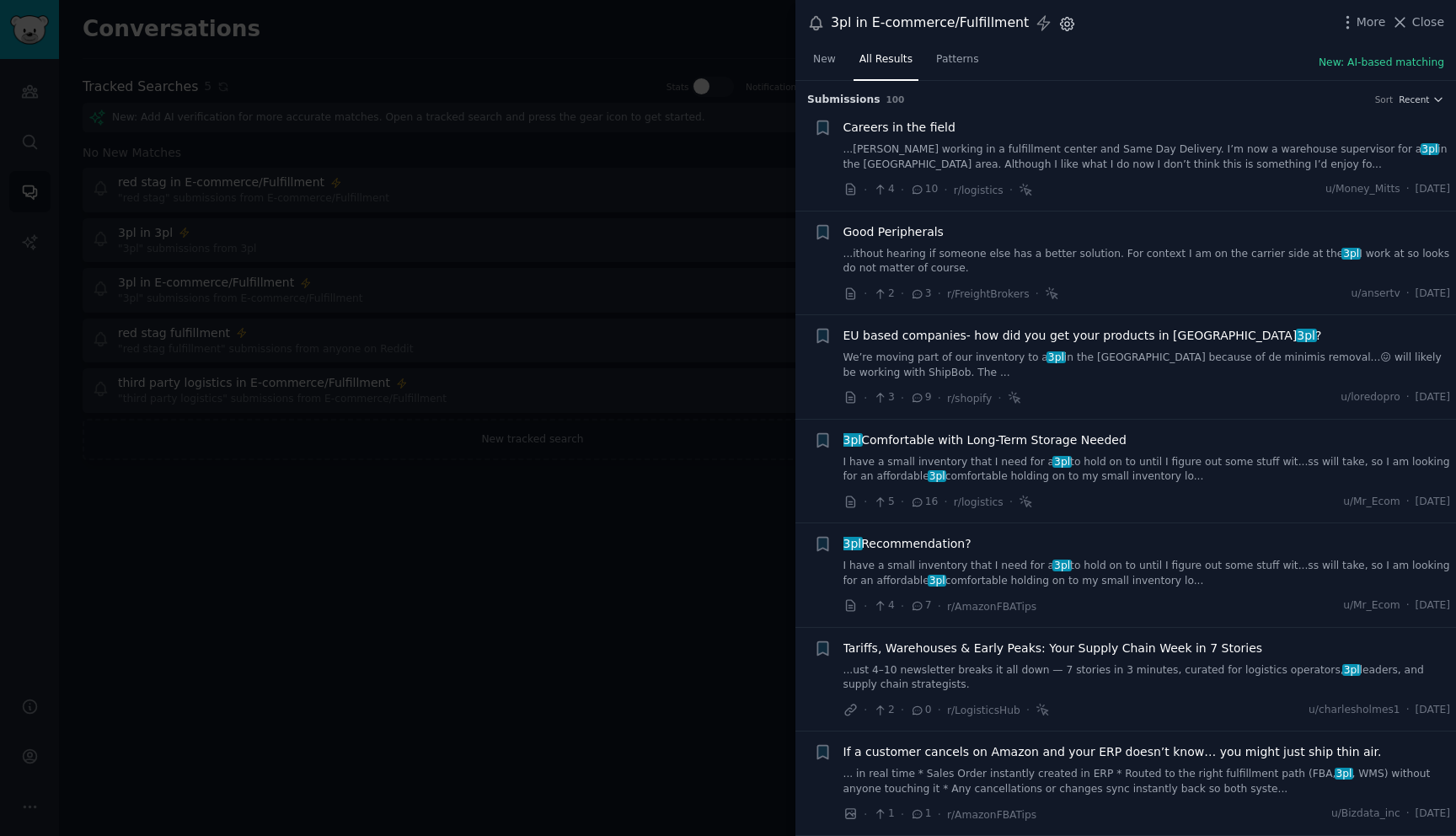
click at [1059, 26] on icon "button" at bounding box center [1067, 24] width 17 height 17
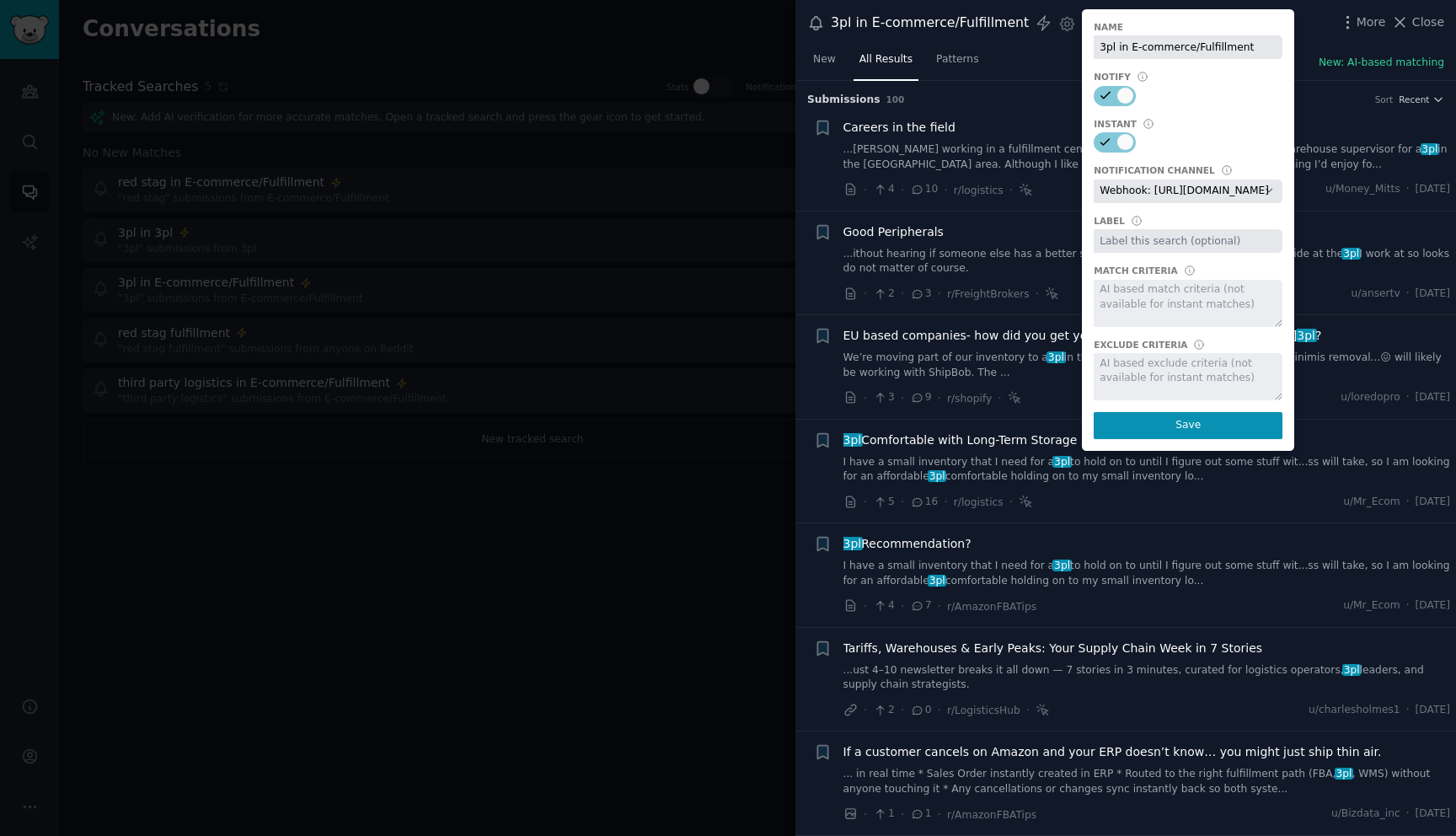
click at [1181, 198] on select "Default notification channel Slack: [EMAIL_ADDRESS][DOMAIN_NAME] Email: [EMAIL_…" at bounding box center [1187, 191] width 189 height 24
select select "441"
click at [1152, 425] on button "Save" at bounding box center [1187, 425] width 189 height 27
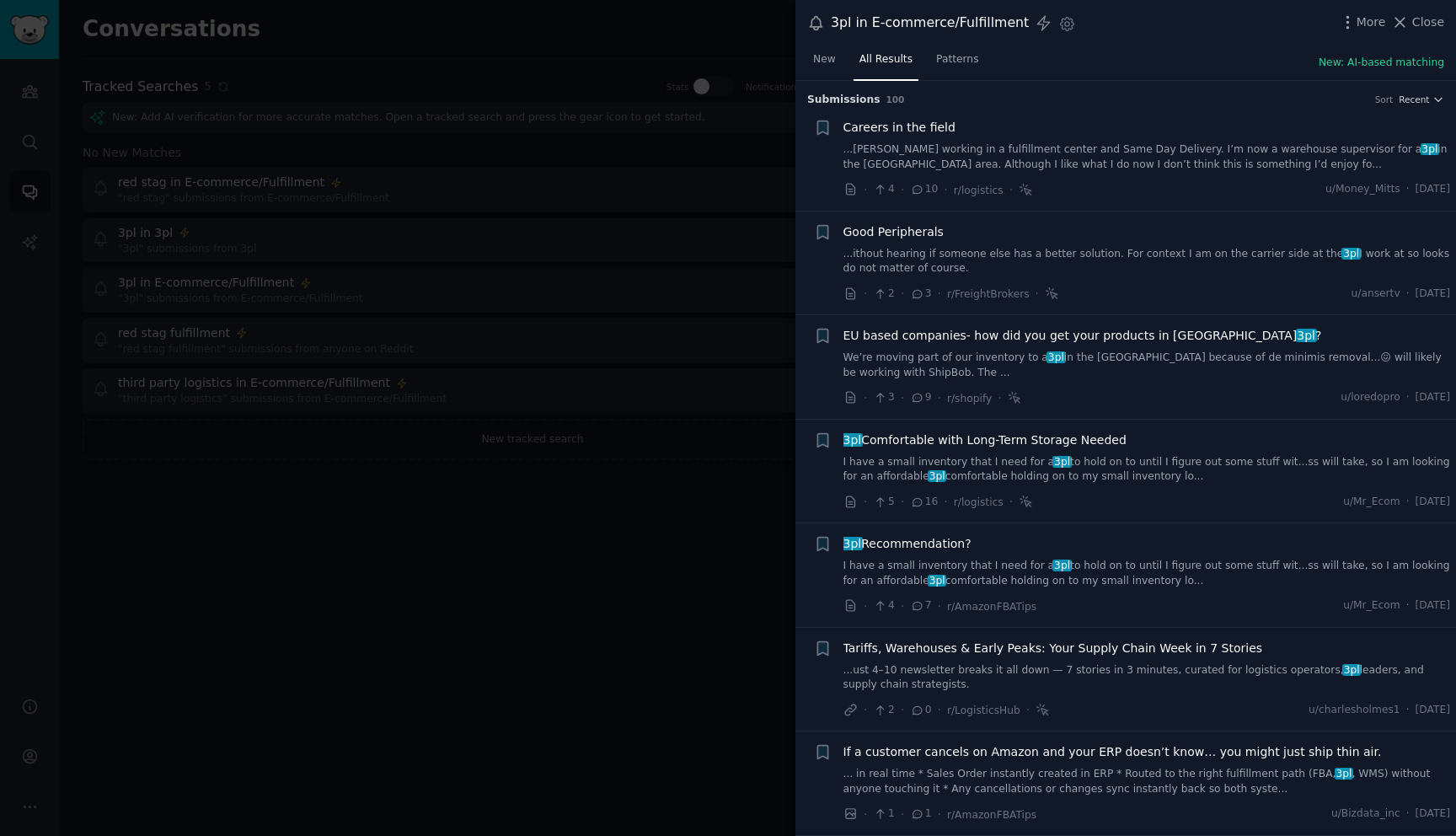
click at [410, 533] on div at bounding box center [728, 418] width 1456 height 836
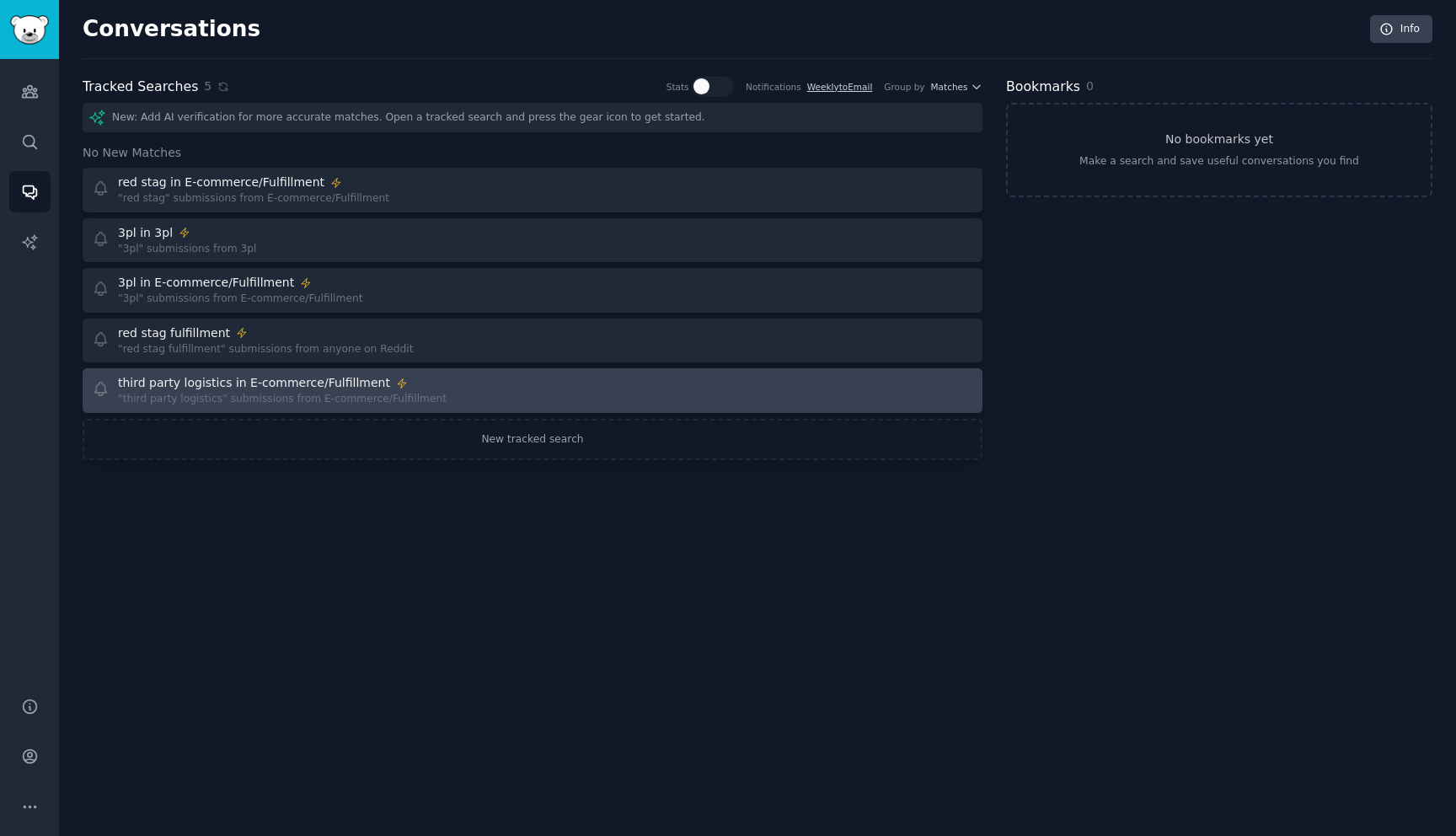
click at [370, 395] on div ""third party logistics" submissions from E-commerce/Fulfillment" at bounding box center [281, 399] width 328 height 15
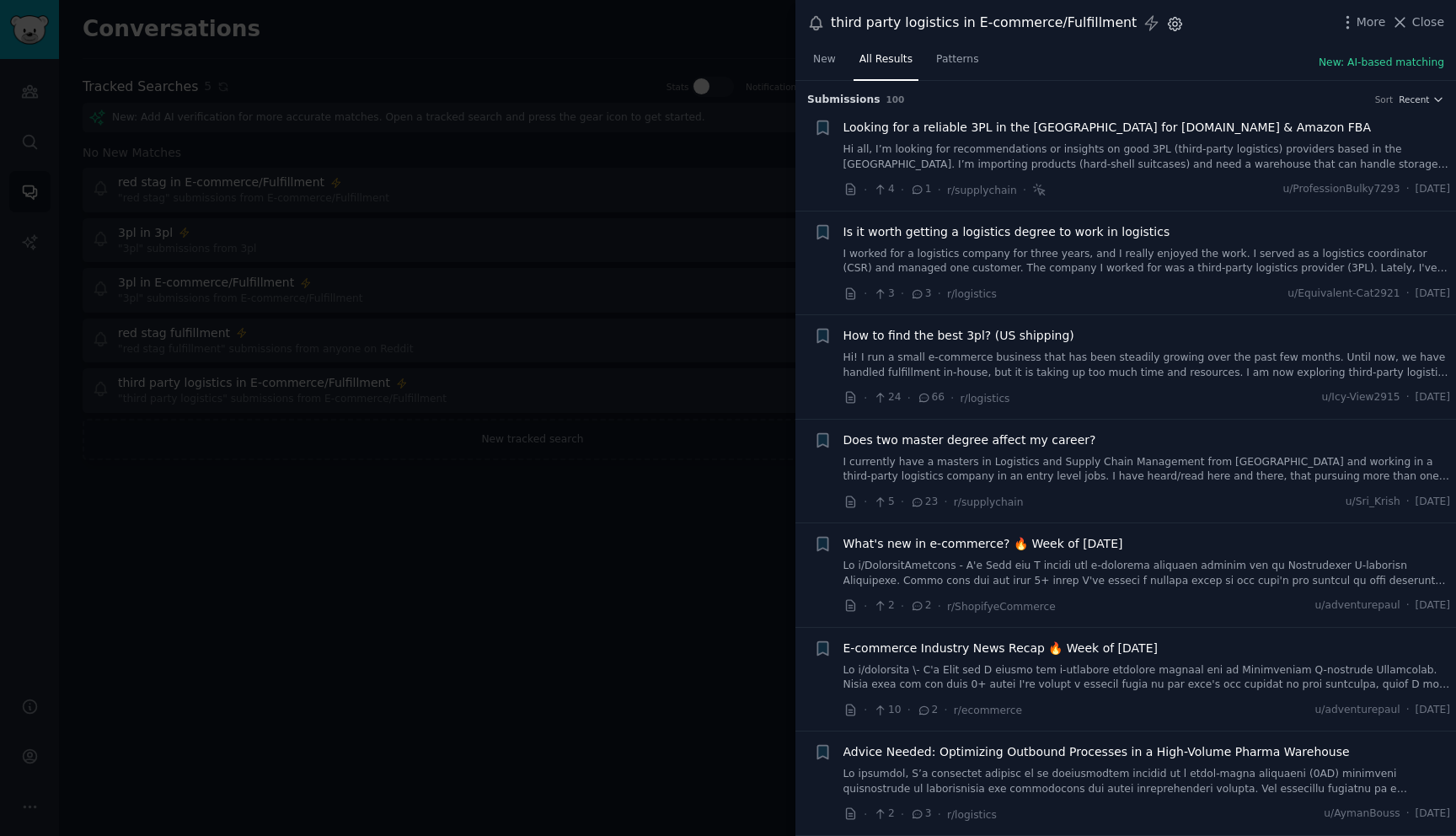
click at [1166, 27] on icon "button" at bounding box center [1175, 24] width 17 height 17
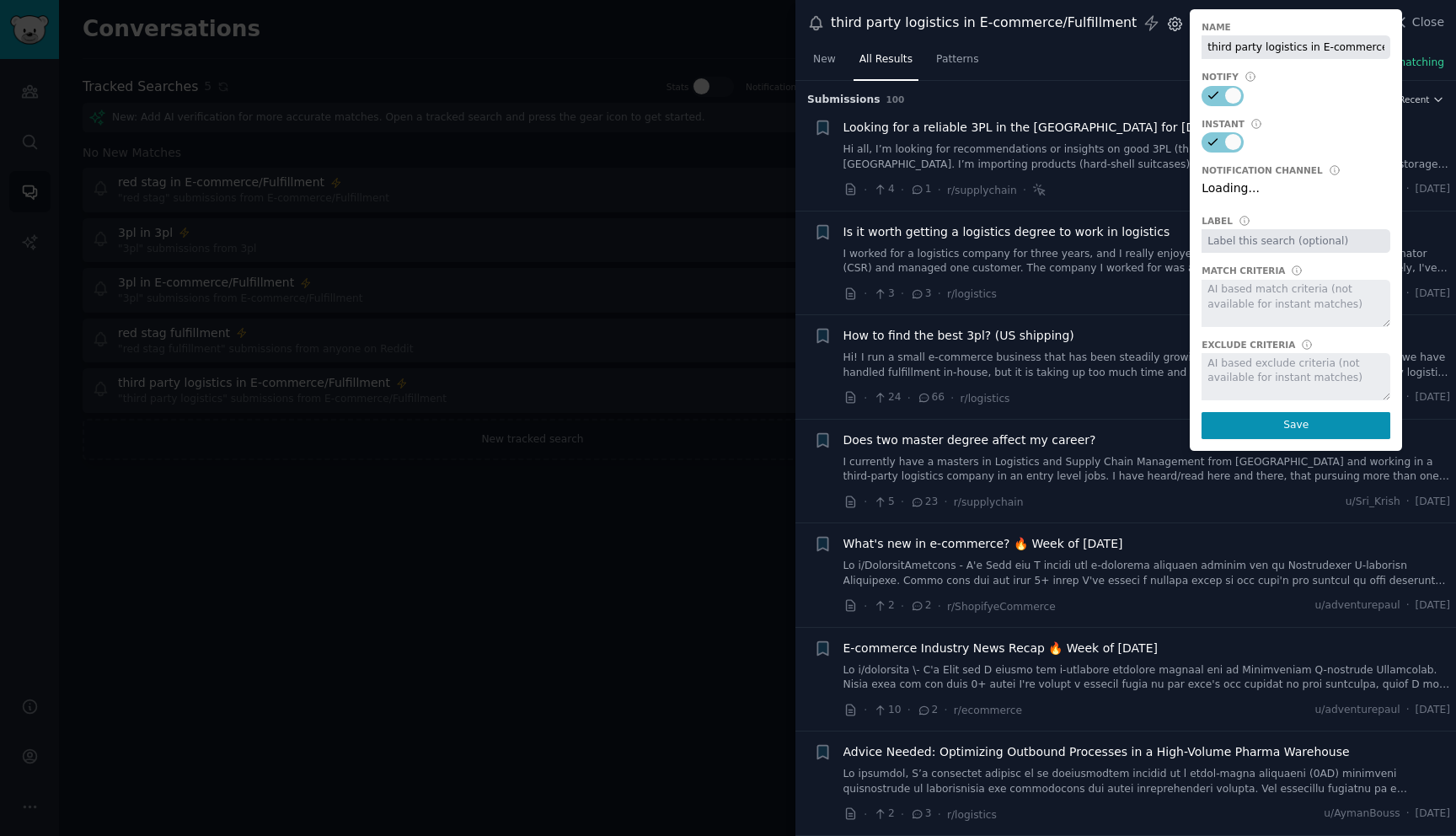
scroll to position [0, 46]
click at [1224, 189] on select "Default notification channel Slack: [EMAIL_ADDRESS][DOMAIN_NAME] Email: [EMAIL_…" at bounding box center [1295, 191] width 189 height 24
select select "441"
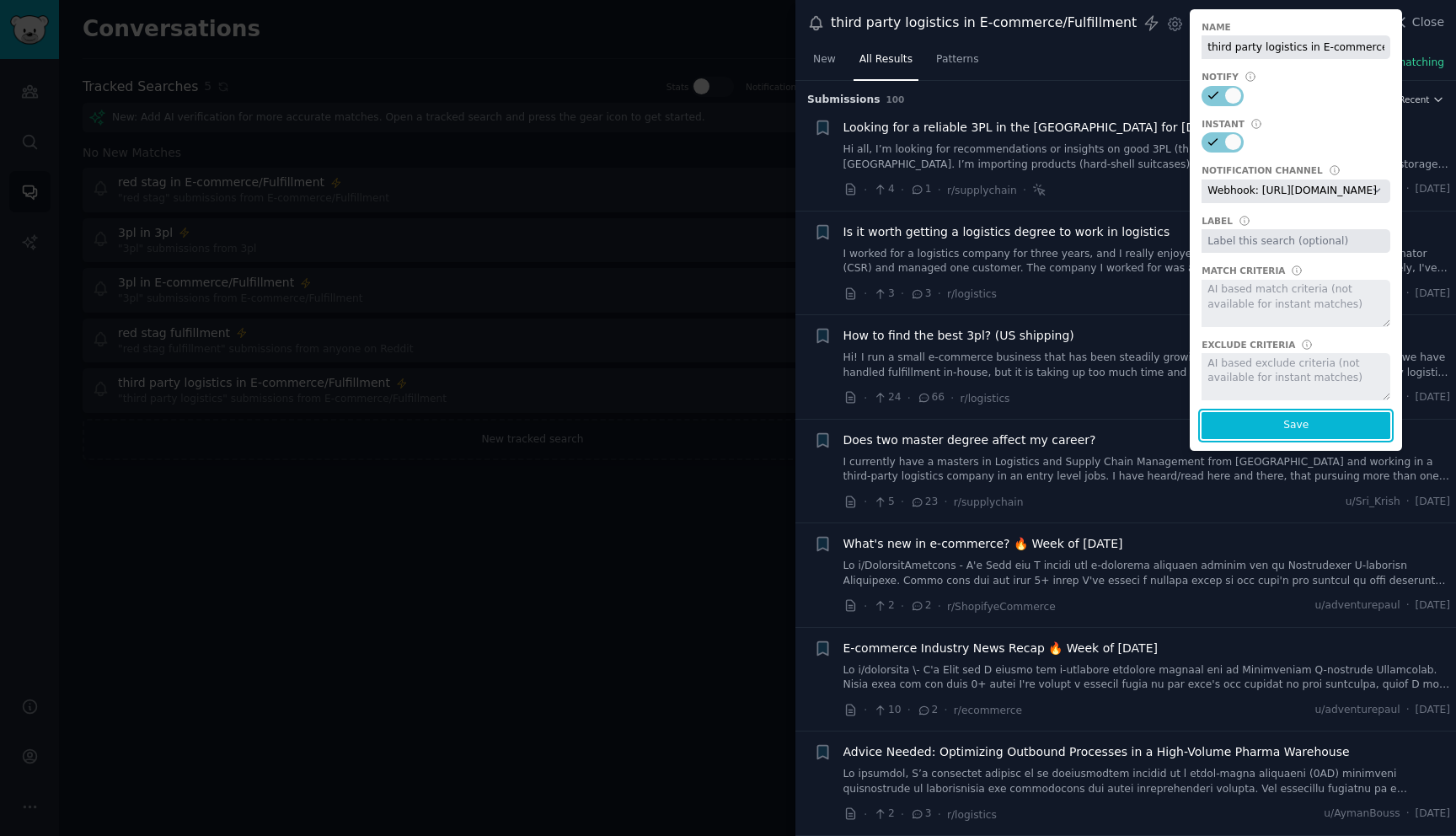
click at [1241, 425] on button "Save" at bounding box center [1295, 425] width 189 height 27
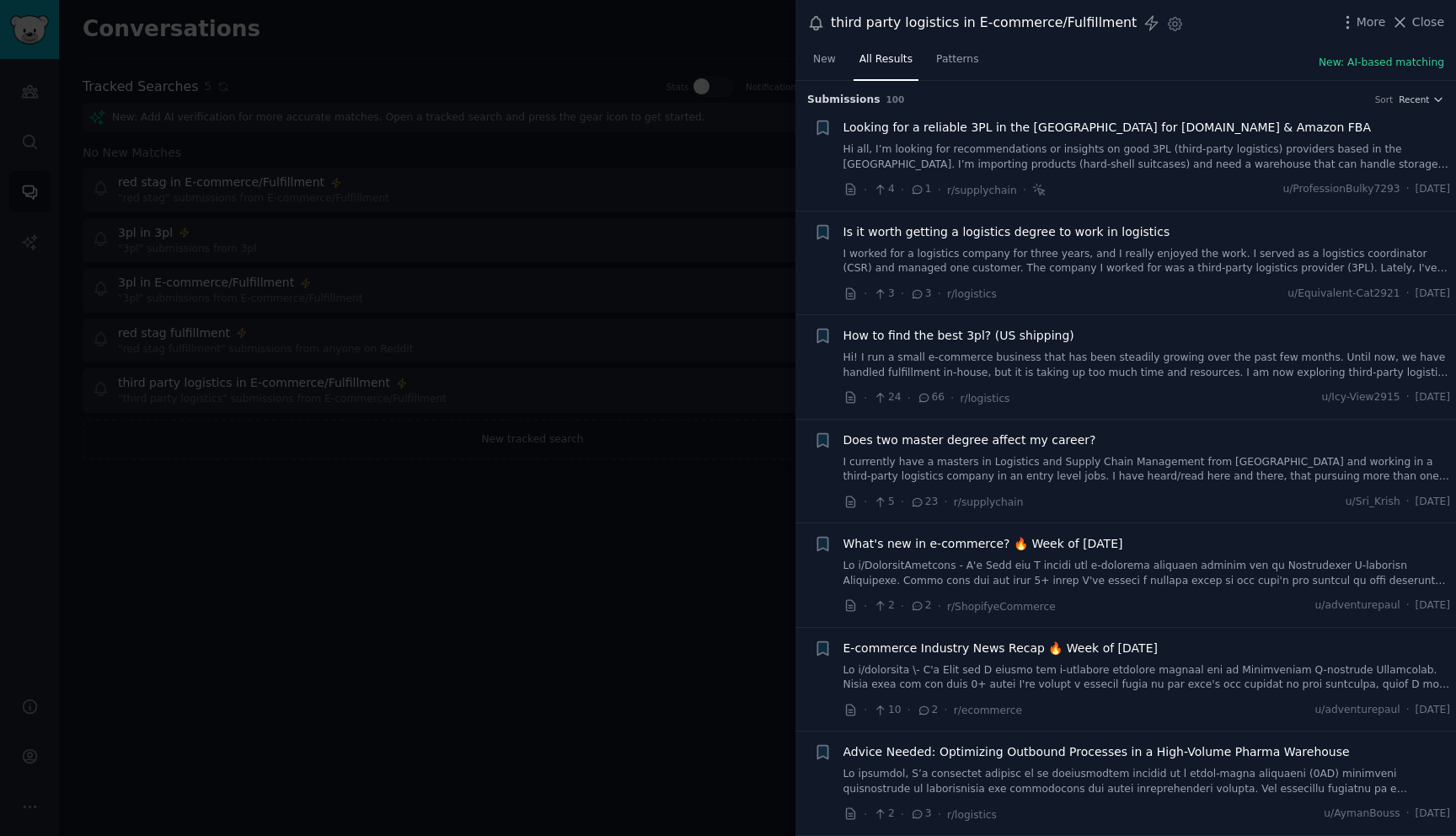
click at [1167, 28] on div "third party logistics in E-commerce/Fulfillment Instant Alerts Settings More Cl…" at bounding box center [1125, 23] width 637 height 23
click at [1169, 28] on icon "button" at bounding box center [1176, 24] width 13 height 13
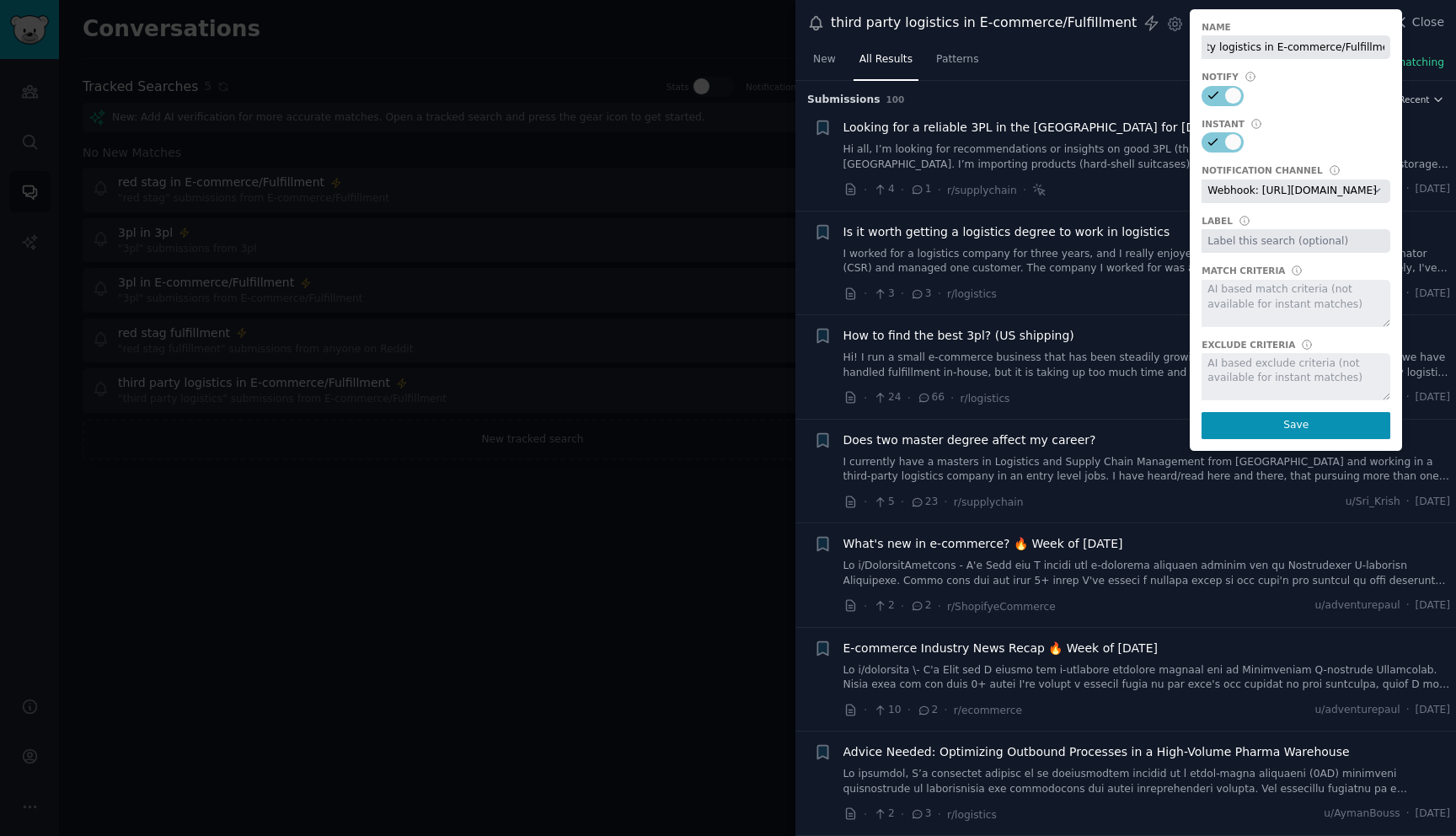
click at [1230, 199] on select "Default notification channel Slack: [EMAIL_ADDRESS][DOMAIN_NAME] Email: [EMAIL_…" at bounding box center [1295, 191] width 189 height 24
select select "440"
click at [1248, 433] on button "Save" at bounding box center [1295, 425] width 189 height 27
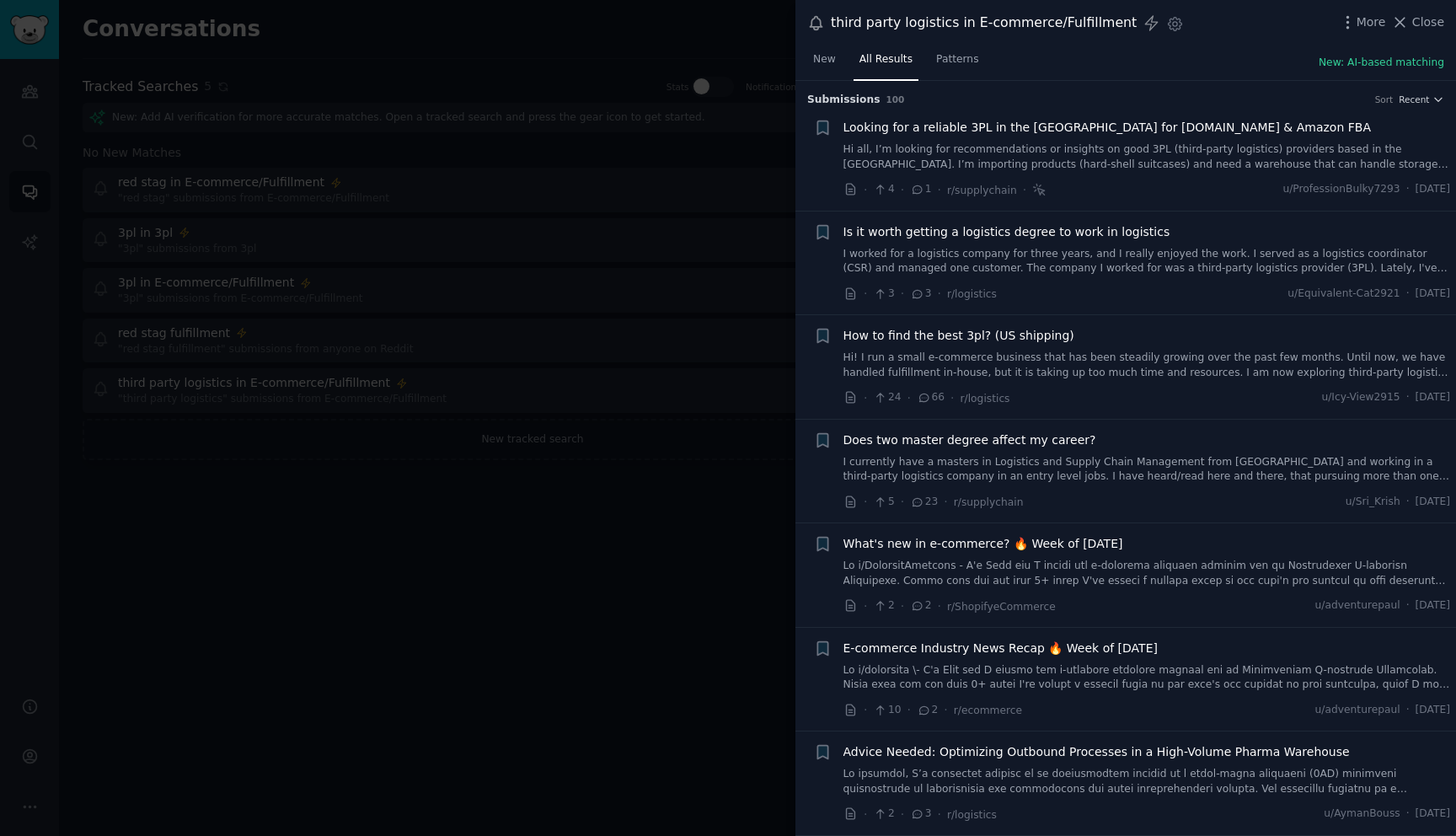
click at [683, 691] on div at bounding box center [728, 418] width 1456 height 836
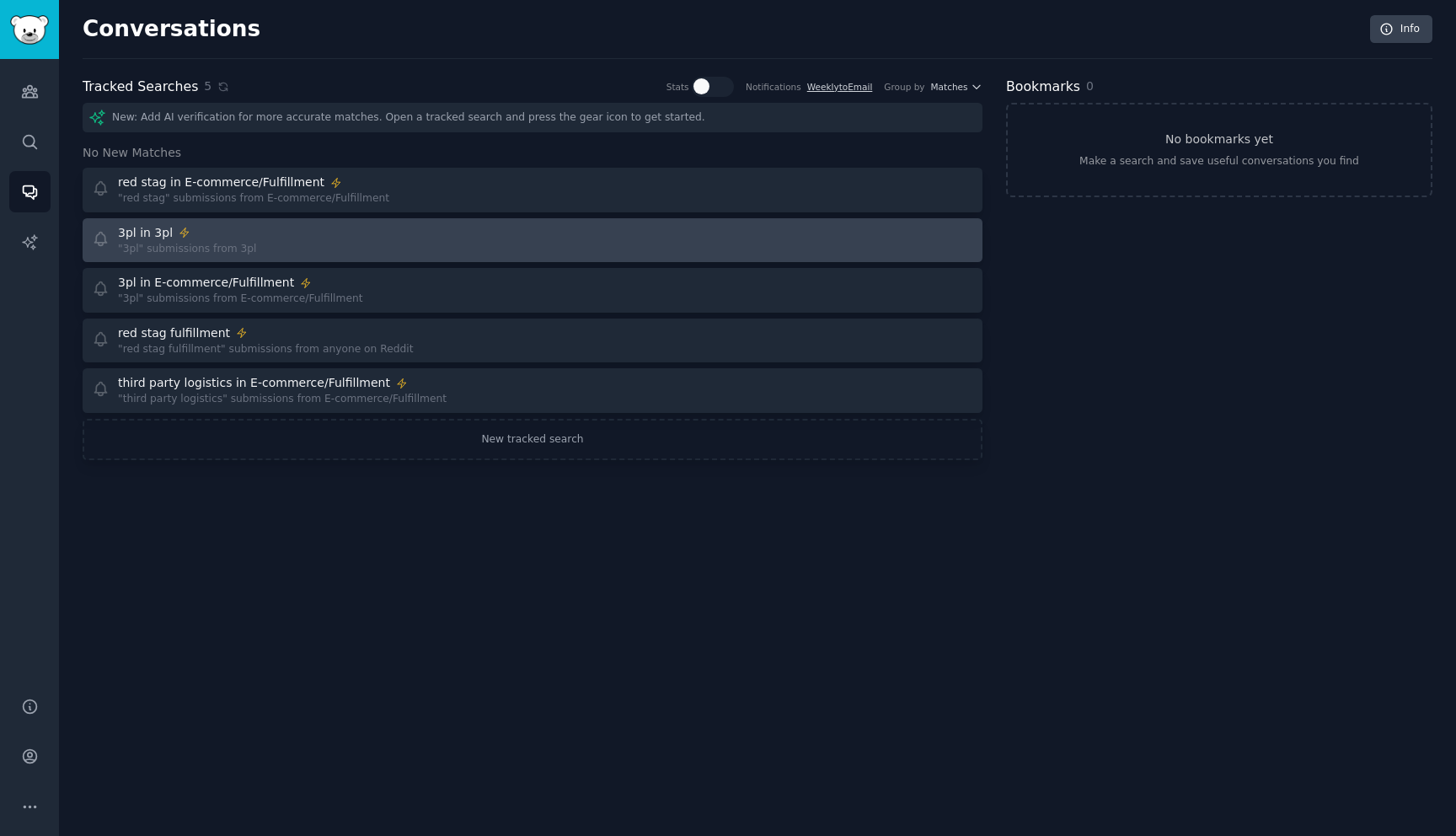
click at [418, 245] on div "3pl in 3pl "3pl" submissions from 3pl" at bounding box center [306, 240] width 430 height 33
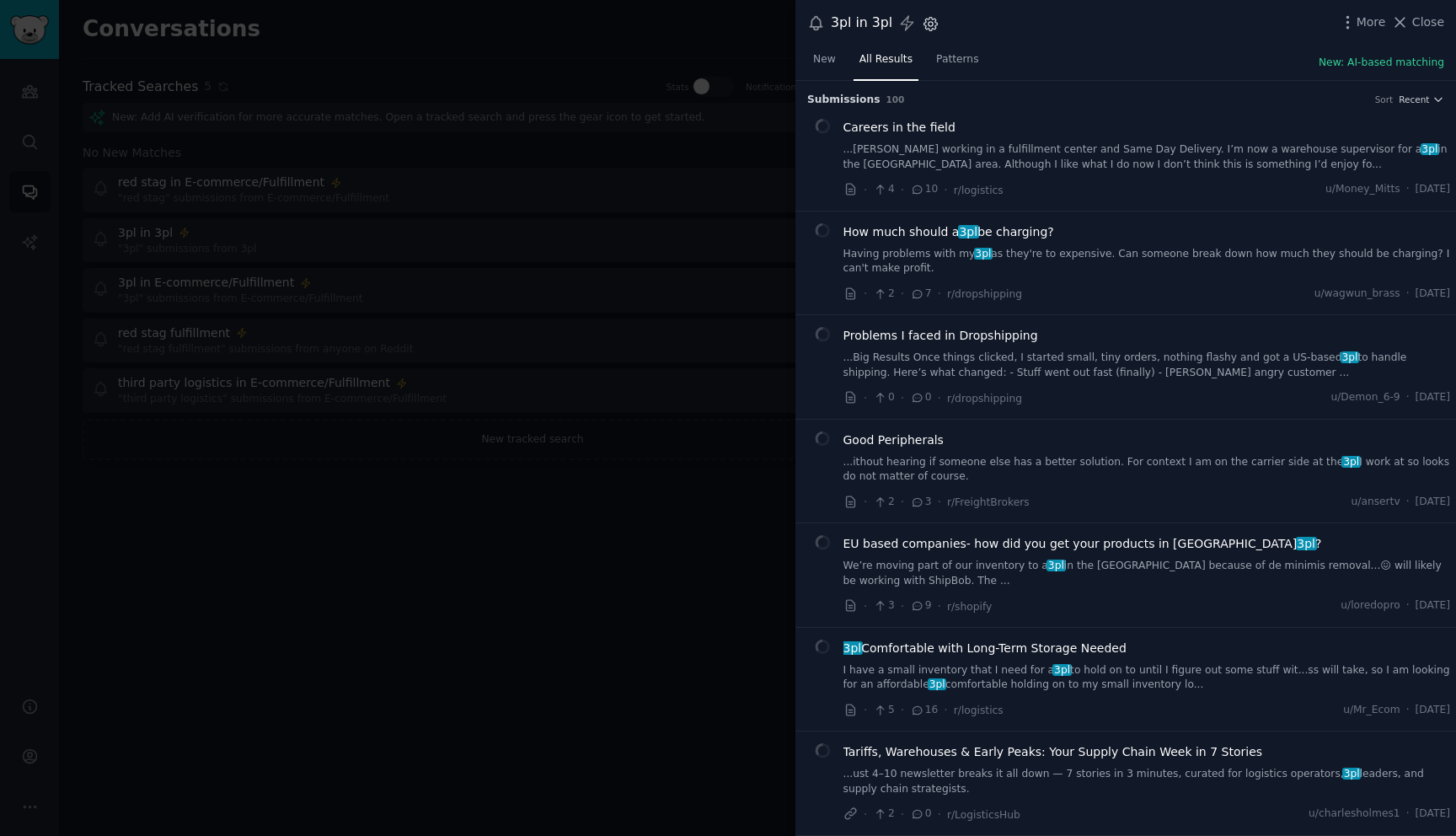
click at [932, 27] on icon "button" at bounding box center [930, 24] width 17 height 17
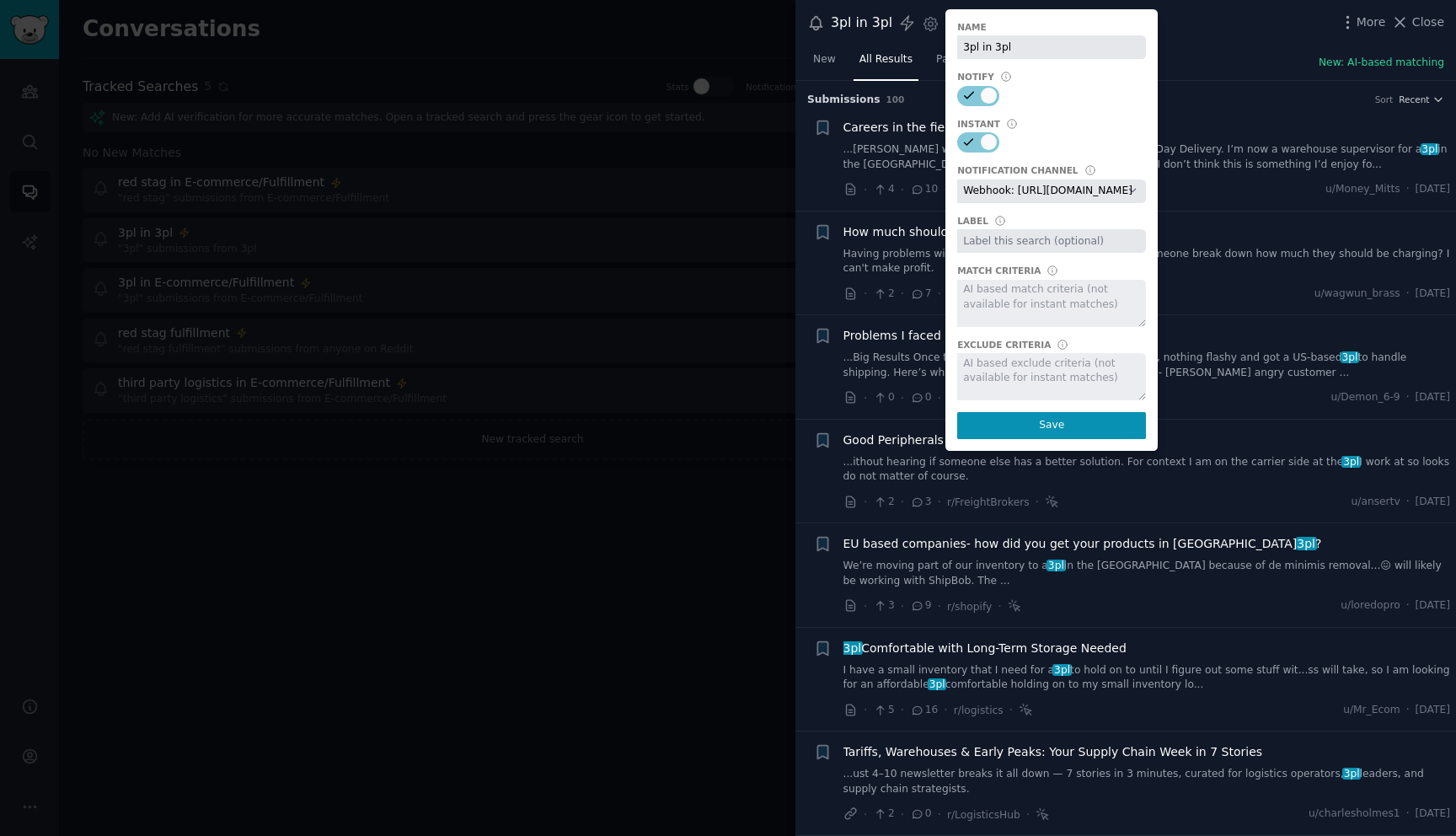
click at [1020, 193] on select "Default notification channel Slack: [EMAIL_ADDRESS][DOMAIN_NAME] Email: [EMAIL_…" at bounding box center [1051, 191] width 189 height 24
select select "440"
click at [1010, 424] on button "Save" at bounding box center [1051, 425] width 189 height 27
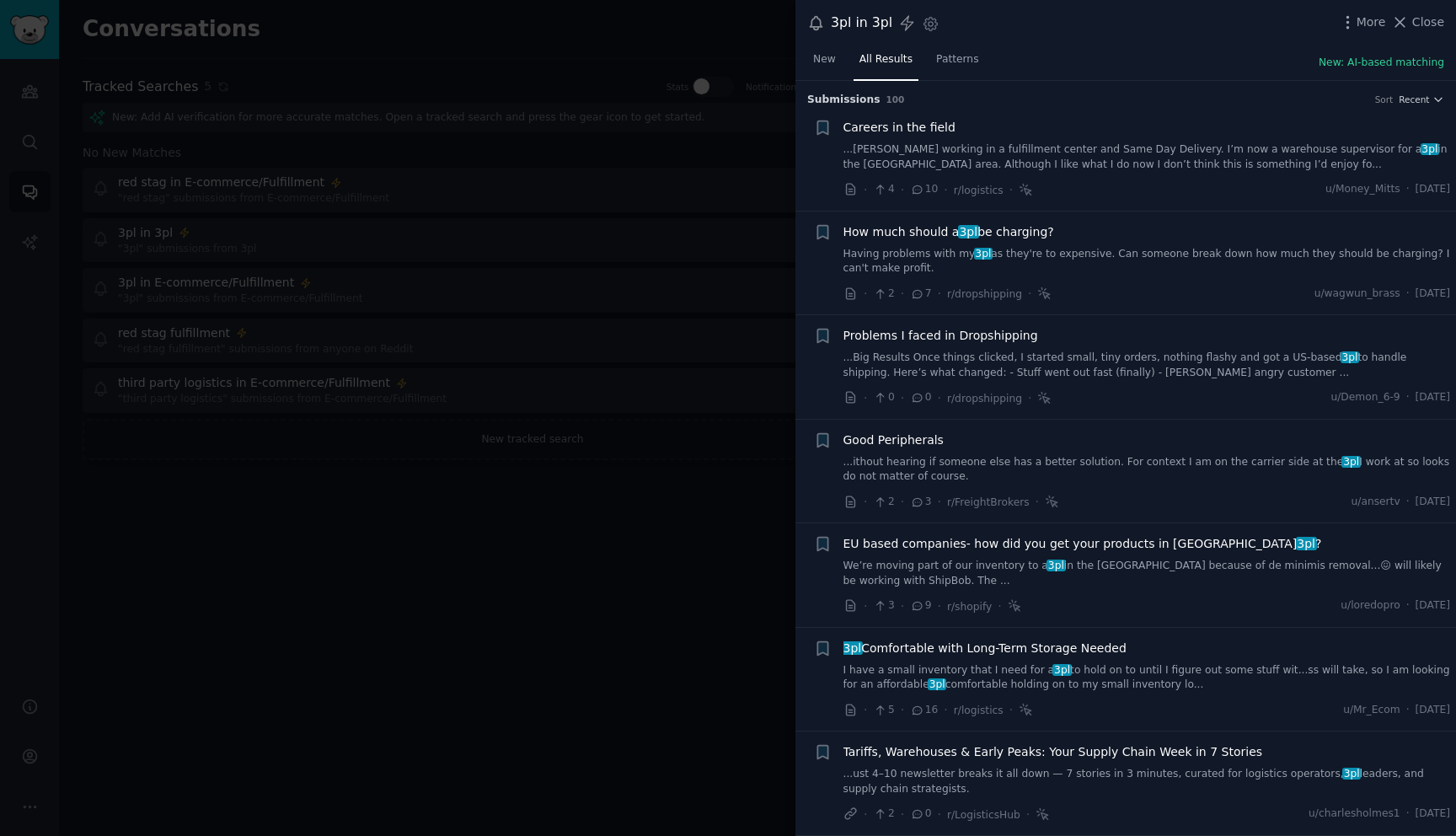
click at [612, 599] on div at bounding box center [728, 418] width 1456 height 836
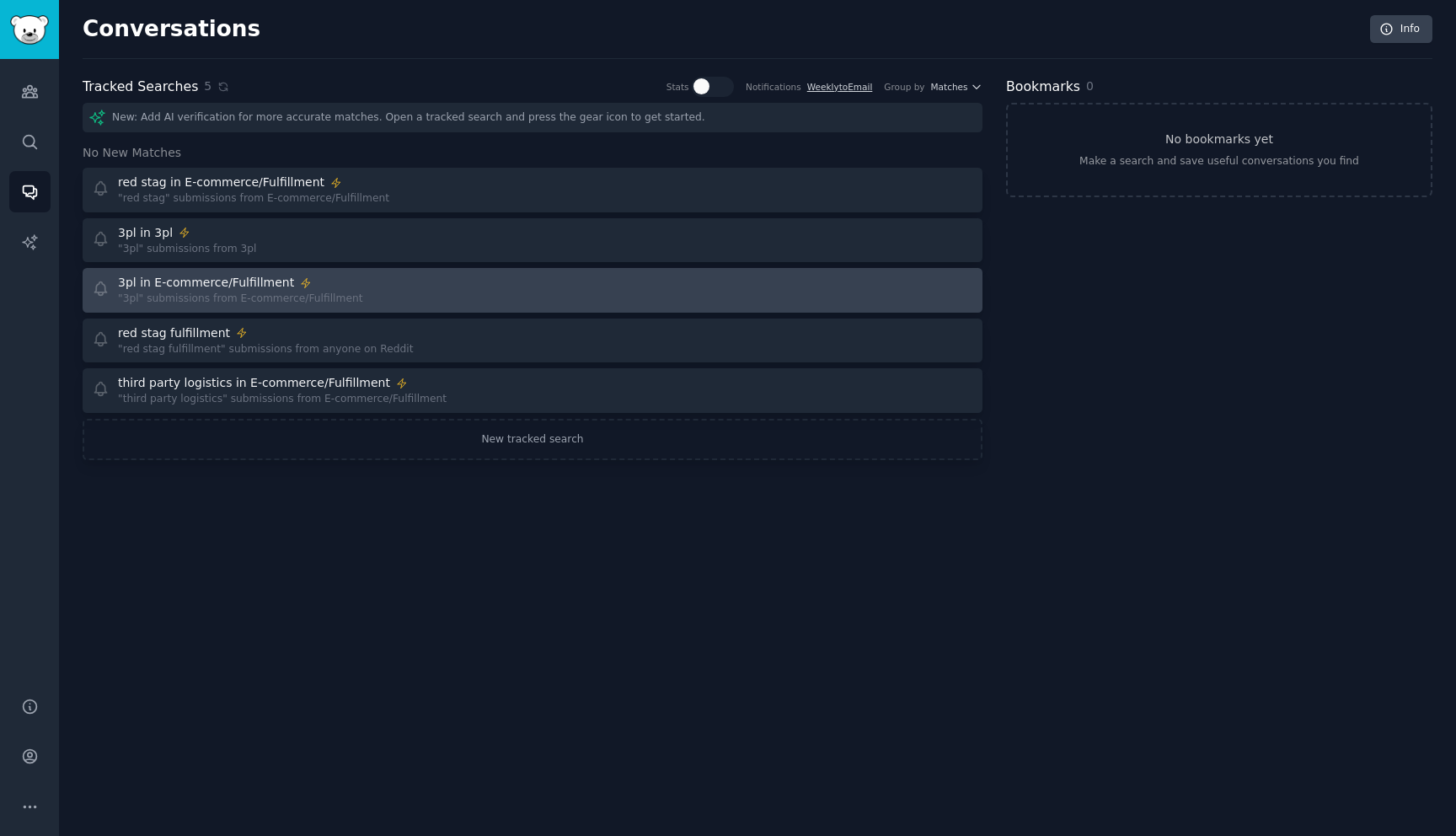
click at [531, 296] on div "3pl in E-commerce/Fulfillment "3pl" submissions from E-commerce/Fulfillment" at bounding box center [532, 290] width 888 height 33
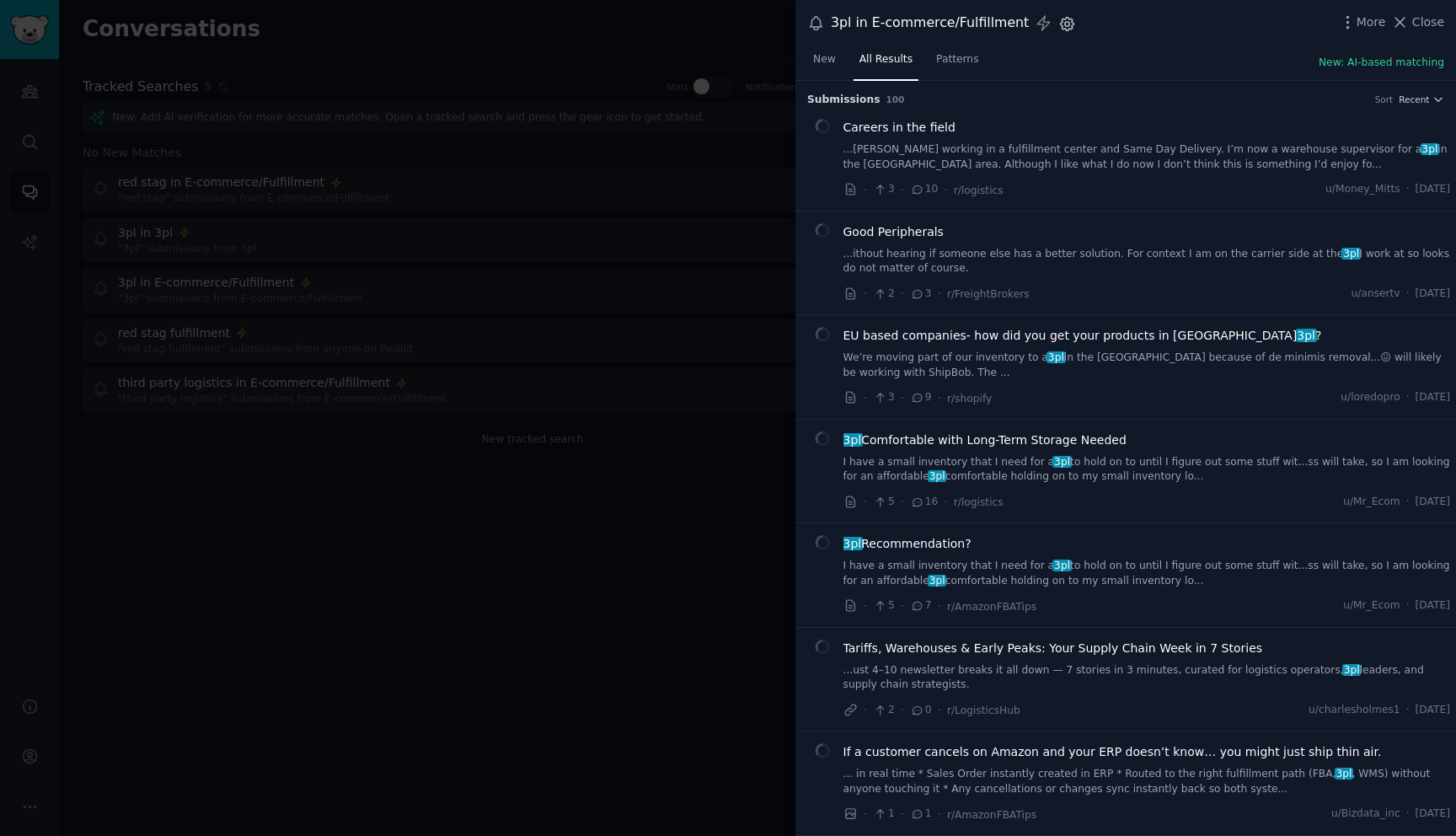
click at [1059, 28] on icon "button" at bounding box center [1067, 24] width 17 height 17
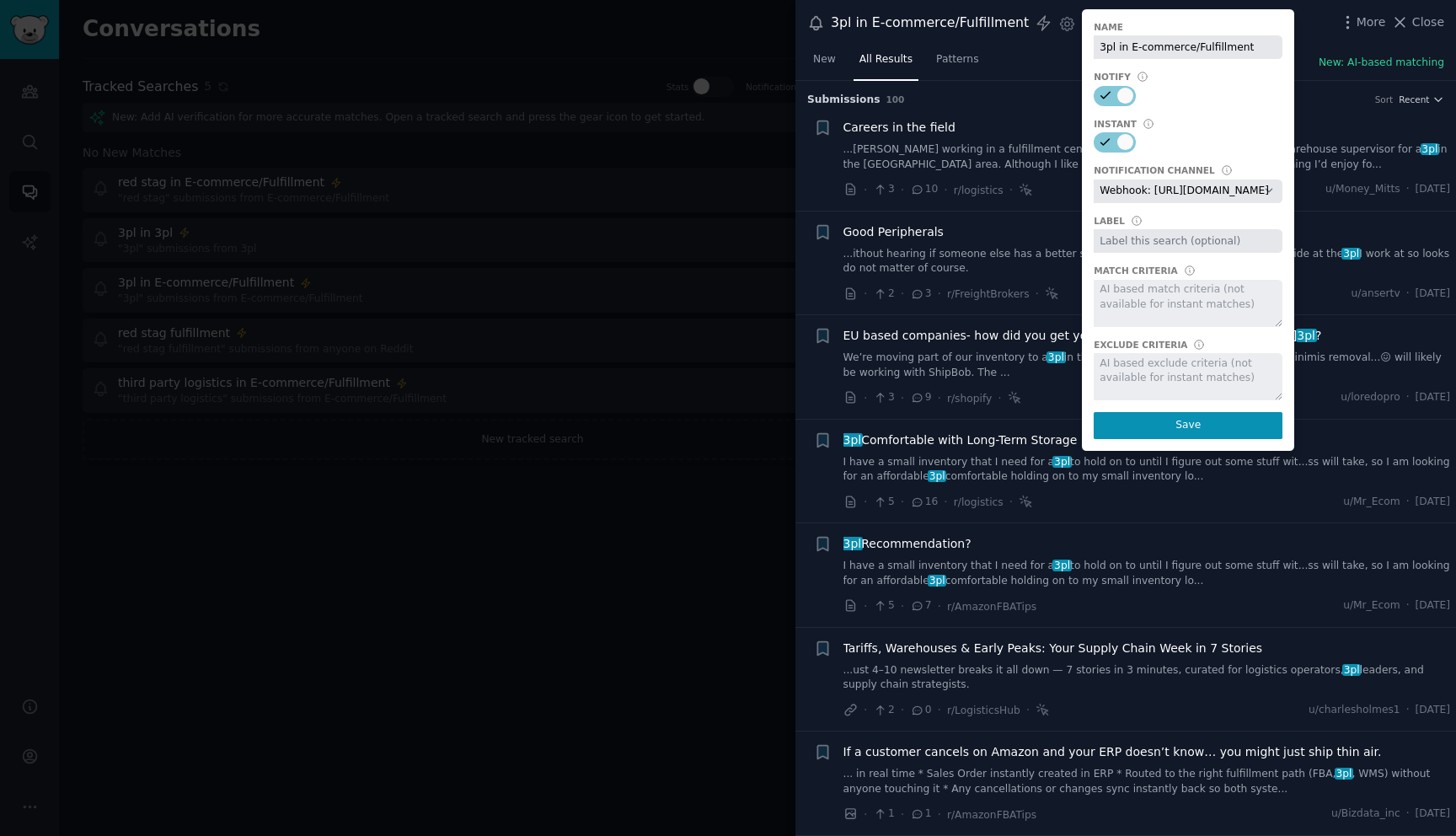
click at [1108, 59] on div "Name 3pl in E-commerce/Fulfillment Notify Instant Notification Channel Default …" at bounding box center [1188, 230] width 213 height 441
click at [1108, 50] on input "3pl in E-commerce/Fulfillment" at bounding box center [1187, 47] width 189 height 24
click at [1141, 198] on select "Default notification channel Slack: [EMAIL_ADDRESS][DOMAIN_NAME] Email: [EMAIL_…" at bounding box center [1187, 191] width 189 height 24
select select "440"
click at [1162, 425] on button "Save" at bounding box center [1187, 425] width 189 height 27
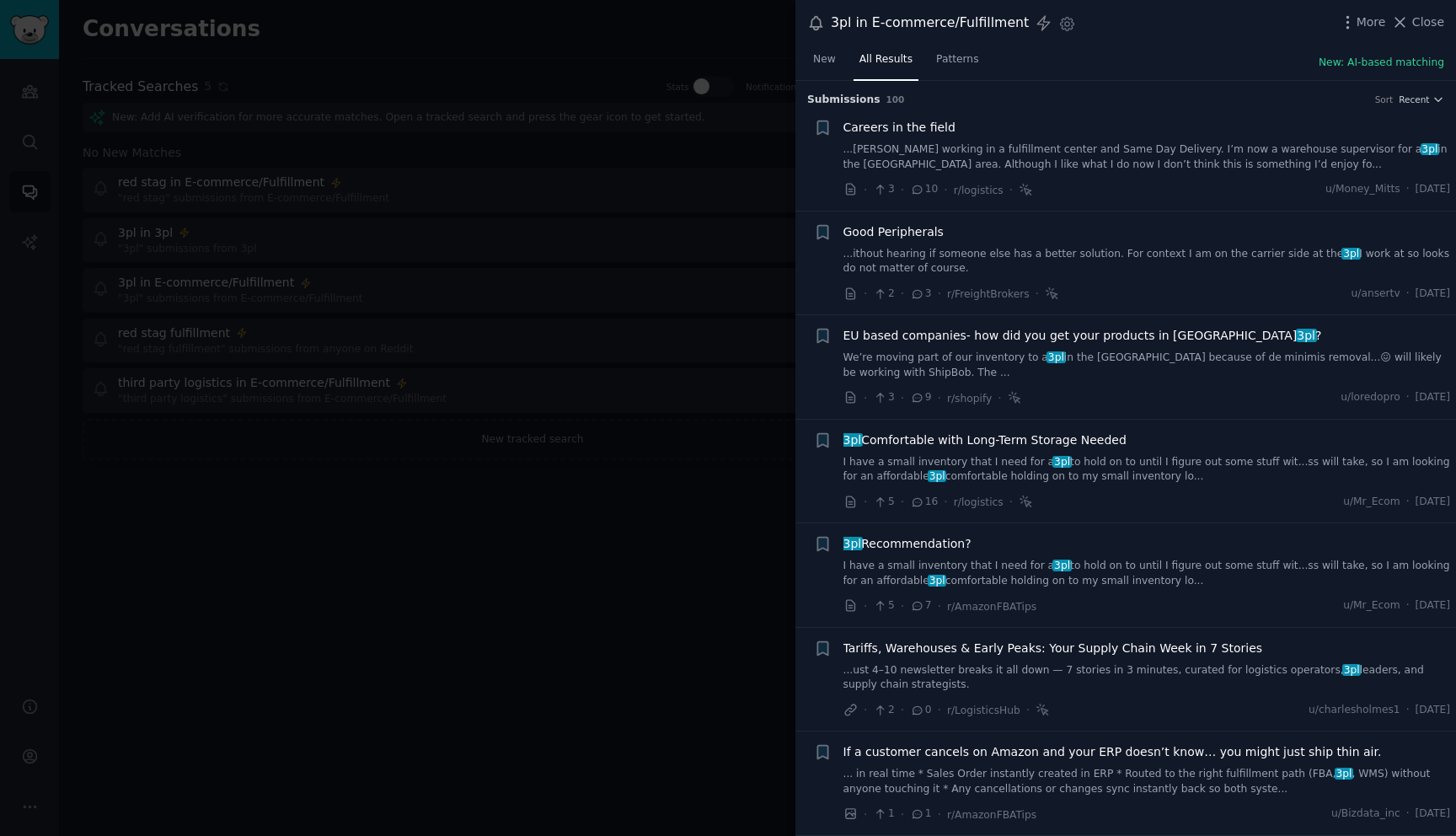
click at [743, 584] on div at bounding box center [728, 418] width 1456 height 836
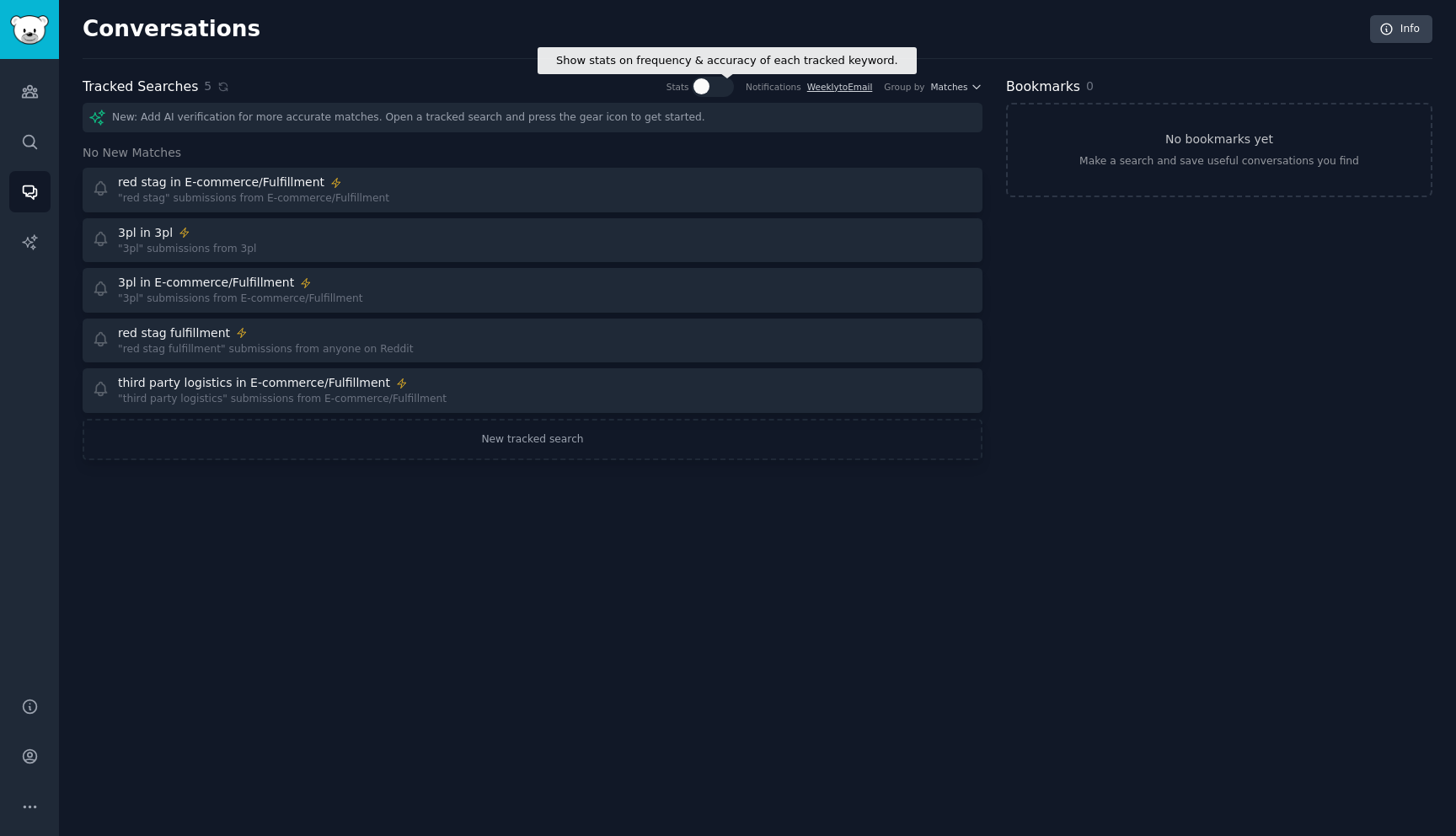
click at [715, 89] on div at bounding box center [713, 86] width 42 height 20
checkbox input "true"
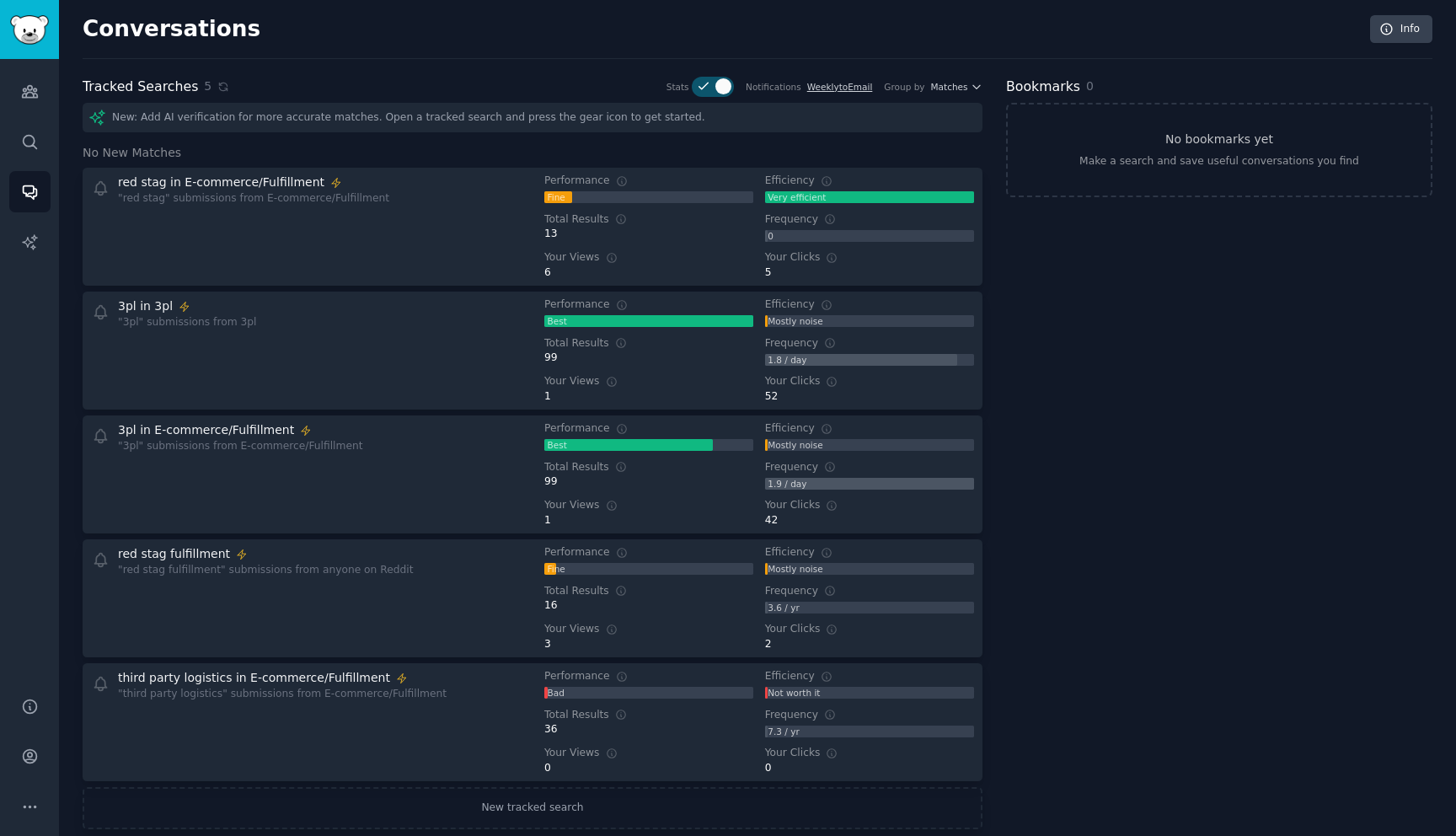
scroll to position [28, 0]
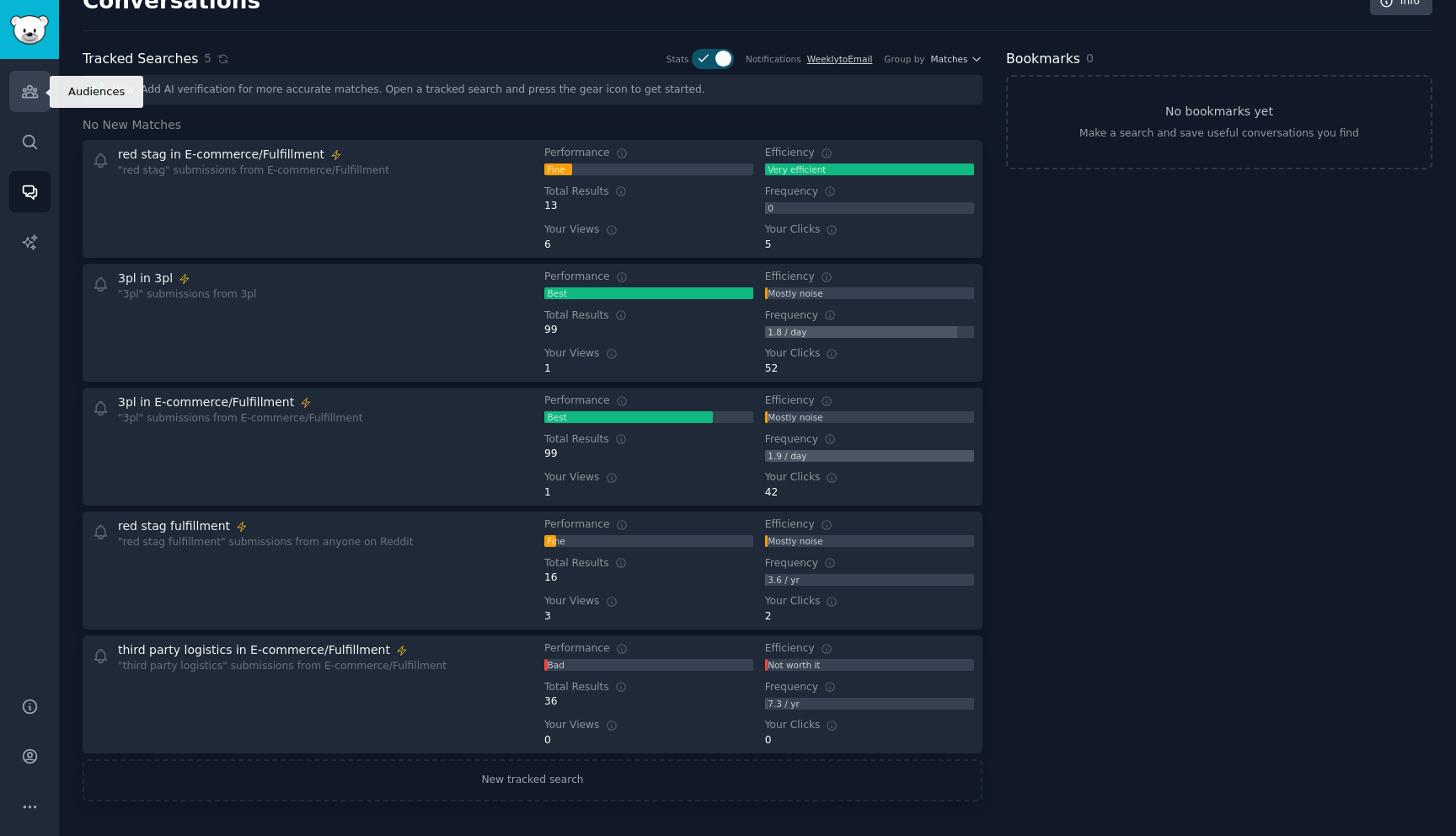
click at [21, 87] on icon "Sidebar" at bounding box center [30, 91] width 17 height 17
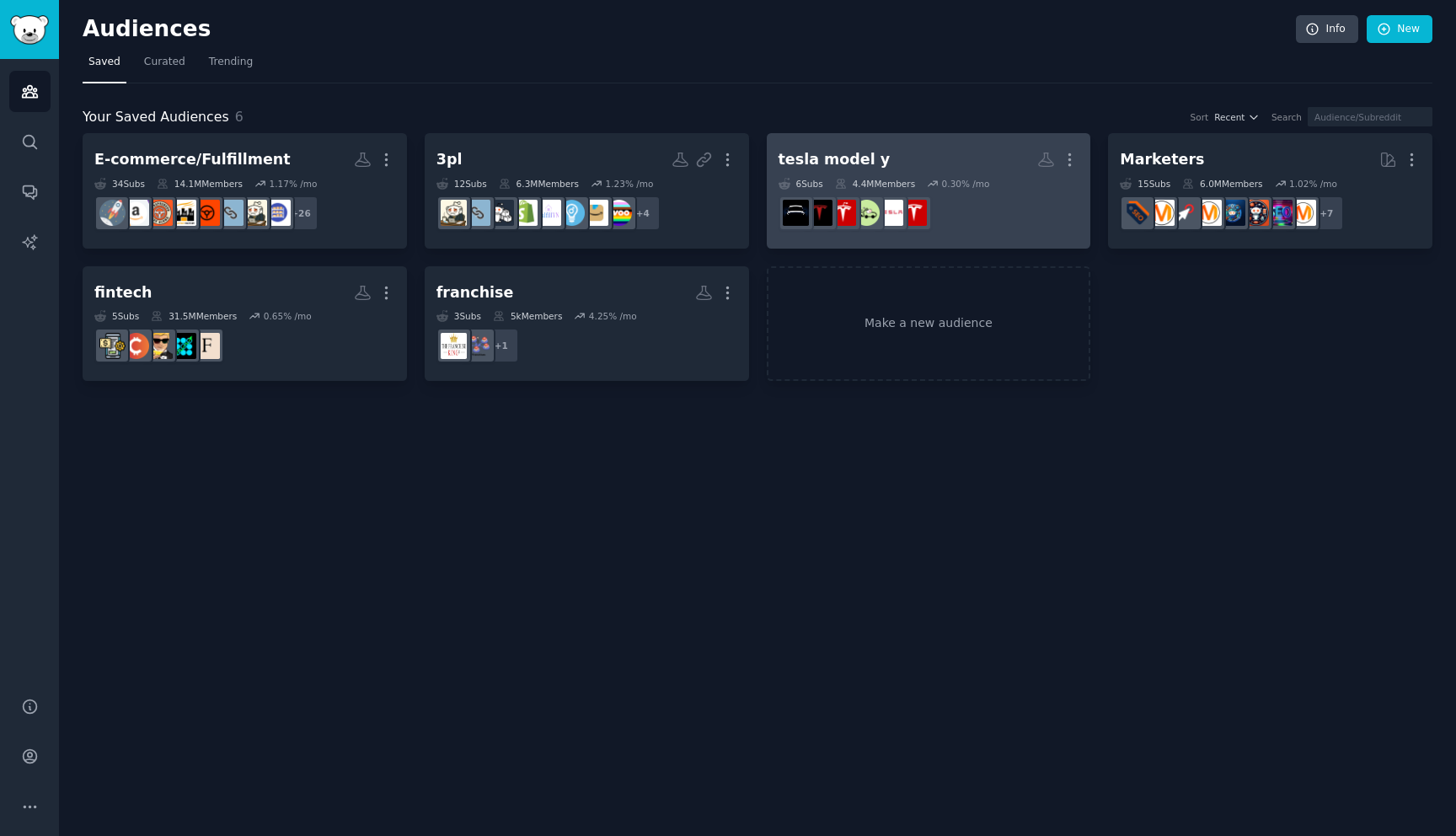
click at [883, 166] on h2 "tesla model y More" at bounding box center [929, 159] width 301 height 30
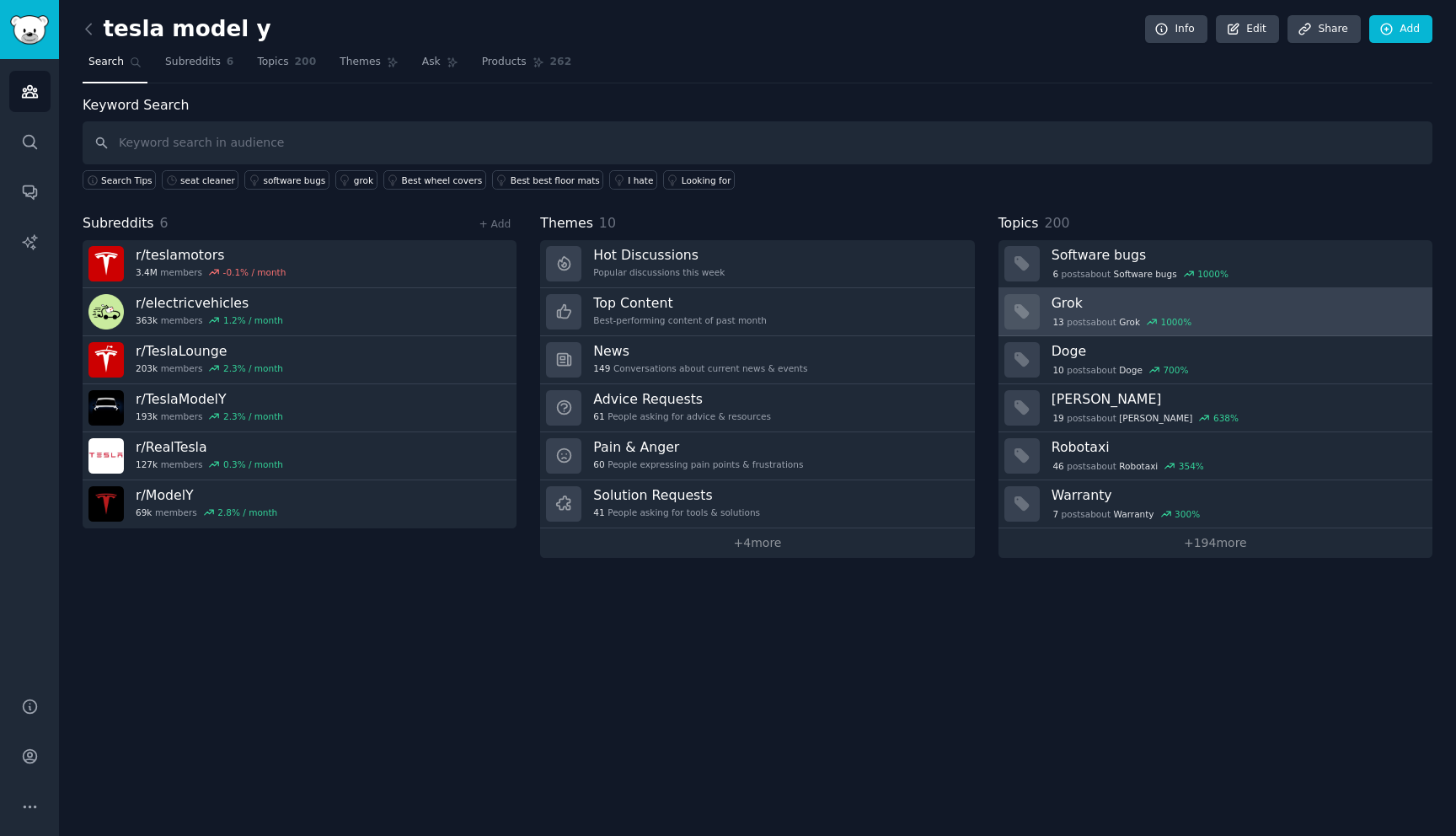
click at [1090, 315] on div "13 post s about Grok 1000 %" at bounding box center [1122, 322] width 142 height 15
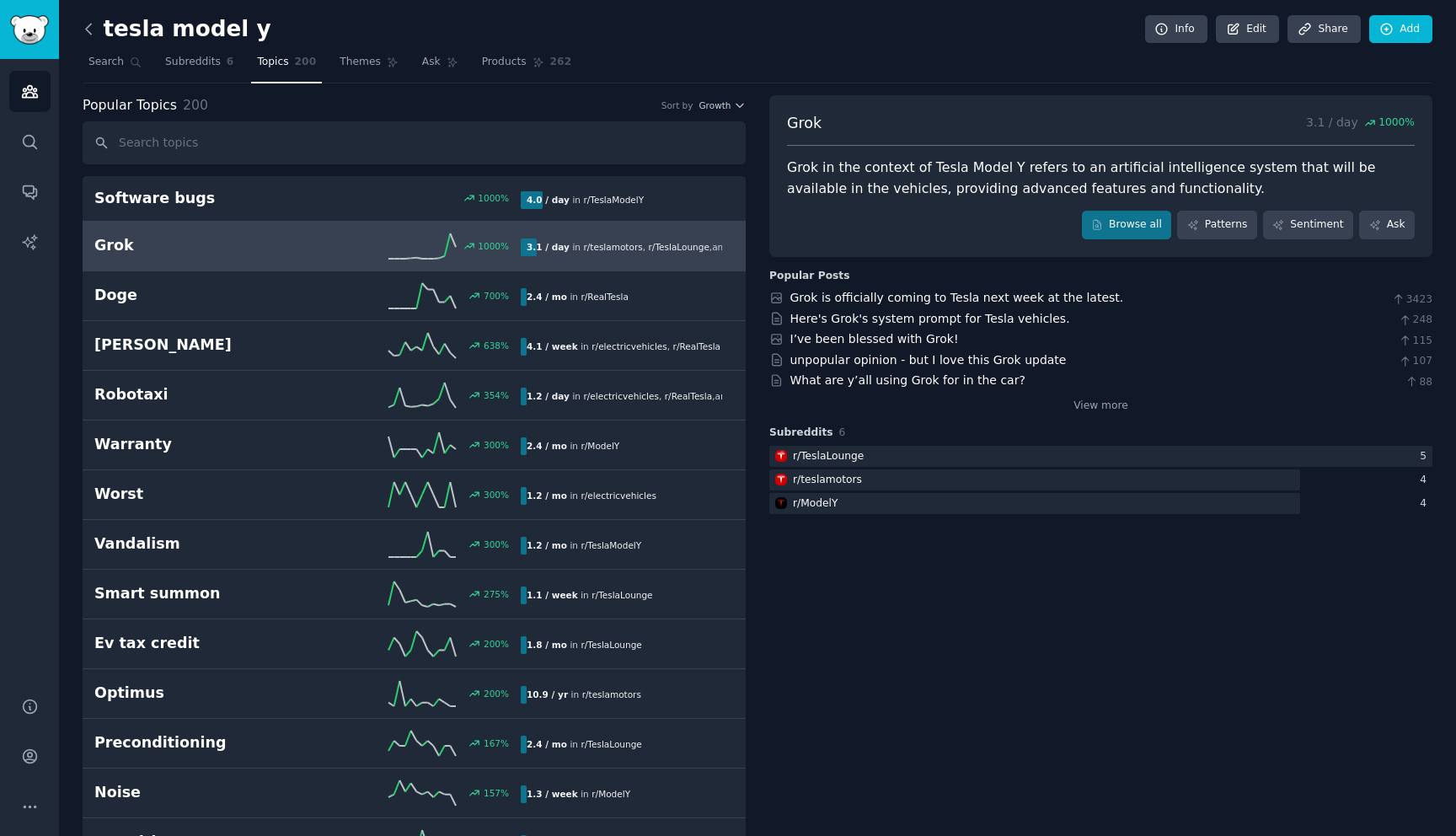
click at [89, 28] on icon at bounding box center [89, 29] width 17 height 17
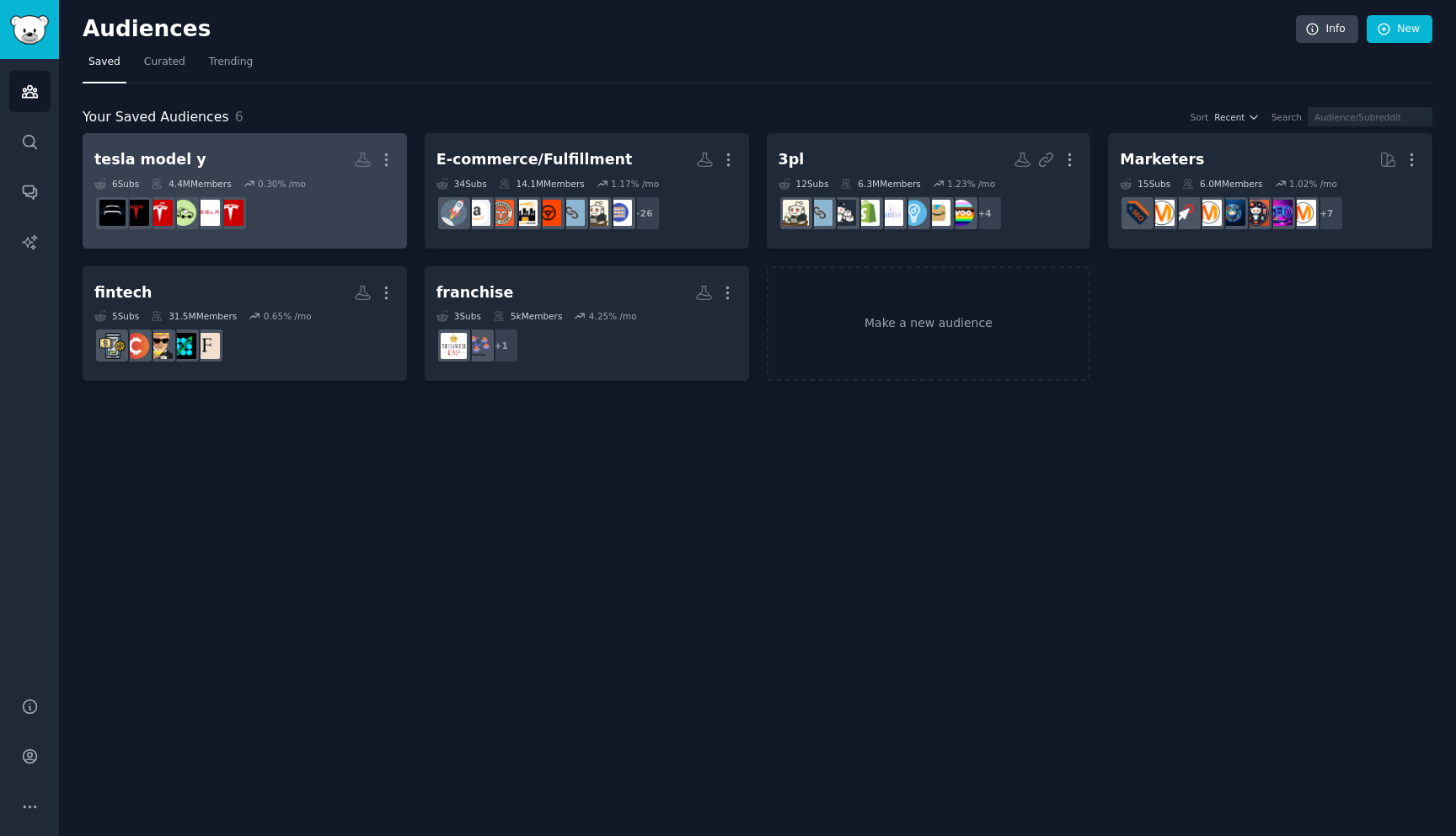
click at [271, 185] on div "0.30 % /mo" at bounding box center [281, 184] width 48 height 11
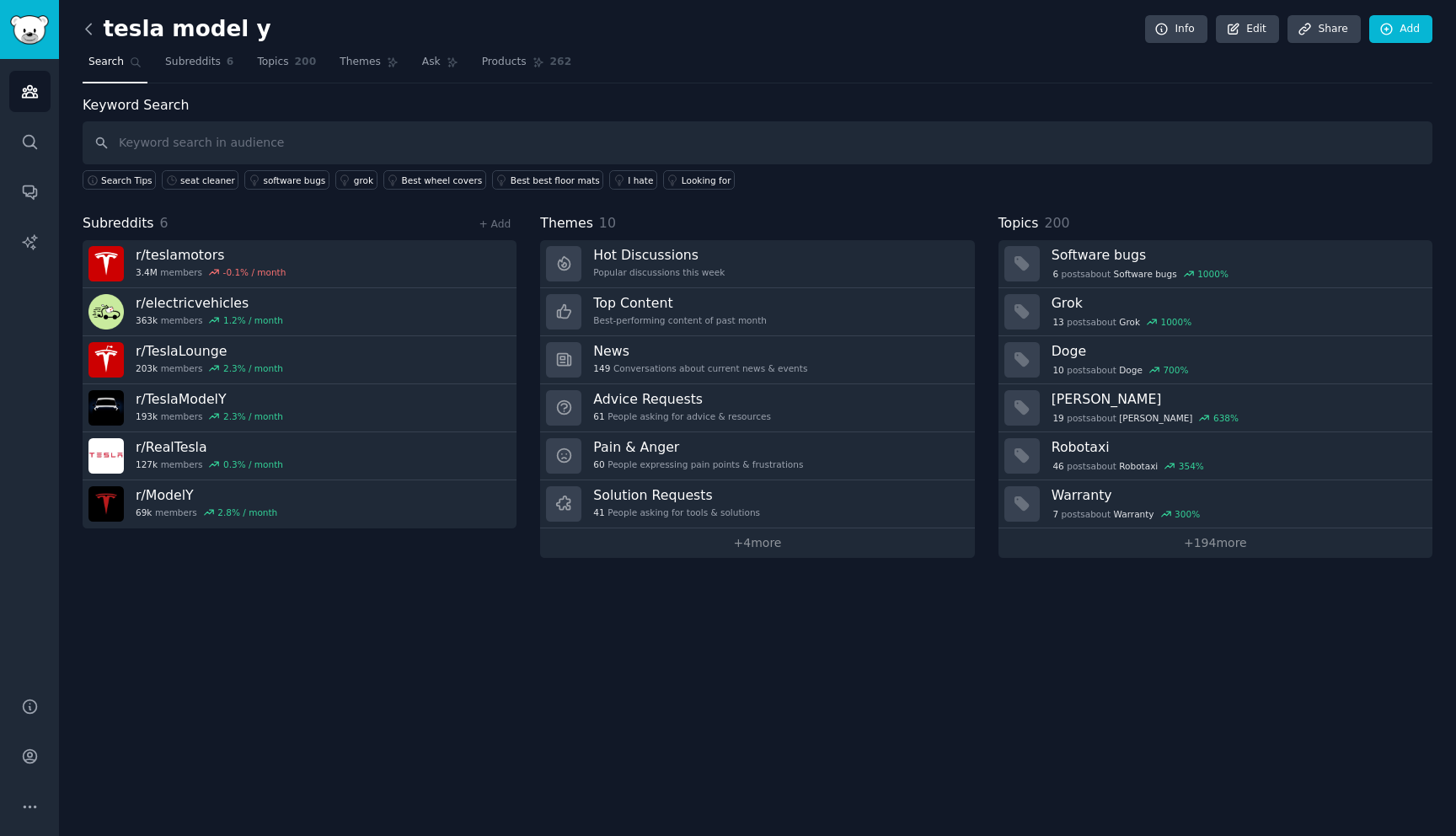
click at [89, 30] on icon at bounding box center [89, 29] width 17 height 17
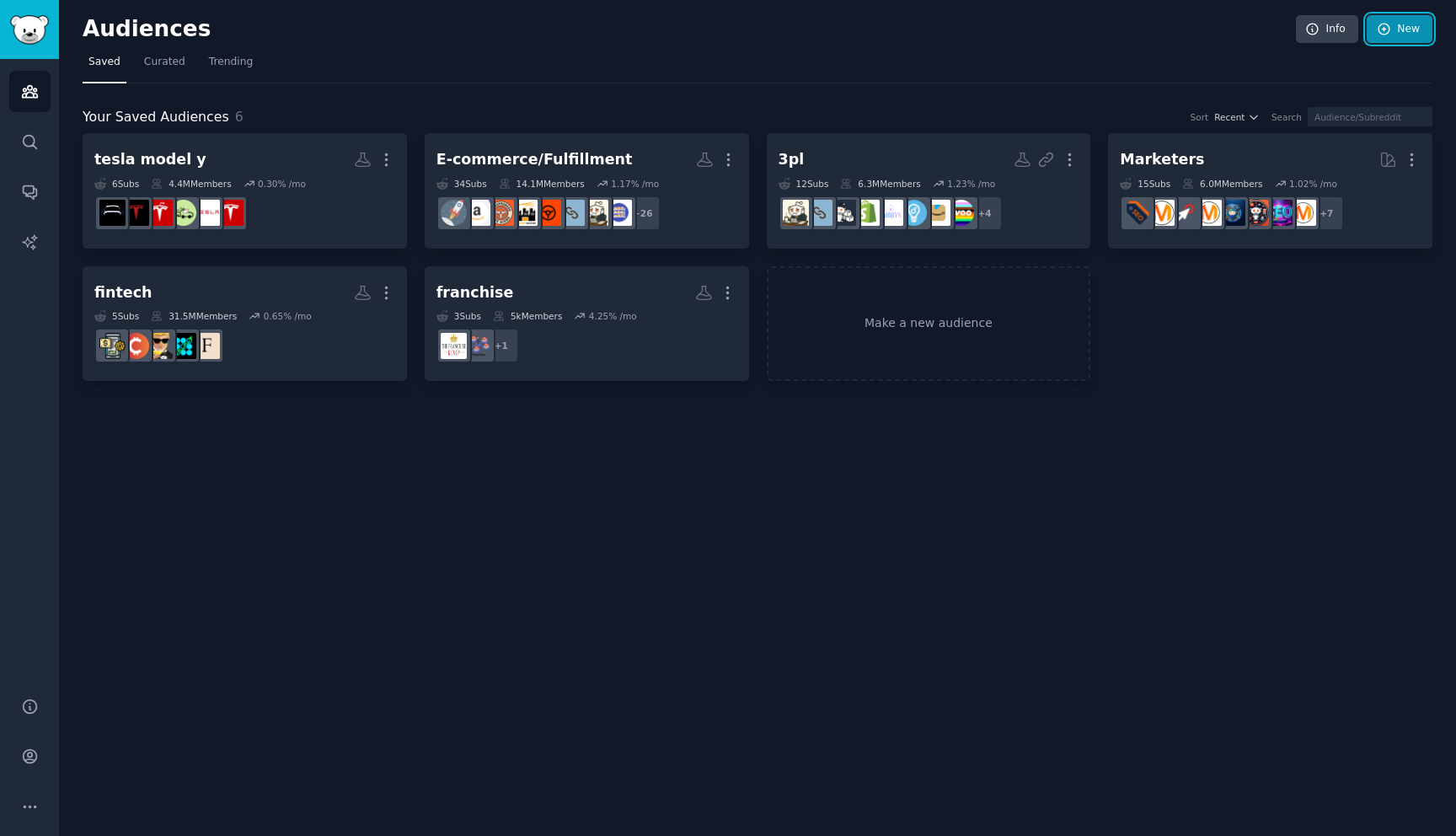
click at [1403, 29] on link "New" at bounding box center [1400, 30] width 66 height 29
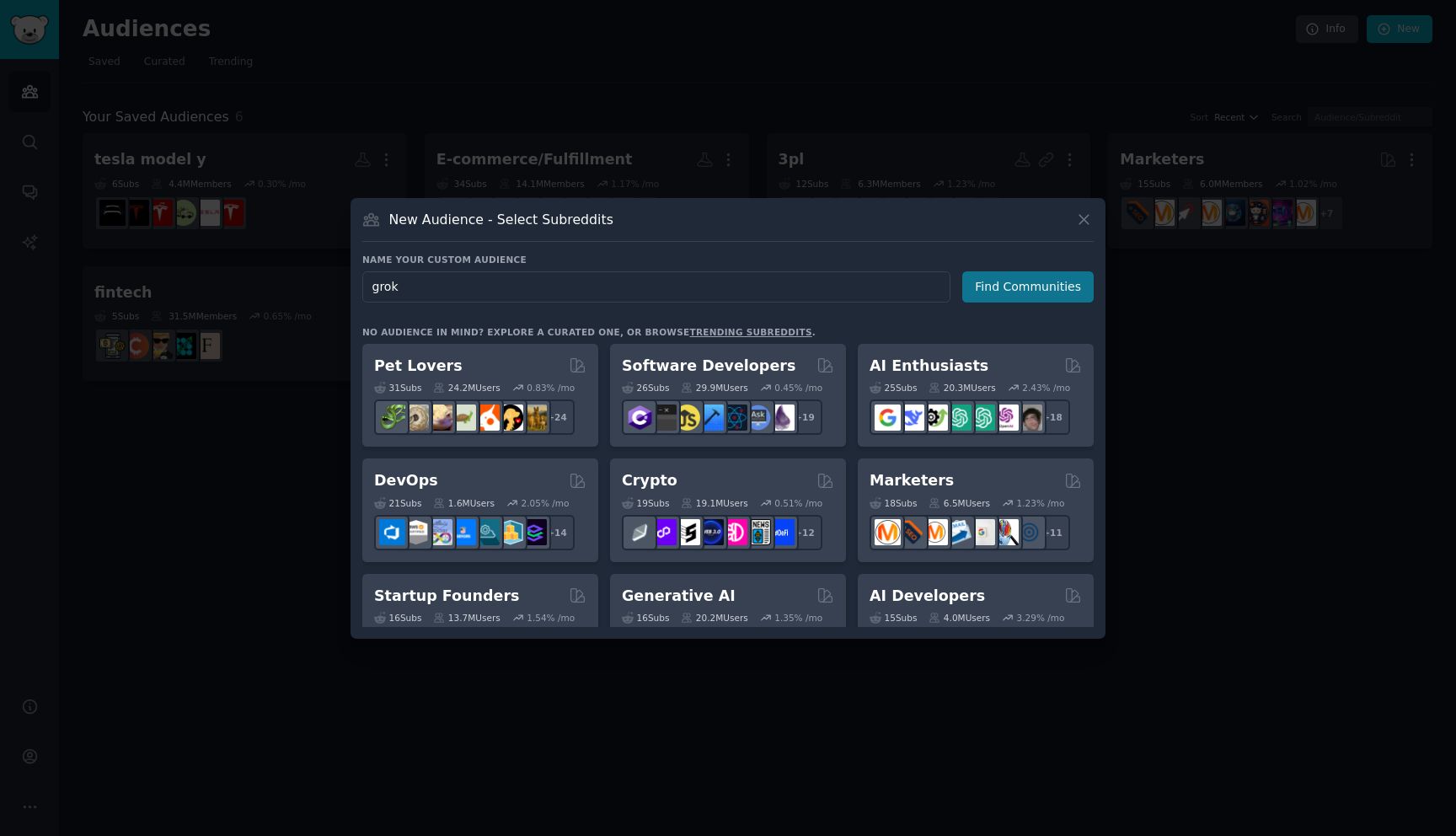
type input "grok"
click at [1011, 287] on button "Find Communities" at bounding box center [1027, 286] width 131 height 32
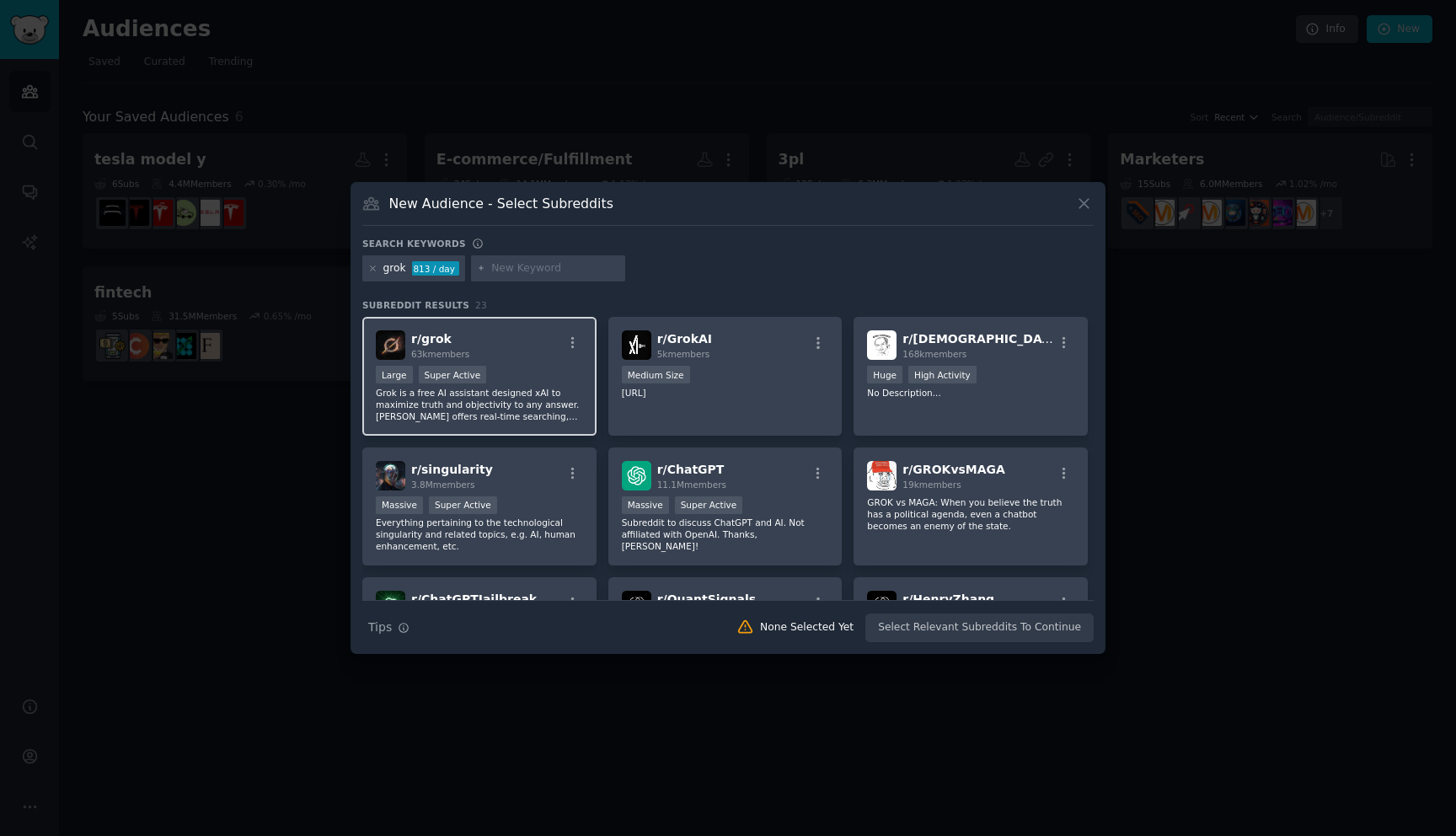
click at [522, 406] on p "Grok is a free AI assistant designed xAI to maximize truth and objectivity to a…" at bounding box center [480, 404] width 208 height 35
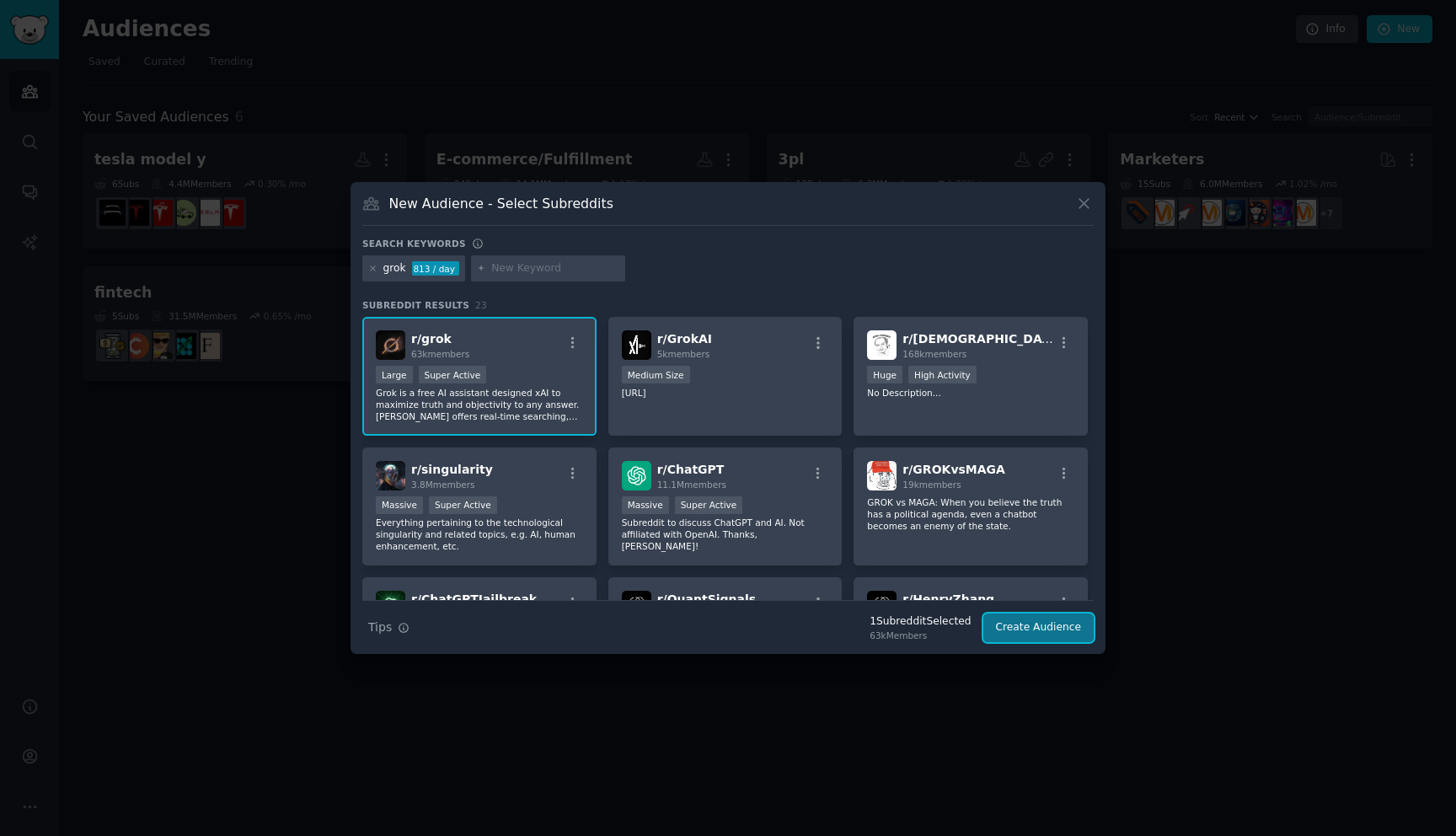
click at [1009, 625] on button "Create Audience" at bounding box center [1039, 628] width 111 height 29
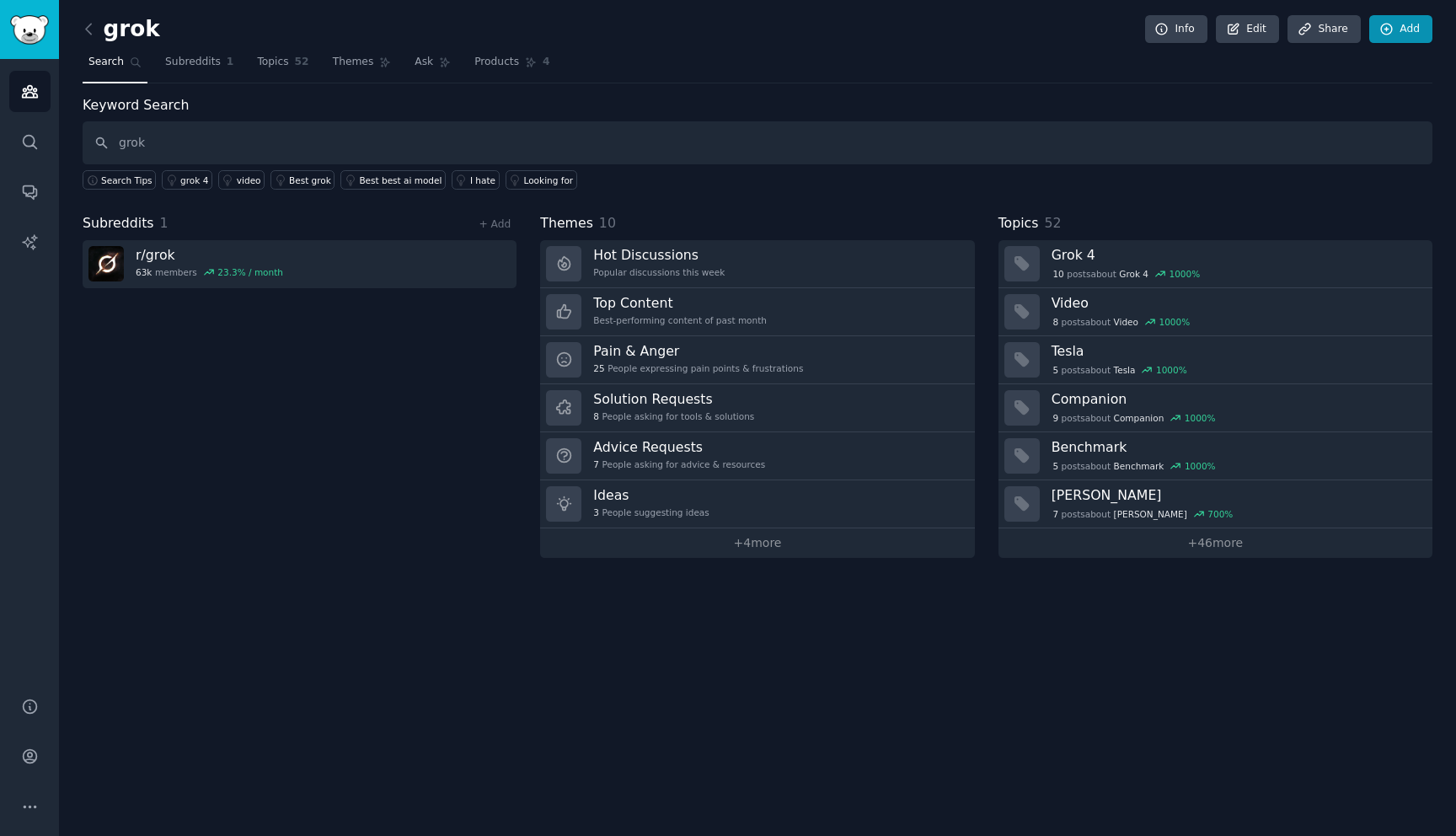
type input "grok"
click at [1386, 37] on link "Add" at bounding box center [1400, 30] width 63 height 29
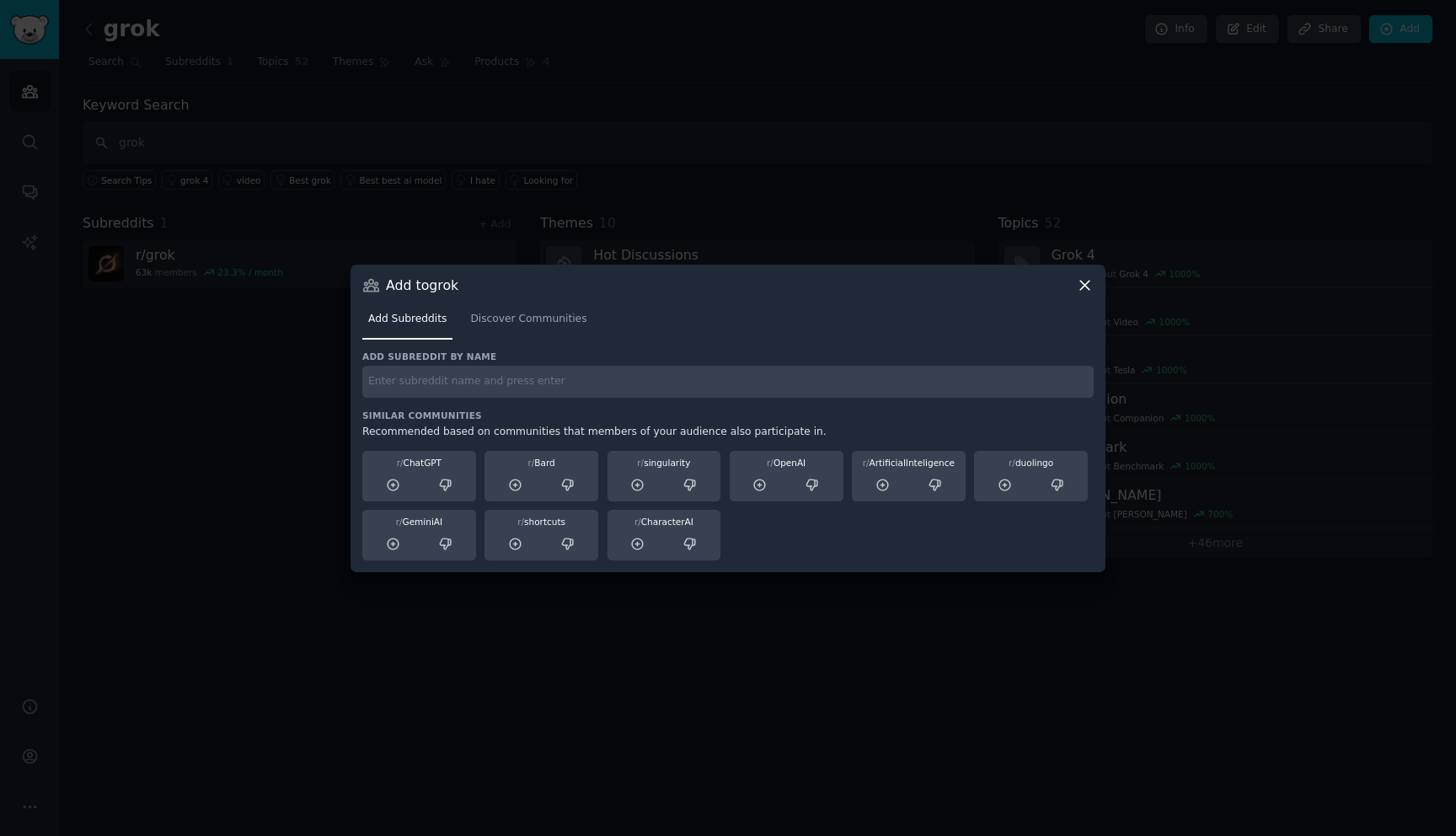
click at [542, 381] on input "text" at bounding box center [728, 382] width 731 height 33
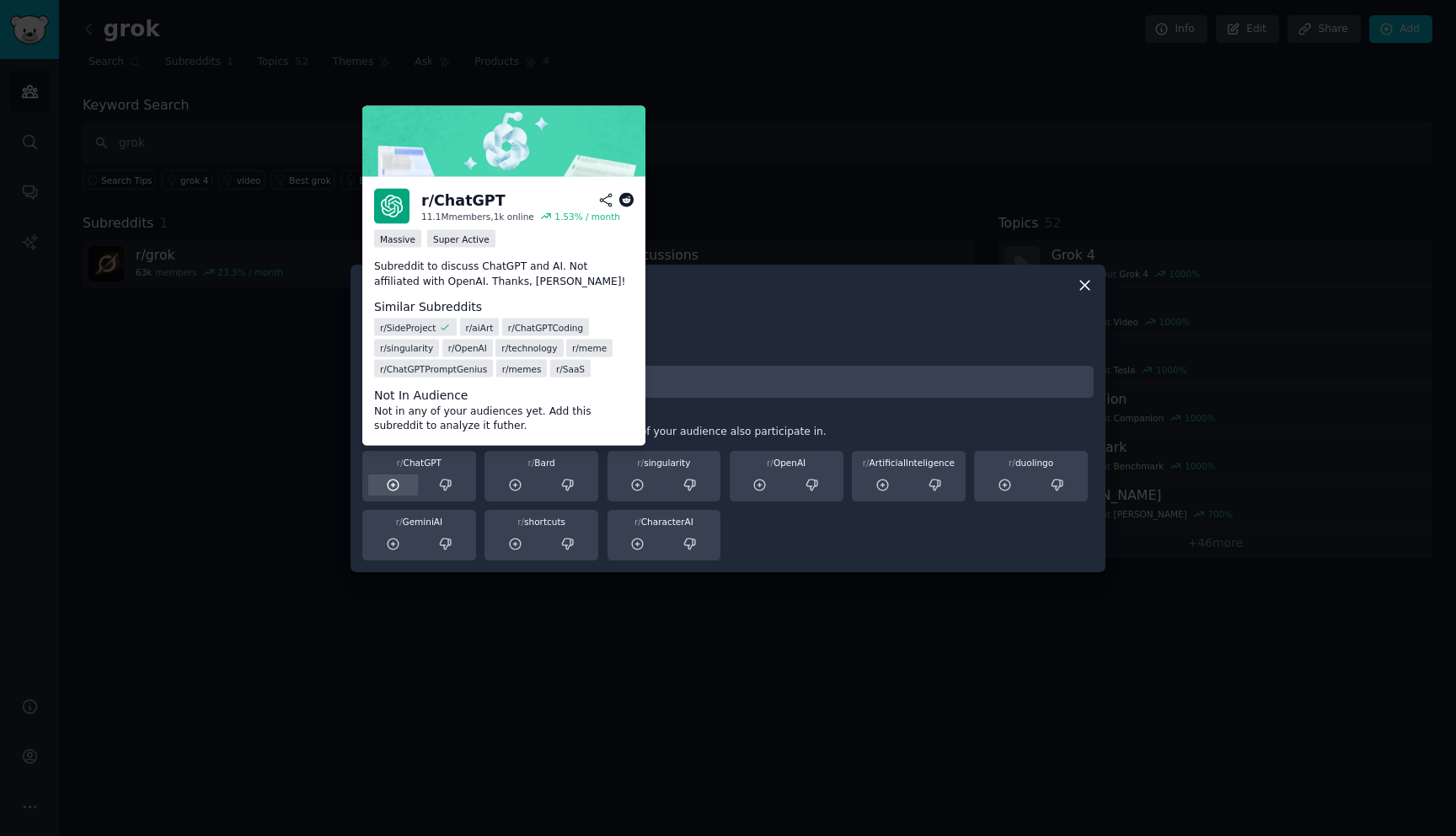
click at [392, 486] on icon at bounding box center [393, 486] width 15 height 15
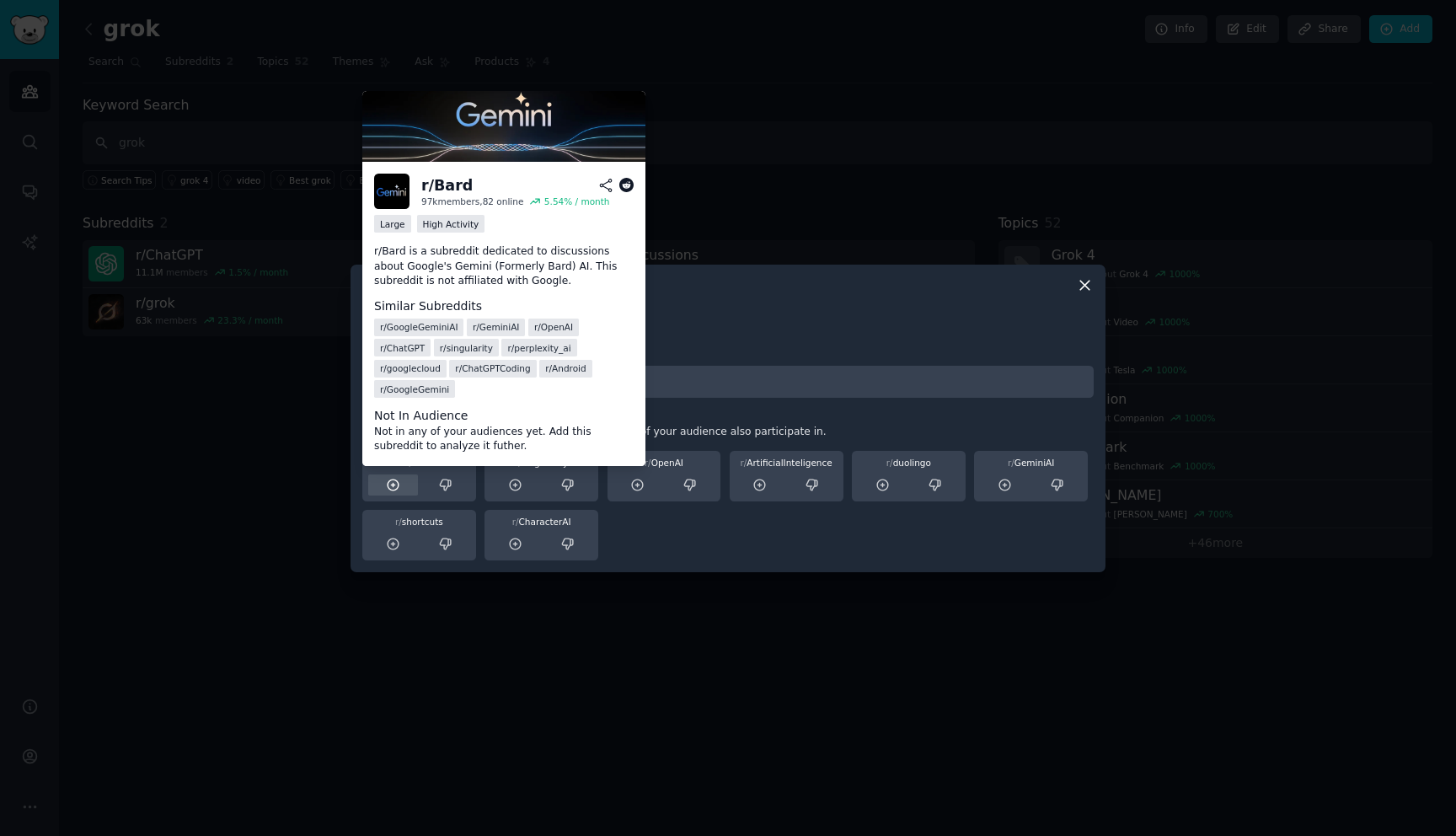
click at [397, 490] on icon at bounding box center [393, 486] width 15 height 15
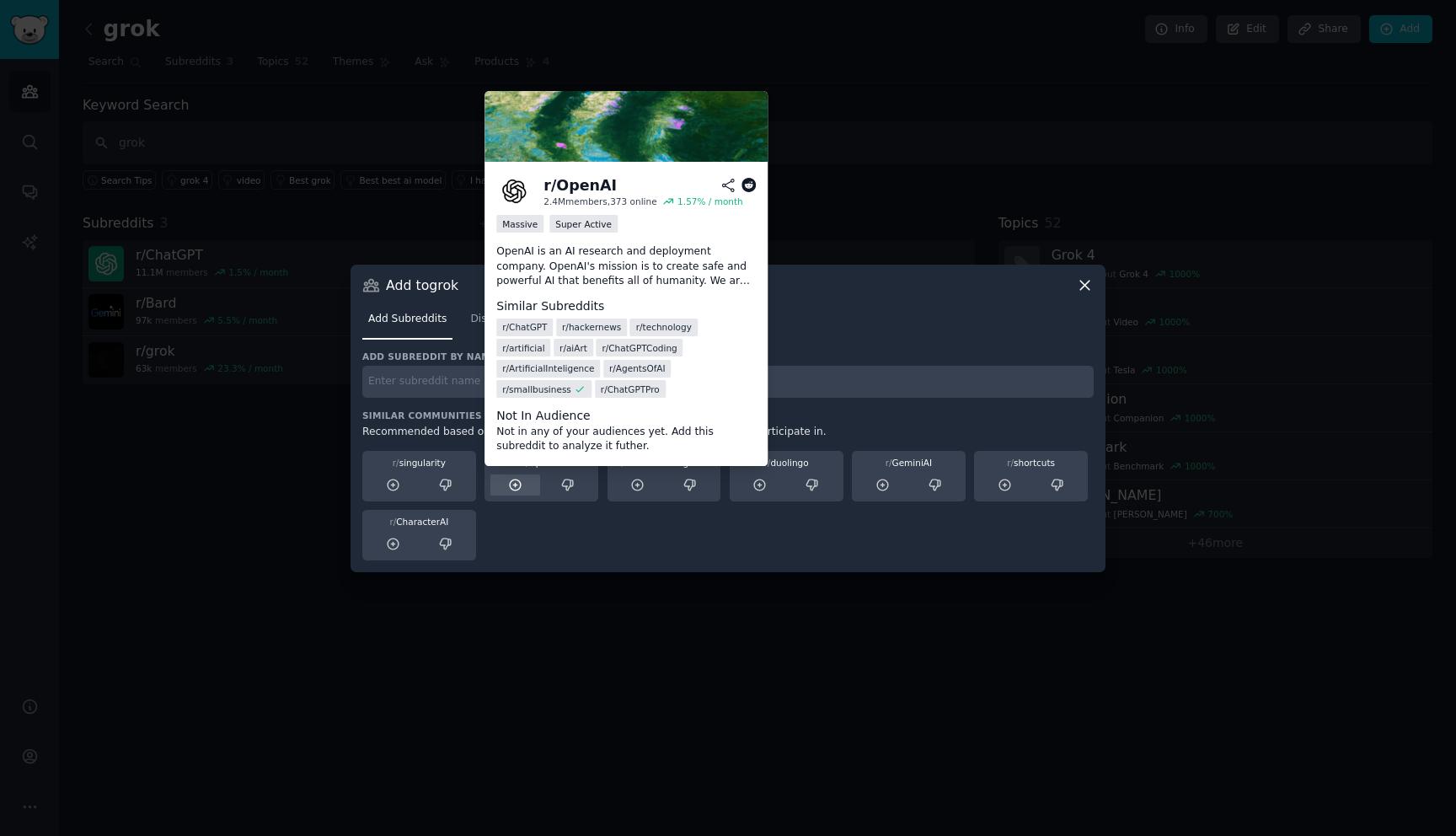
click at [518, 482] on icon at bounding box center [516, 486] width 15 height 15
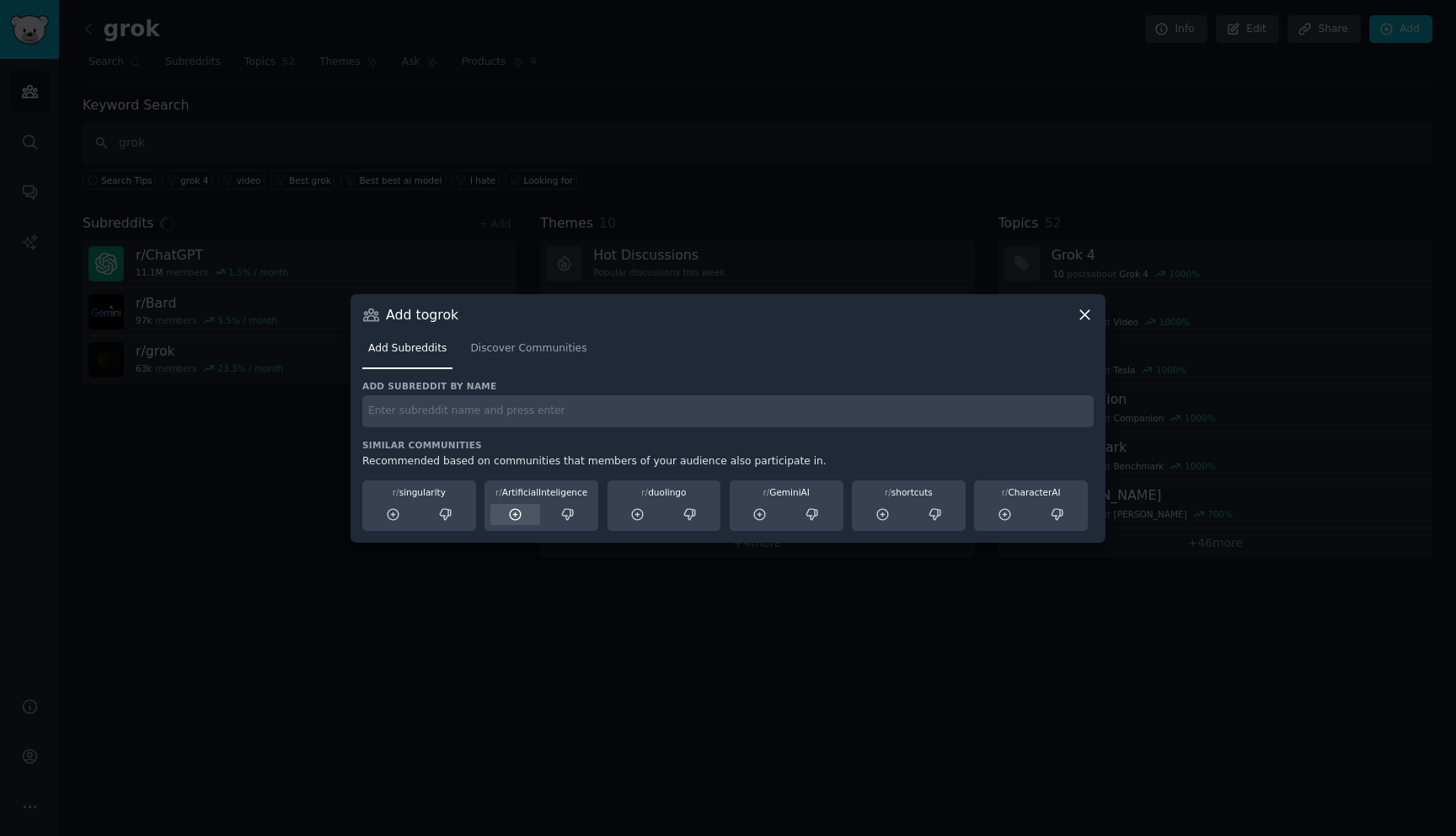
click at [512, 517] on icon at bounding box center [516, 515] width 15 height 15
click at [633, 517] on icon at bounding box center [637, 514] width 11 height 11
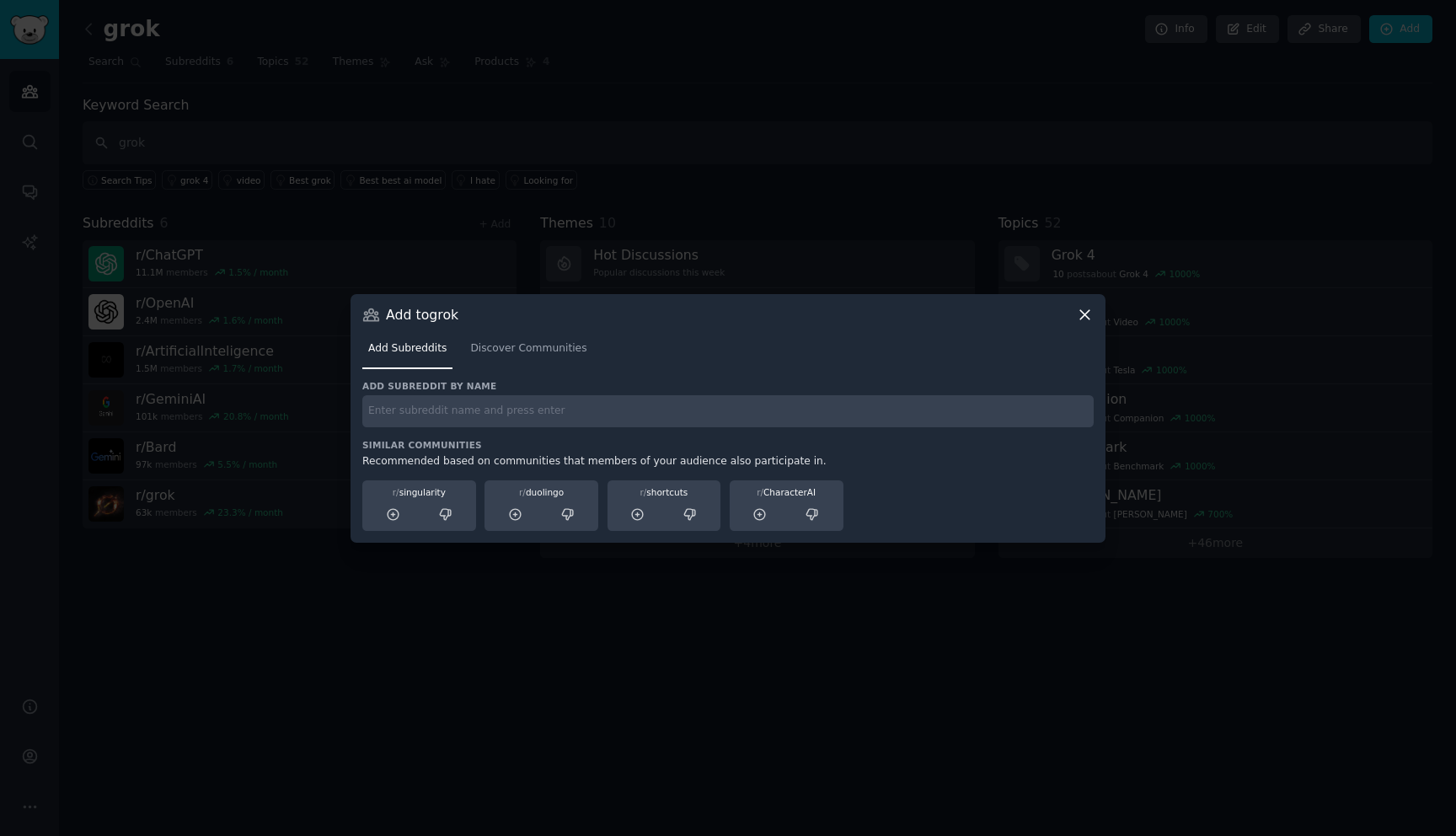
click at [1086, 313] on icon at bounding box center [1085, 315] width 17 height 17
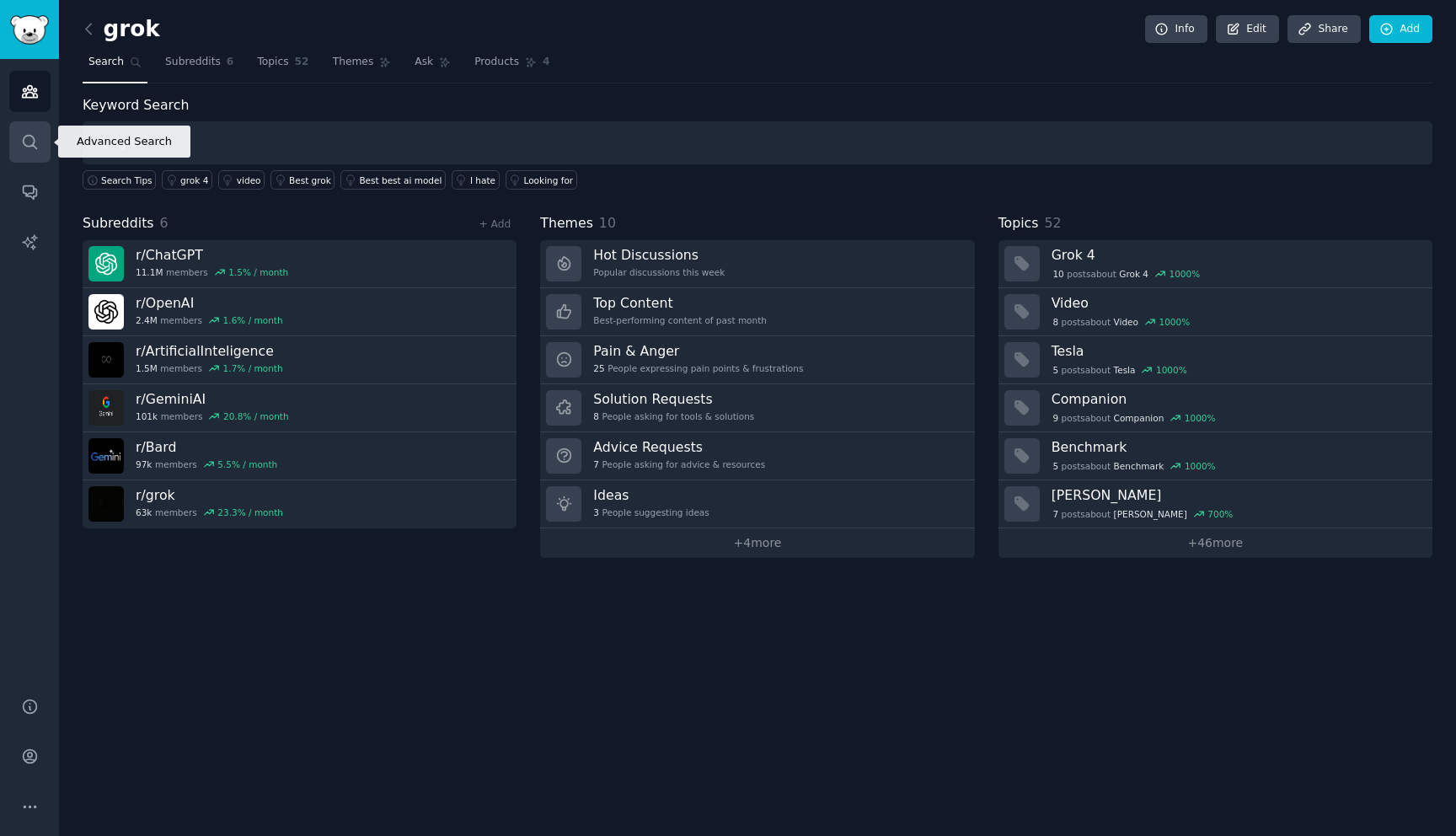
click at [45, 147] on link "Search" at bounding box center [30, 142] width 41 height 41
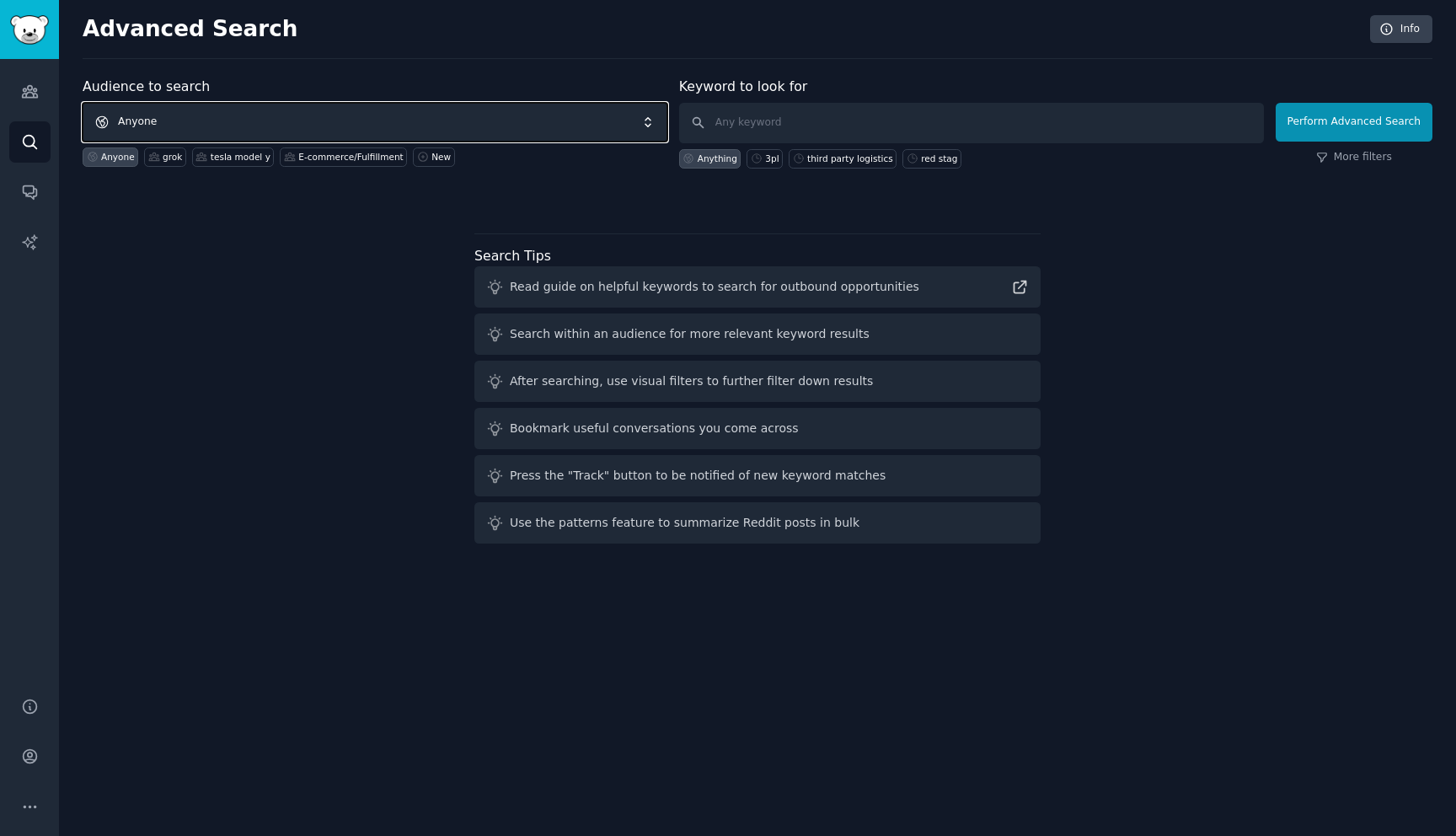
click at [421, 104] on span "Anyone" at bounding box center [374, 122] width 585 height 38
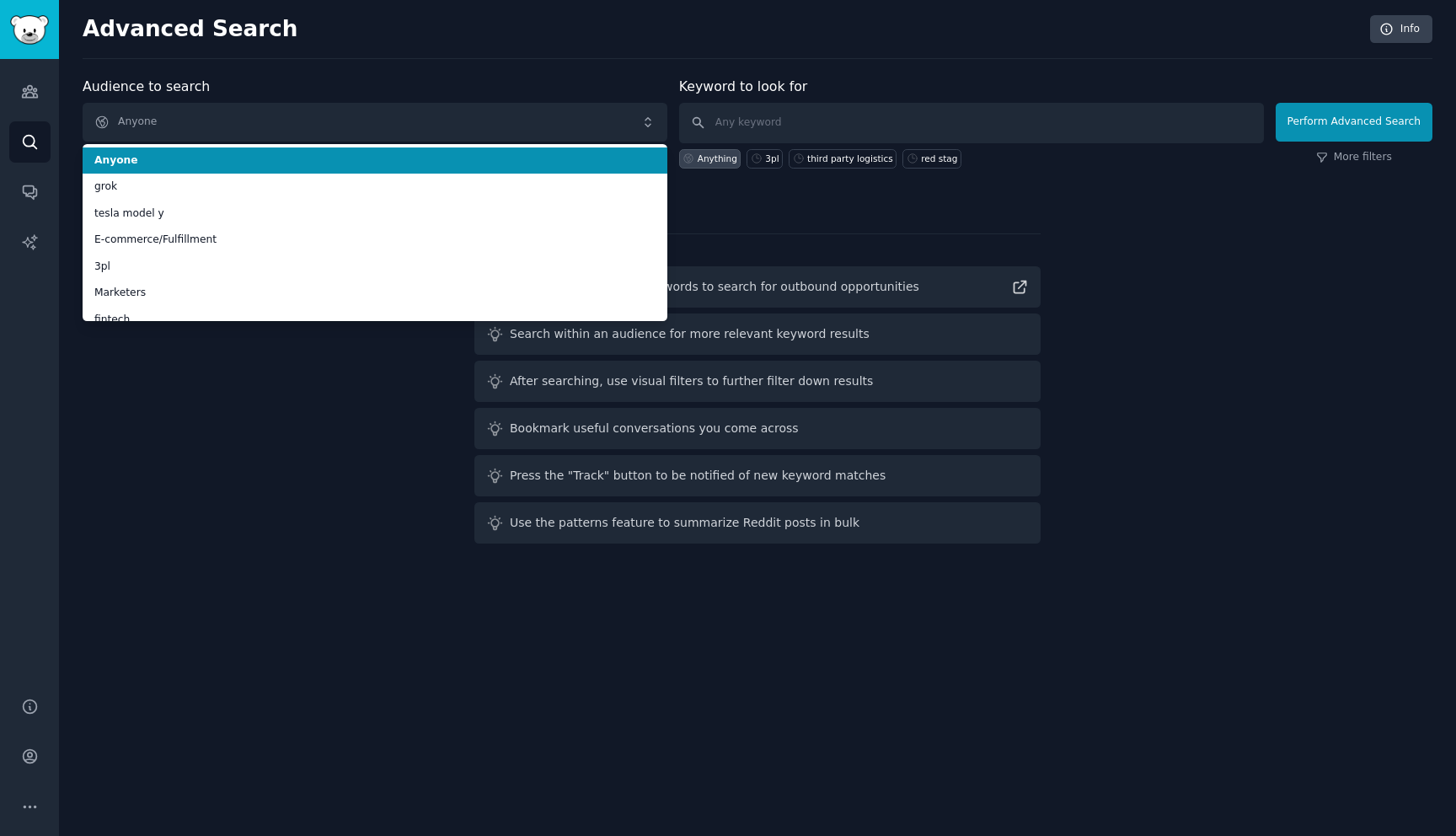
click at [417, 177] on li "grok" at bounding box center [374, 187] width 585 height 27
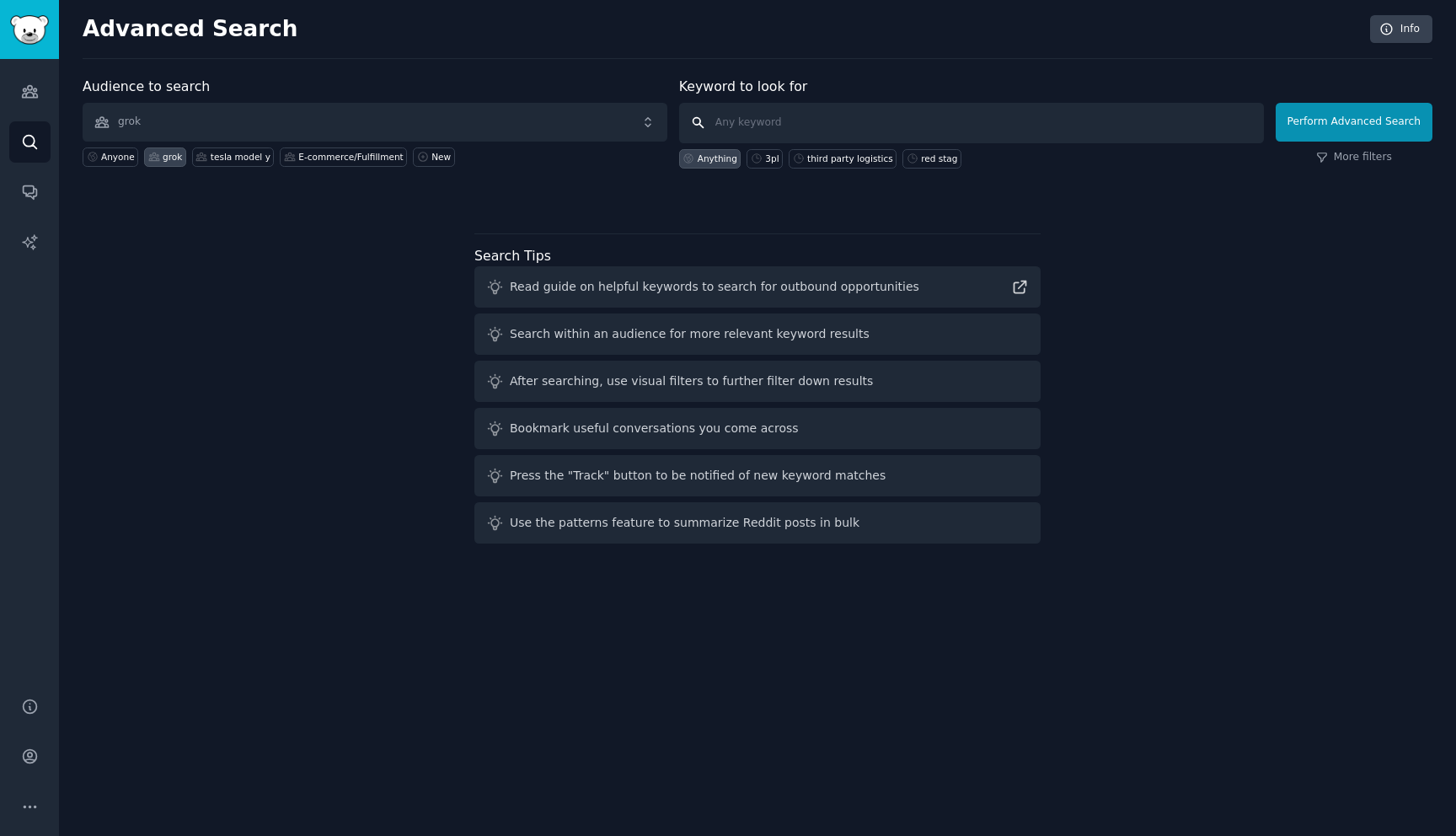
click at [770, 130] on input "text" at bounding box center [971, 123] width 585 height 40
type input "grok"
click at [1312, 132] on button "Perform Advanced Search" at bounding box center [1355, 122] width 157 height 38
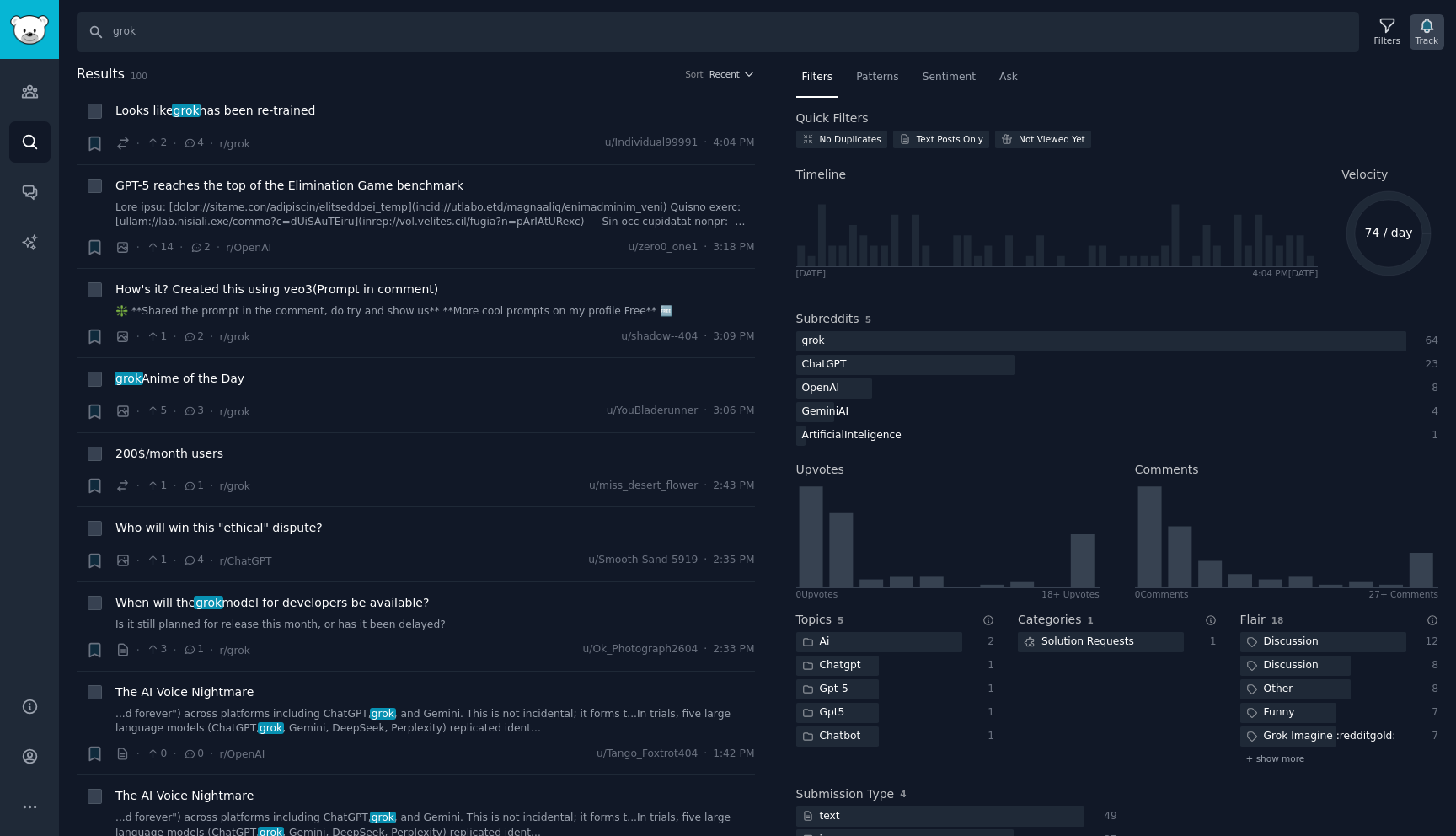
click at [1431, 34] on icon "button" at bounding box center [1426, 26] width 17 height 17
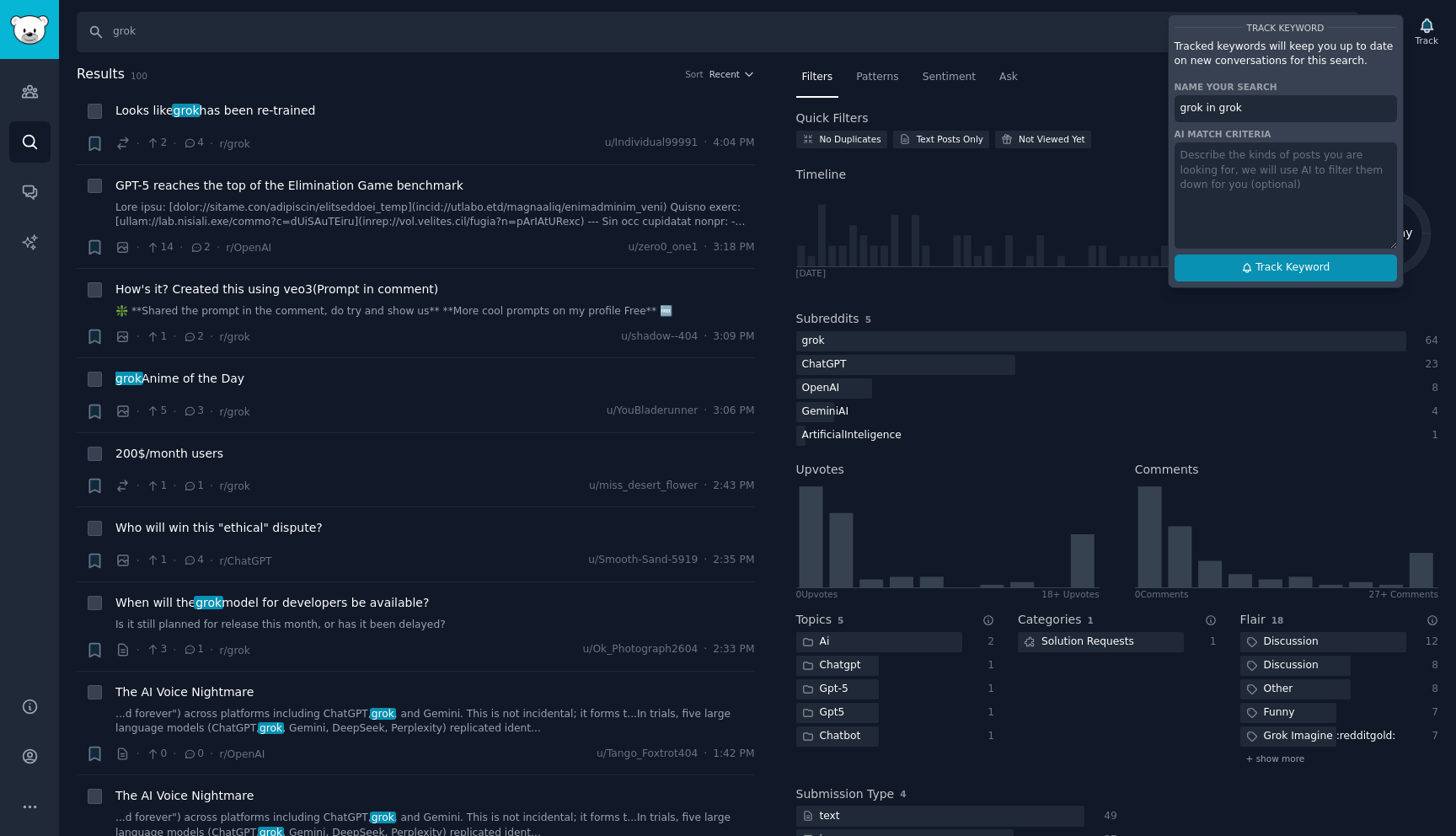
click at [1253, 269] on button "Track Keyword" at bounding box center [1286, 268] width 222 height 27
type input "grok in grok"
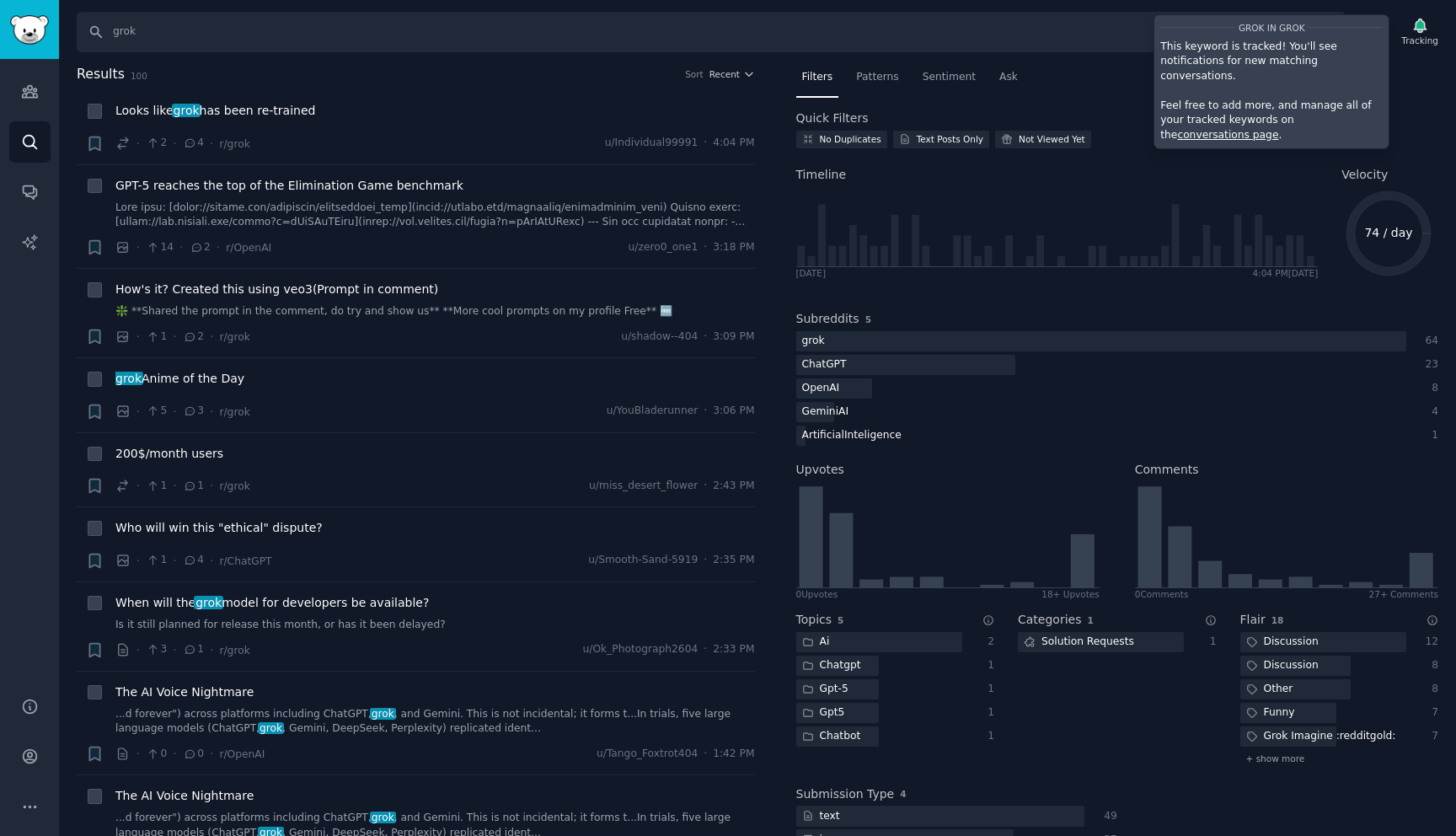
click at [18, 214] on div "Audiences Search Conversations AI Reports" at bounding box center [30, 368] width 59 height 618
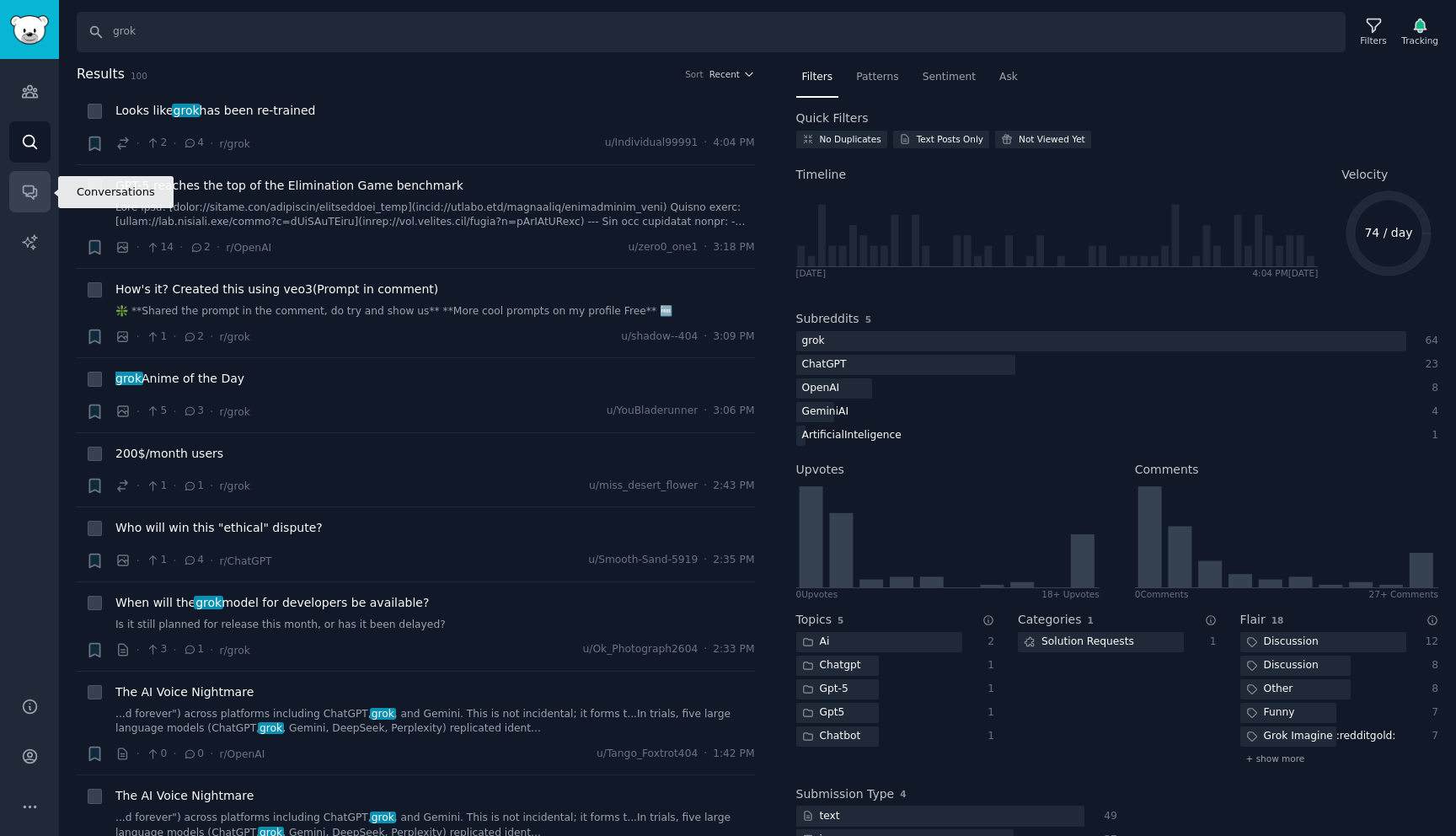
click at [25, 200] on icon "Sidebar" at bounding box center [30, 192] width 17 height 17
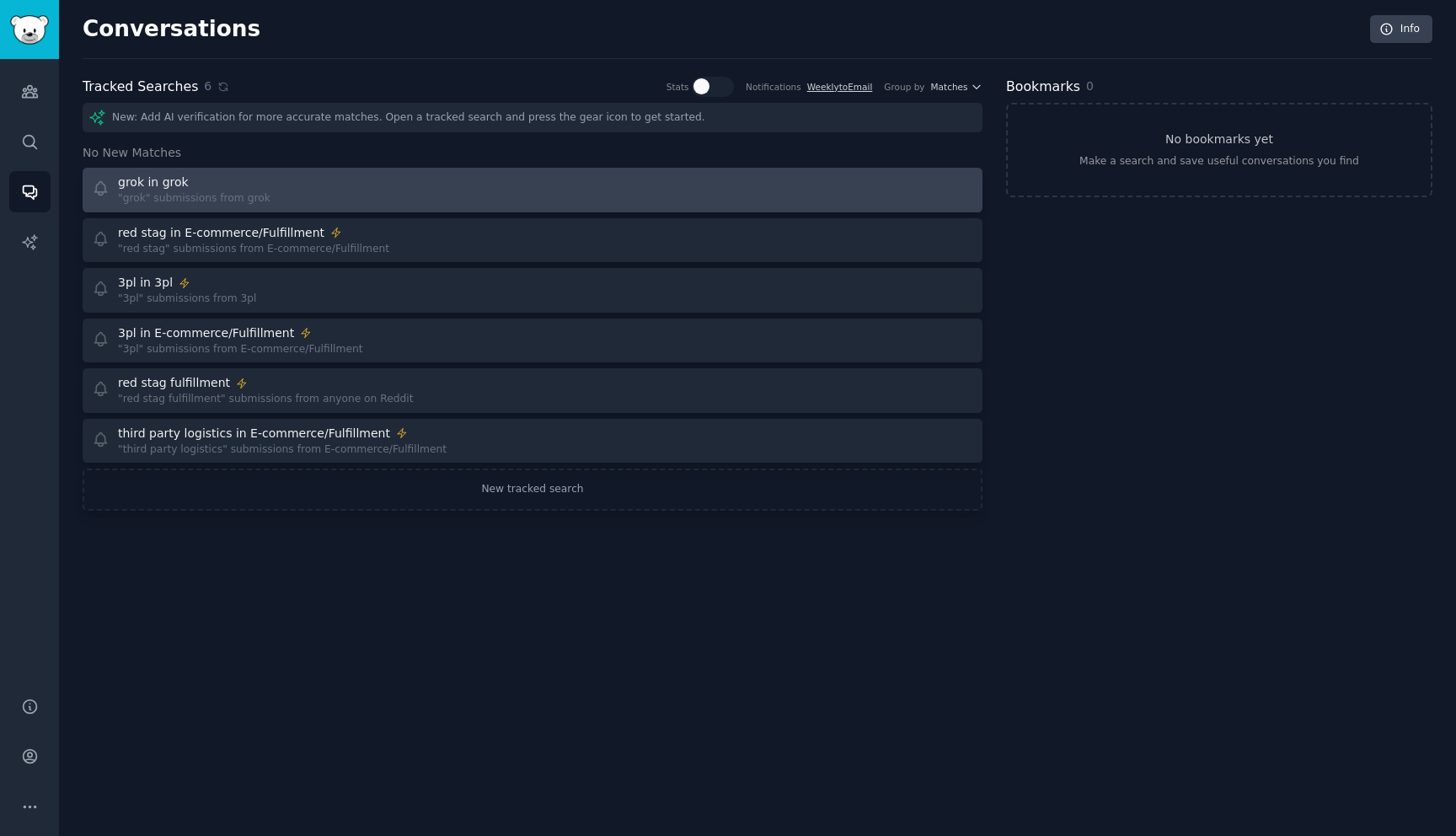
click at [418, 179] on div "grok in grok "grok" submissions from grok" at bounding box center [306, 190] width 430 height 33
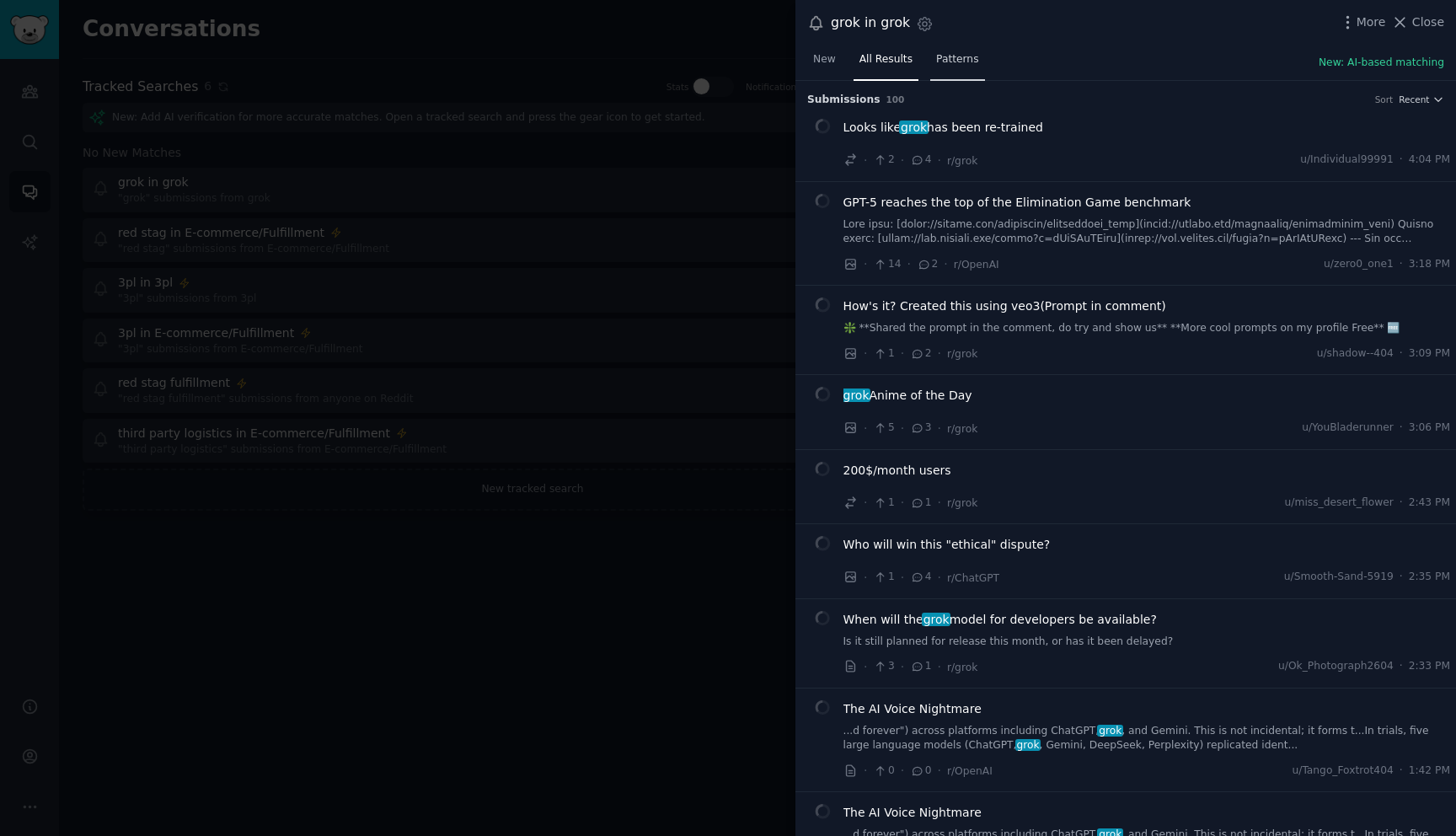
click at [947, 65] on span "Patterns" at bounding box center [957, 60] width 42 height 15
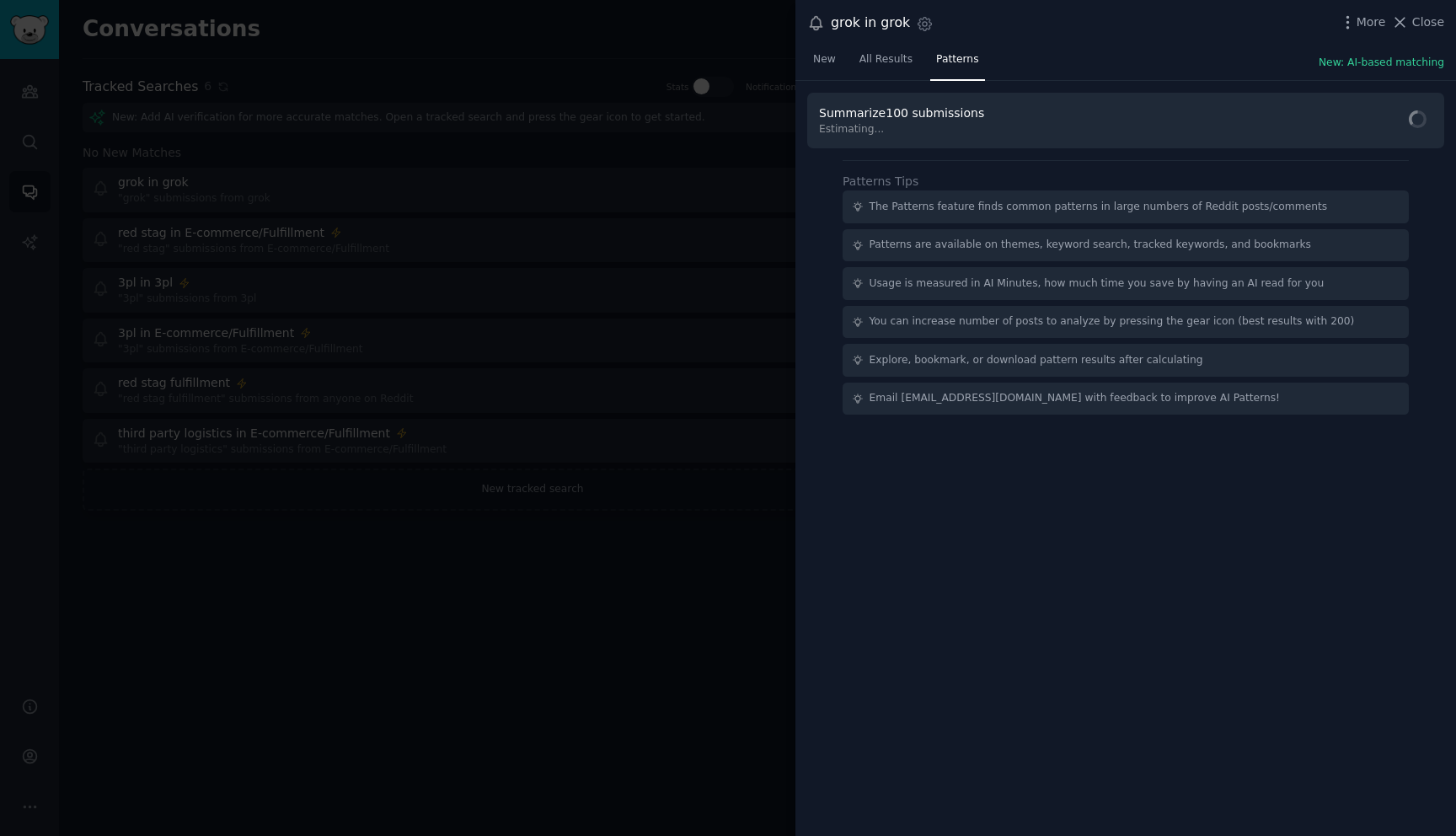
click at [902, 67] on link "All Results" at bounding box center [886, 63] width 65 height 34
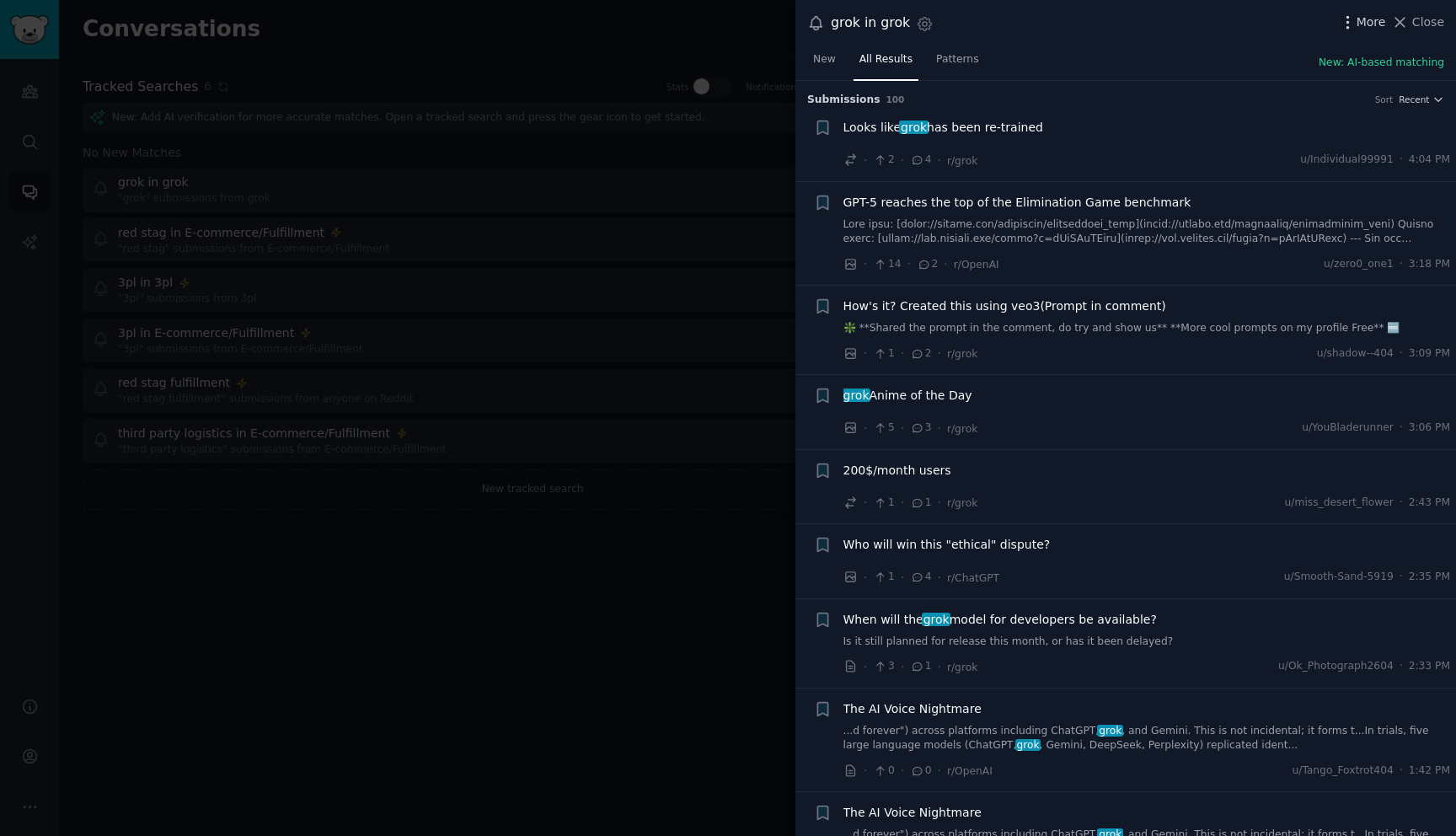
click at [1363, 19] on span "More" at bounding box center [1371, 22] width 30 height 17
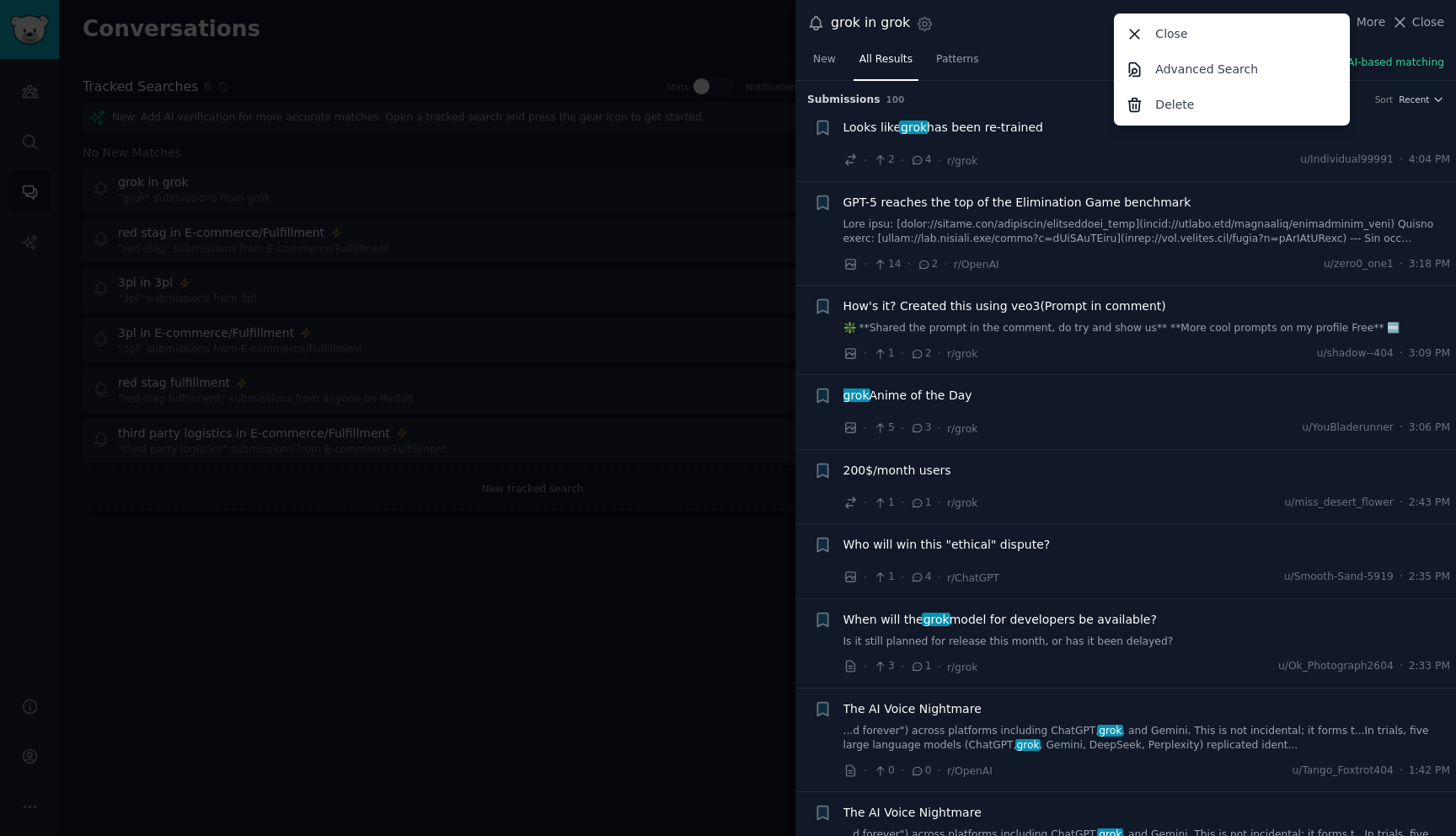
click at [1022, 59] on div "New All Results Patterns New: AI-based matching" at bounding box center [1126, 63] width 661 height 34
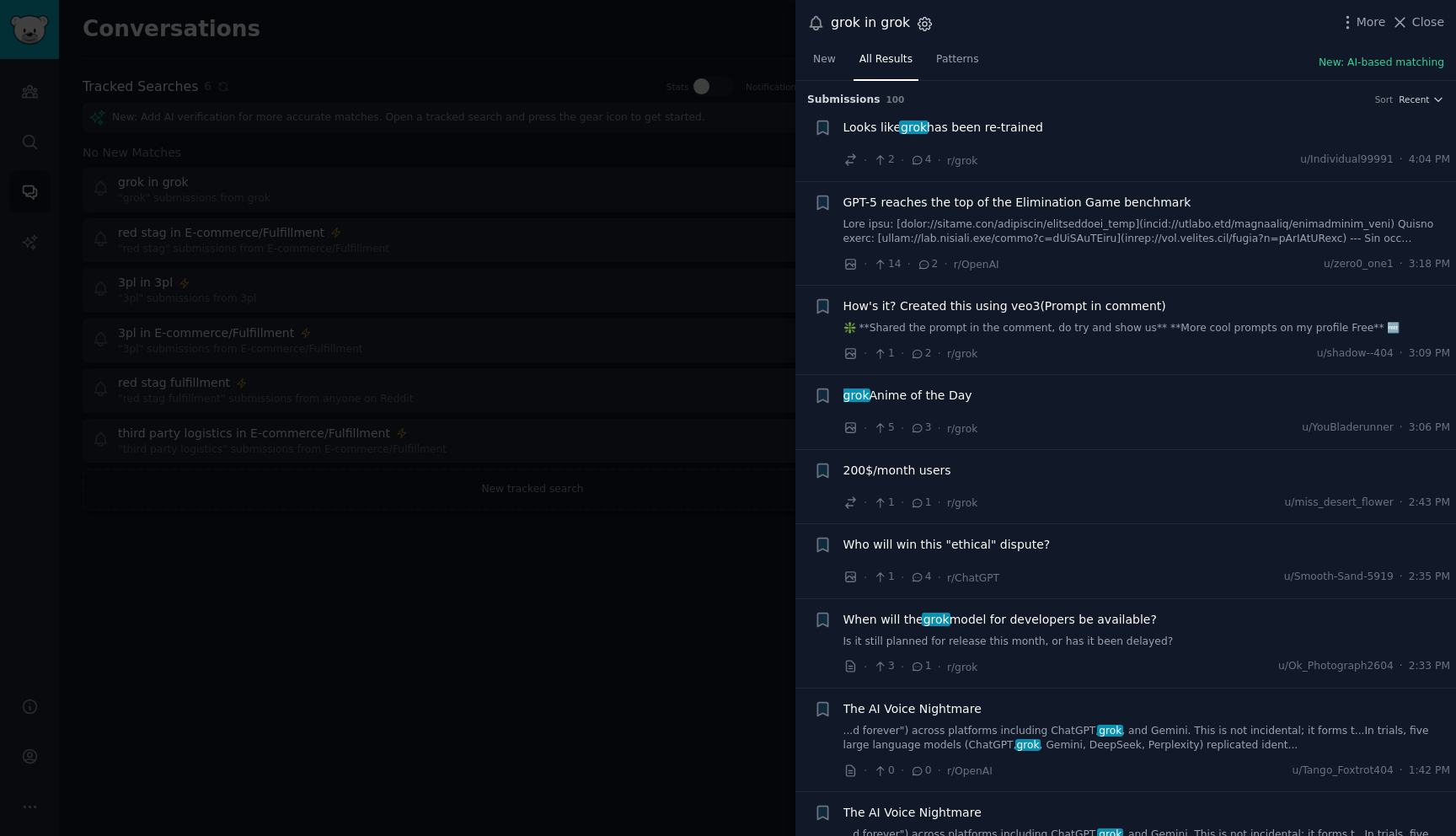
click at [923, 24] on icon "button" at bounding box center [925, 23] width 4 height 4
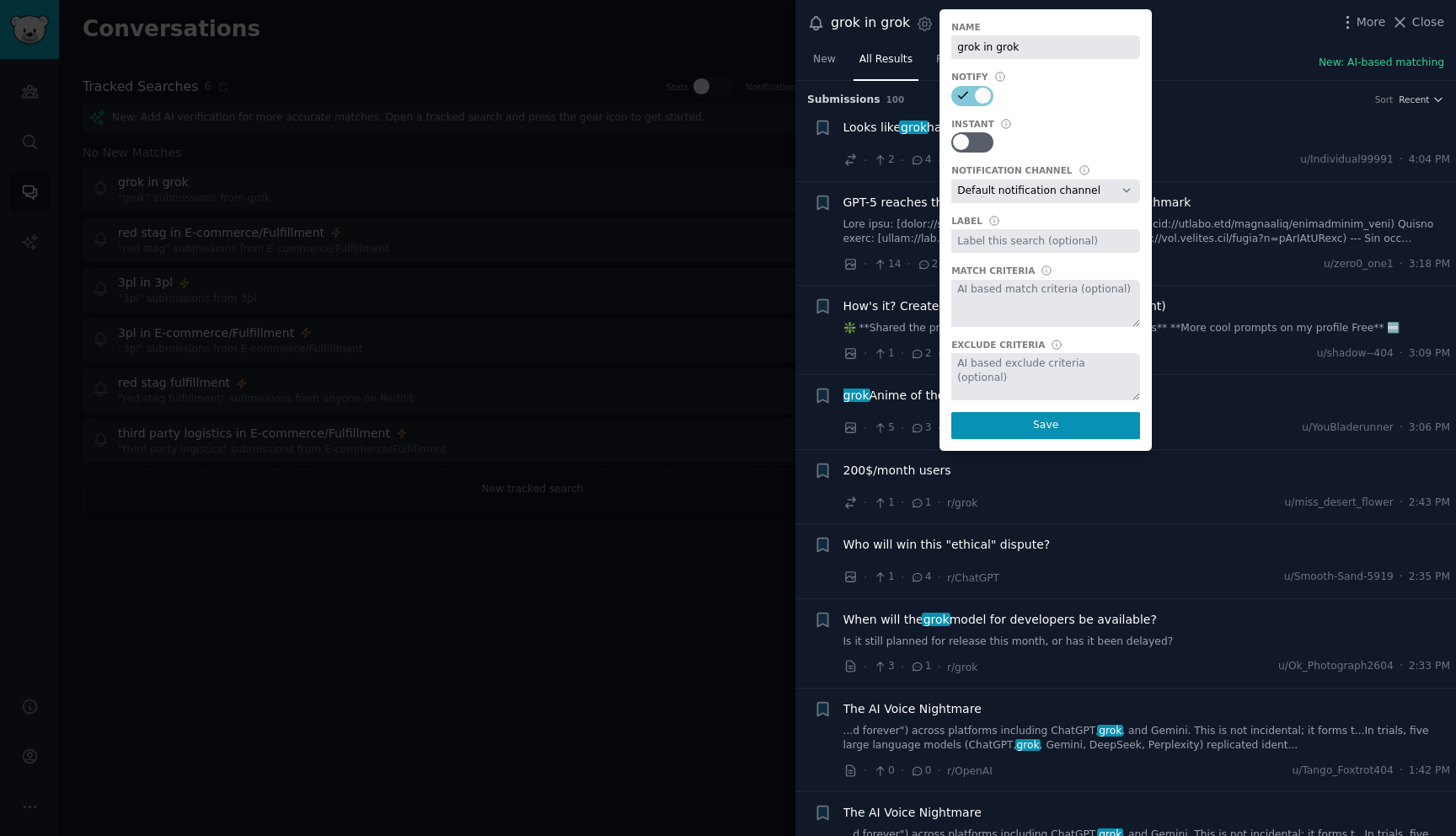
click at [1010, 193] on select "Default notification channel Slack: [EMAIL_ADDRESS][DOMAIN_NAME] Email: [EMAIL_…" at bounding box center [1045, 191] width 189 height 24
click at [1033, 187] on select "Default notification channel Slack: [EMAIL_ADDRESS][DOMAIN_NAME] Email: [EMAIL_…" at bounding box center [1045, 191] width 189 height 24
select select "440"
click at [965, 134] on div at bounding box center [973, 142] width 42 height 20
checkbox input "true"
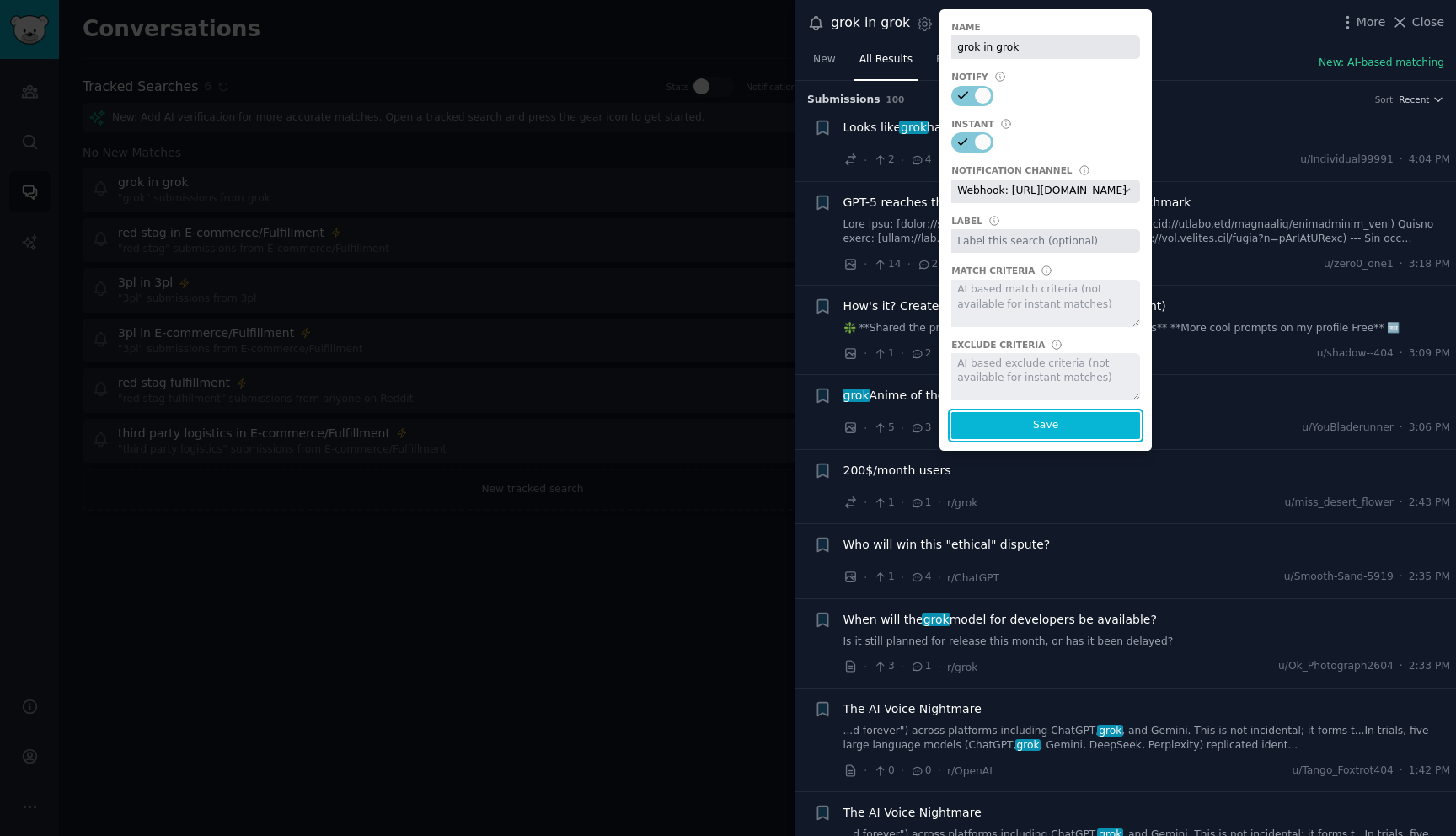
click at [1034, 425] on button "Save" at bounding box center [1045, 425] width 189 height 27
